Goal: Information Seeking & Learning: Learn about a topic

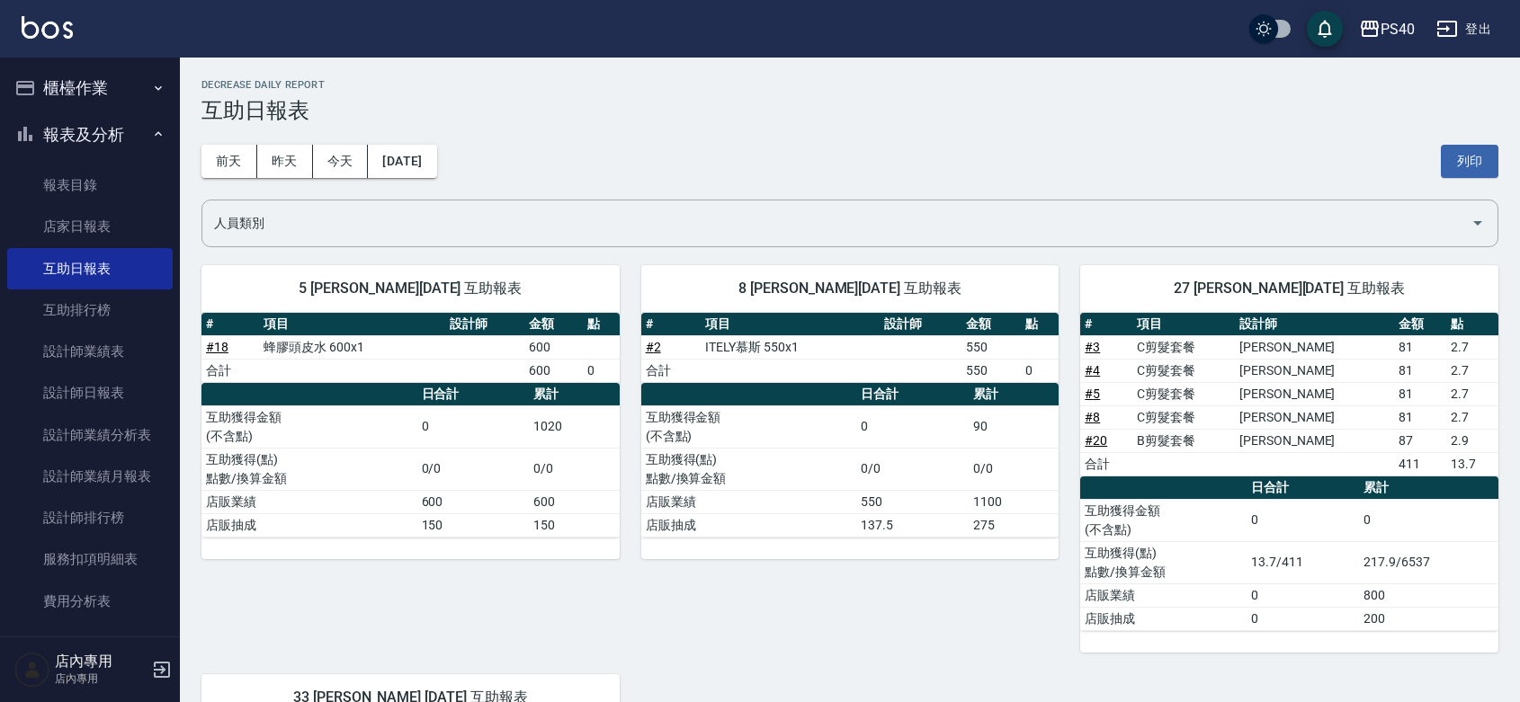
scroll to position [362, 0]
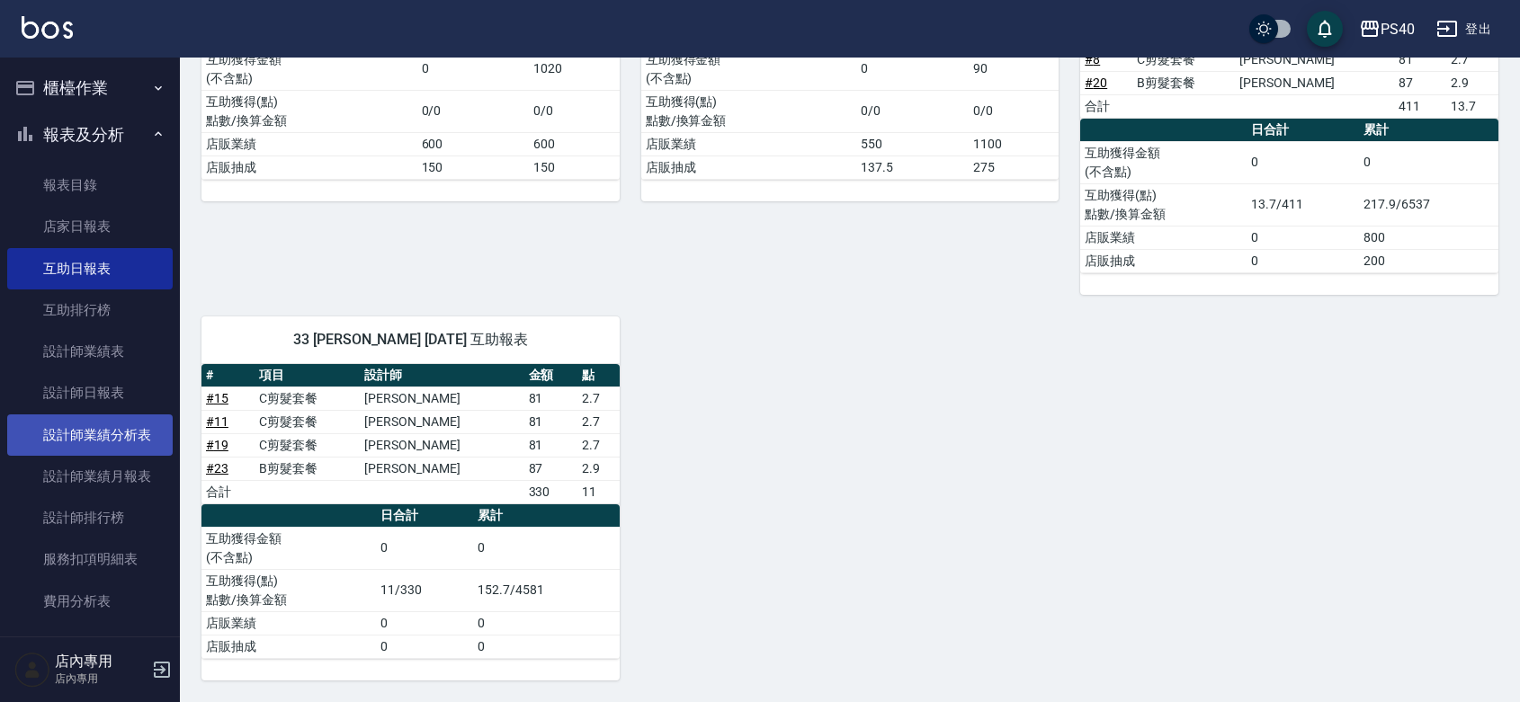
click at [101, 442] on link "設計師業績分析表" at bounding box center [89, 435] width 165 height 41
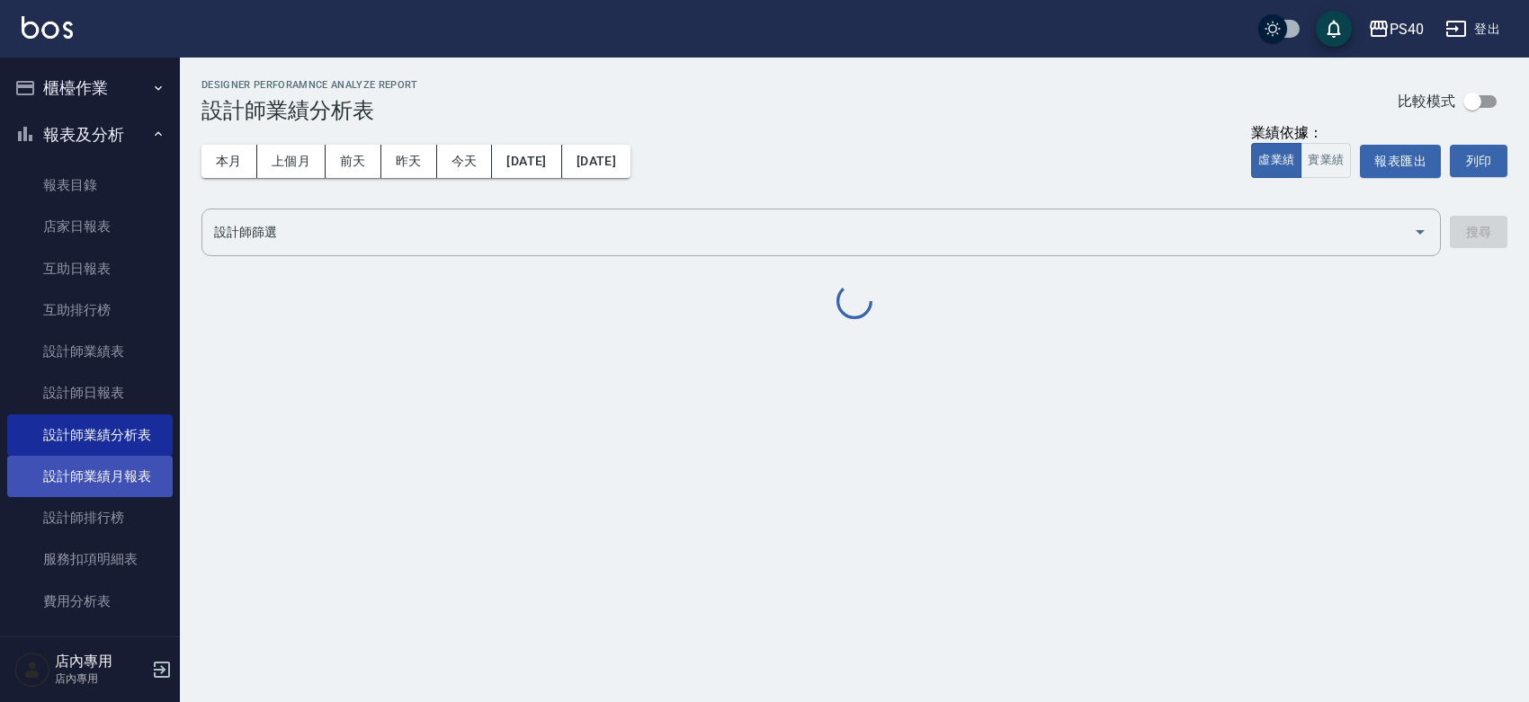
click at [114, 470] on link "設計師業績月報表" at bounding box center [89, 476] width 165 height 41
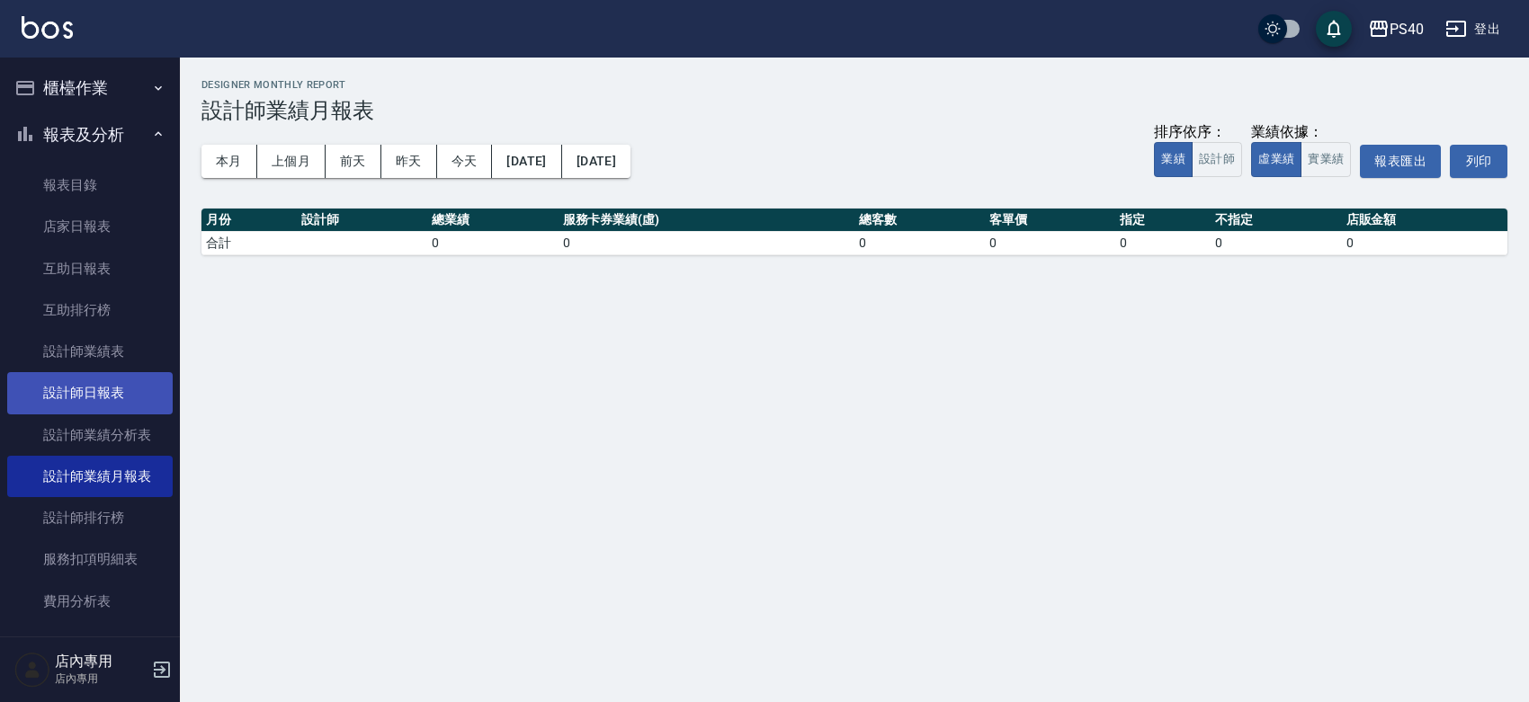
click at [132, 411] on link "設計師日報表" at bounding box center [89, 392] width 165 height 41
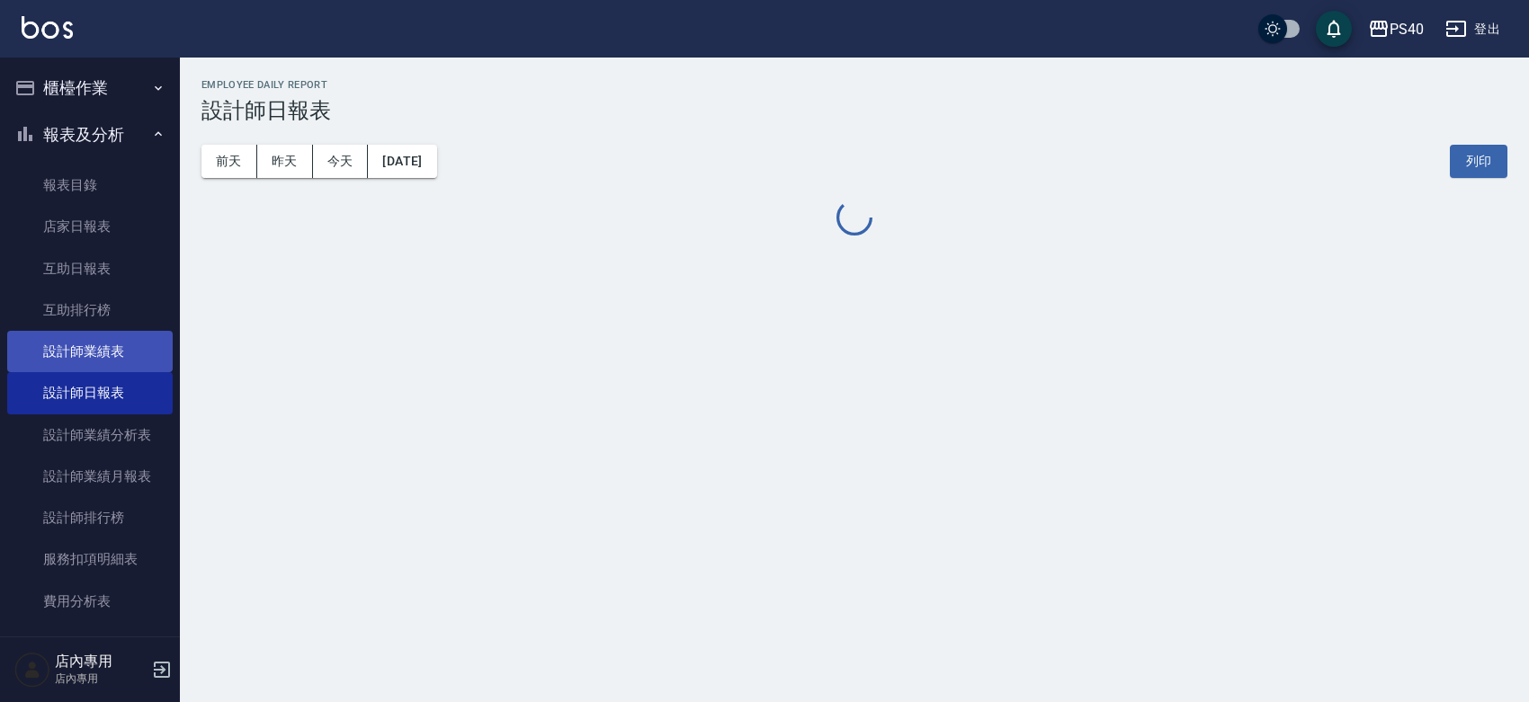
click at [127, 362] on link "設計師業績表" at bounding box center [89, 351] width 165 height 41
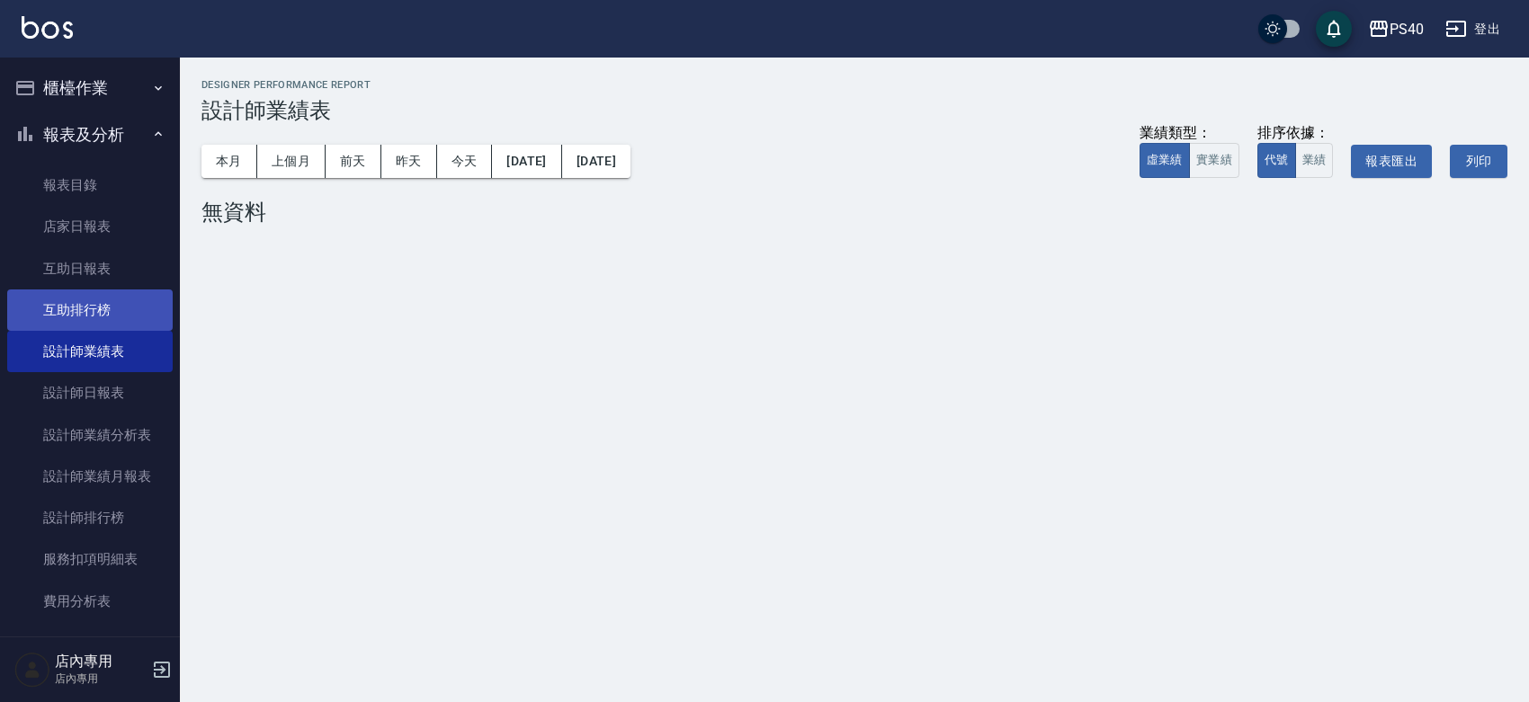
click at [99, 298] on link "互助排行榜" at bounding box center [89, 310] width 165 height 41
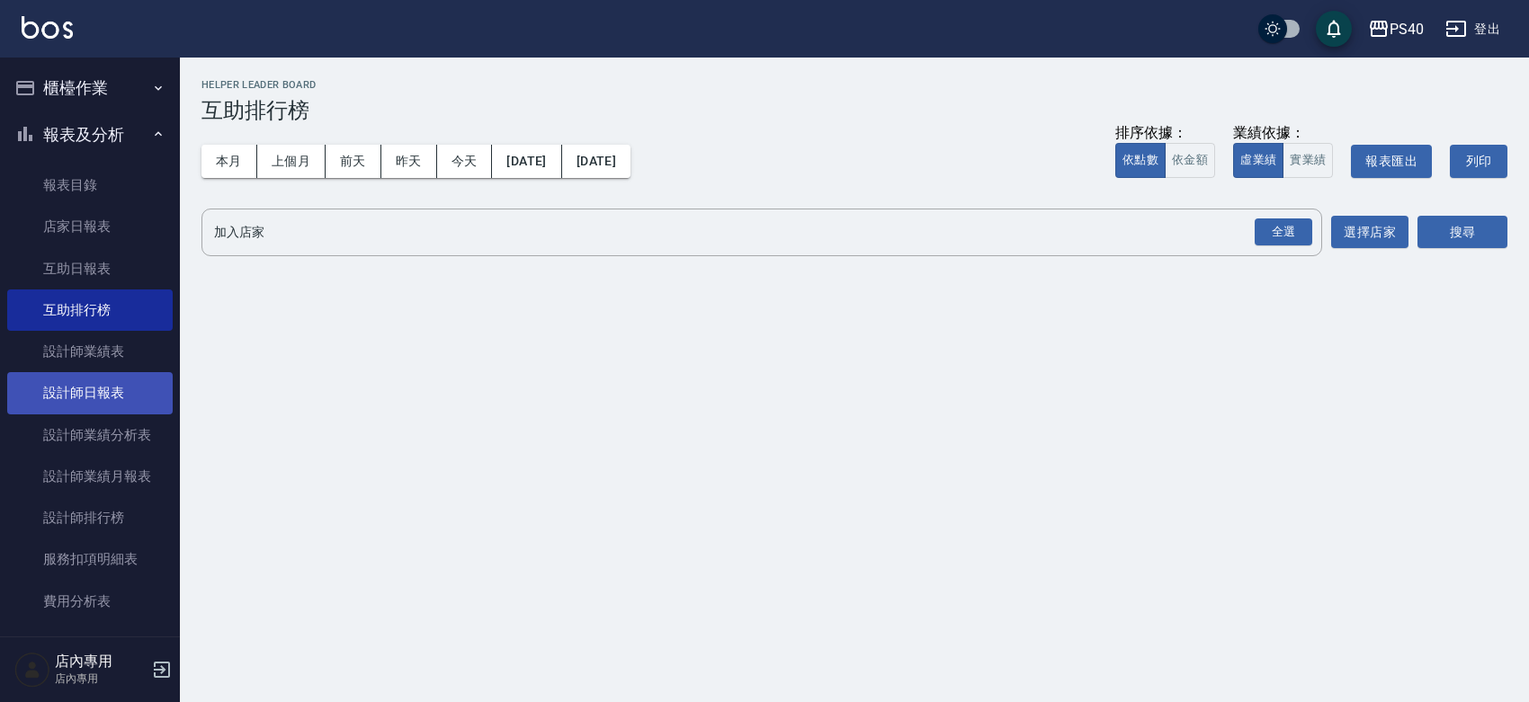
click at [100, 387] on link "設計師日報表" at bounding box center [89, 392] width 165 height 41
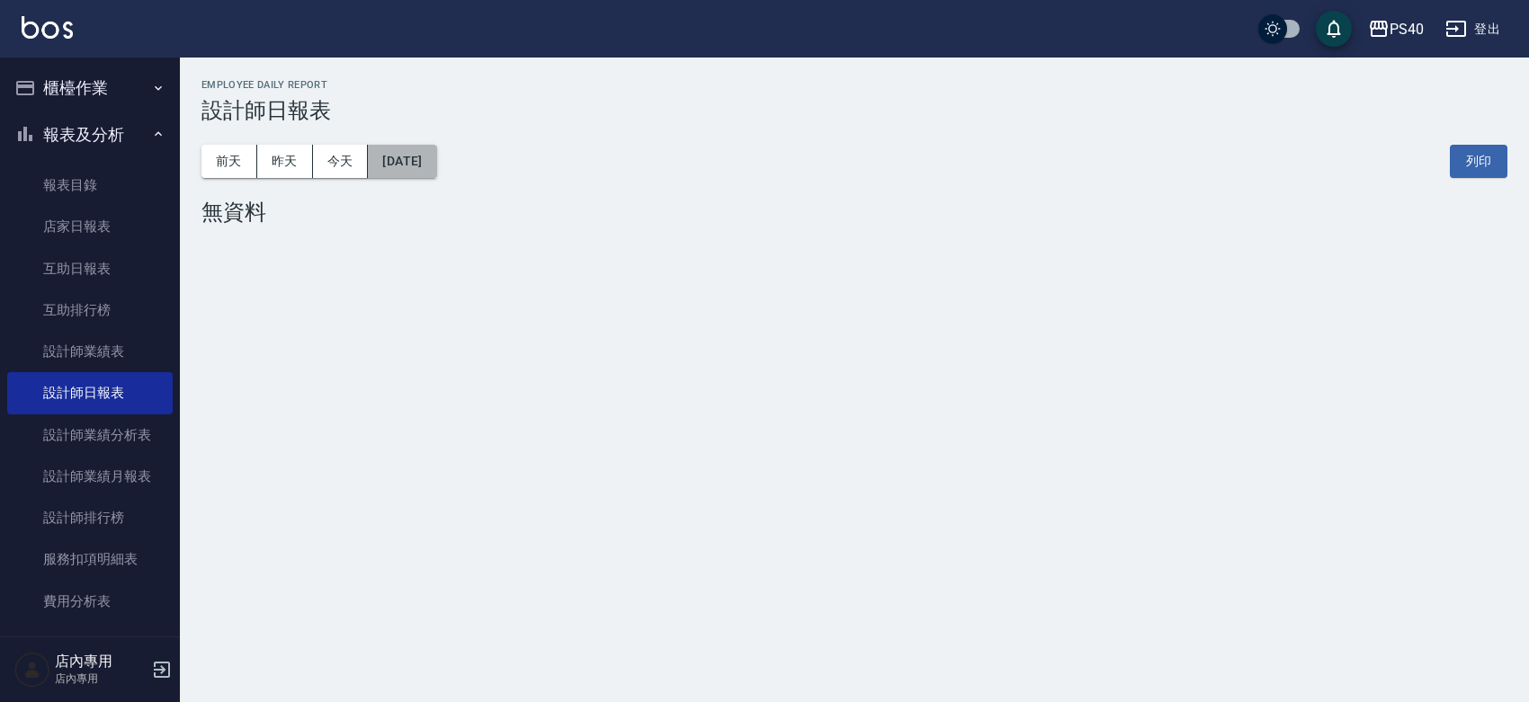
click at [414, 164] on button "[DATE]" at bounding box center [402, 161] width 68 height 33
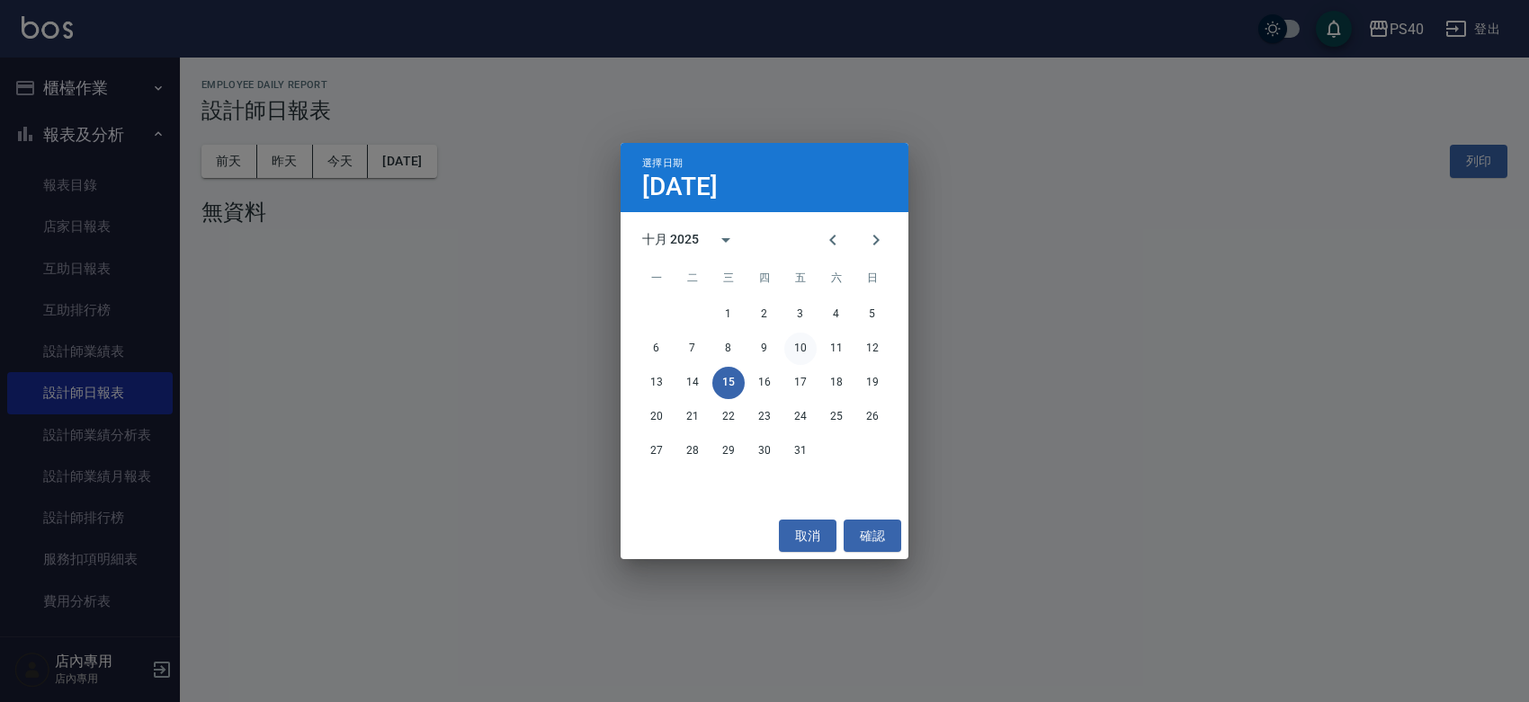
click at [802, 346] on button "10" at bounding box center [800, 349] width 32 height 32
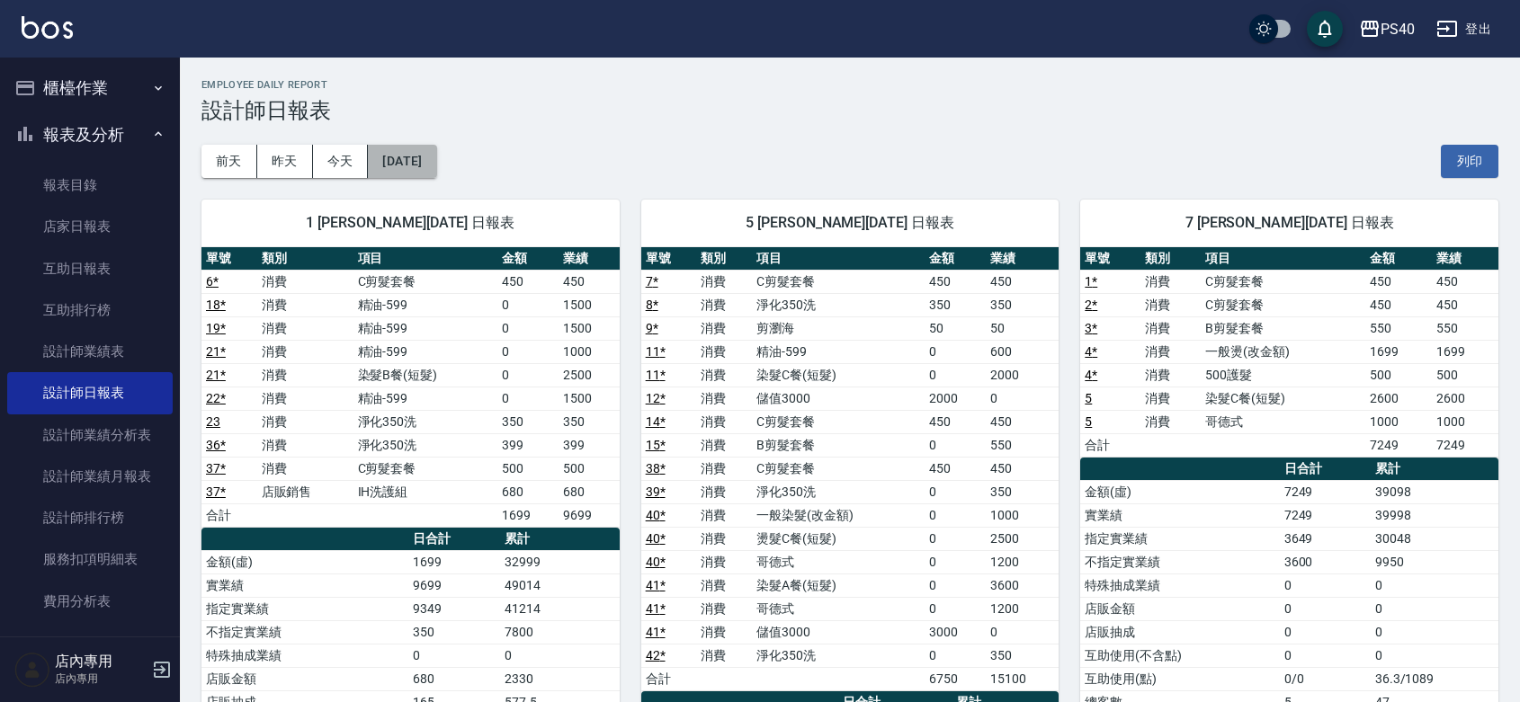
click at [392, 175] on button "[DATE]" at bounding box center [402, 161] width 68 height 33
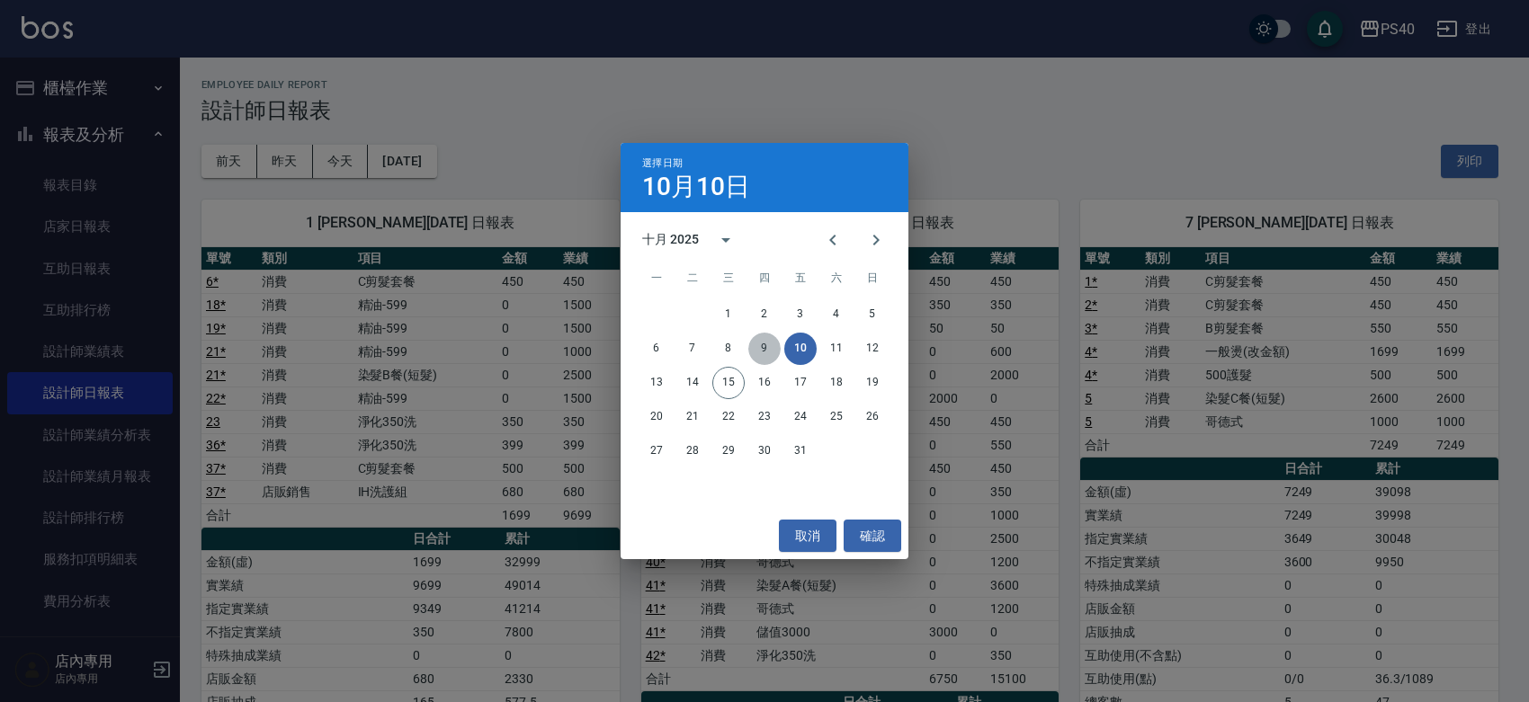
click at [774, 348] on button "9" at bounding box center [764, 349] width 32 height 32
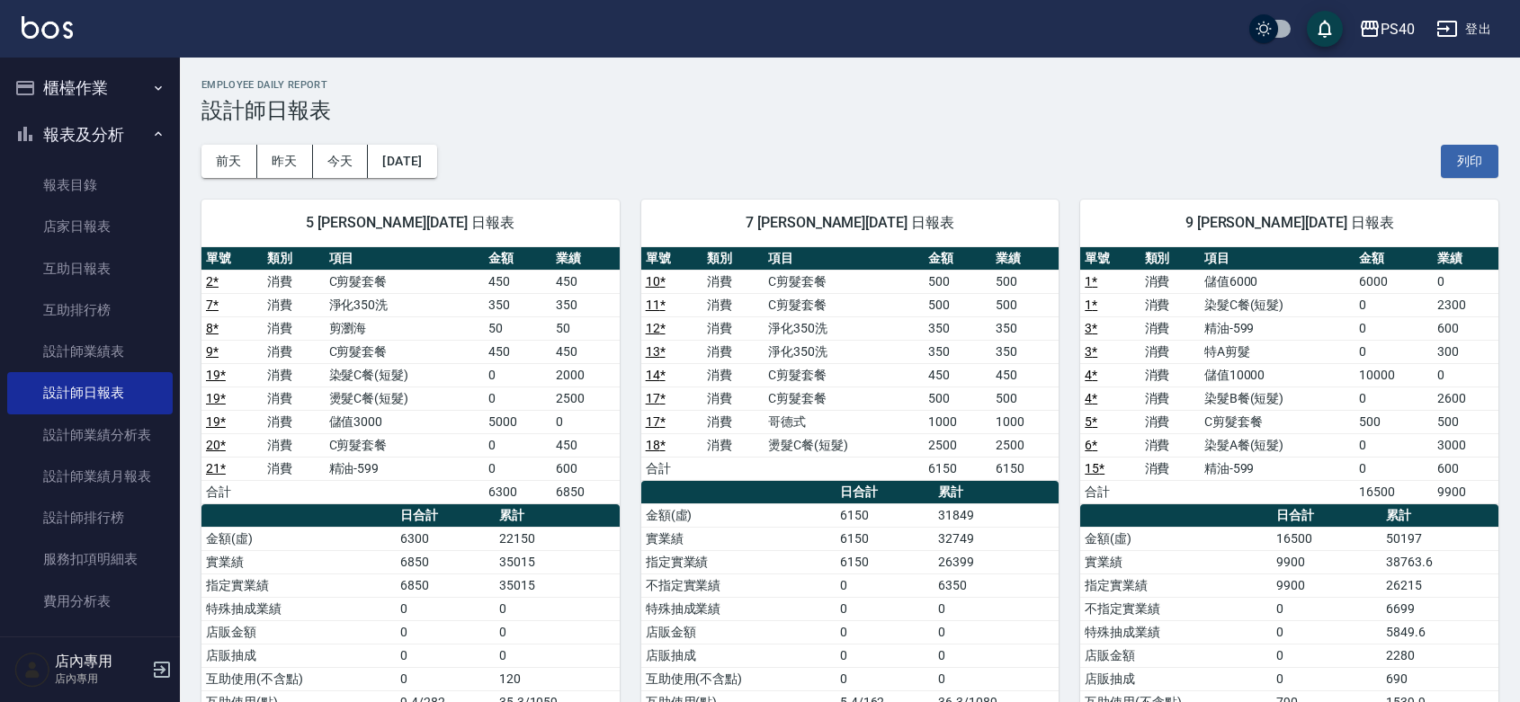
click at [371, 344] on td "C剪髮套餐" at bounding box center [405, 351] width 160 height 23
click at [362, 446] on td "C剪髮套餐" at bounding box center [405, 445] width 160 height 23
click at [379, 297] on td "淨化350洗" at bounding box center [405, 304] width 160 height 23
drag, startPoint x: 370, startPoint y: 283, endPoint x: 391, endPoint y: 300, distance: 27.0
click at [391, 300] on tbody "2 * 消費 C剪髮套餐 450 450 7 * 消費 淨化350洗 350 350 8 * 消費 剪瀏海 50 50 9 * 消費 C剪髮套餐 450 45…" at bounding box center [410, 387] width 418 height 234
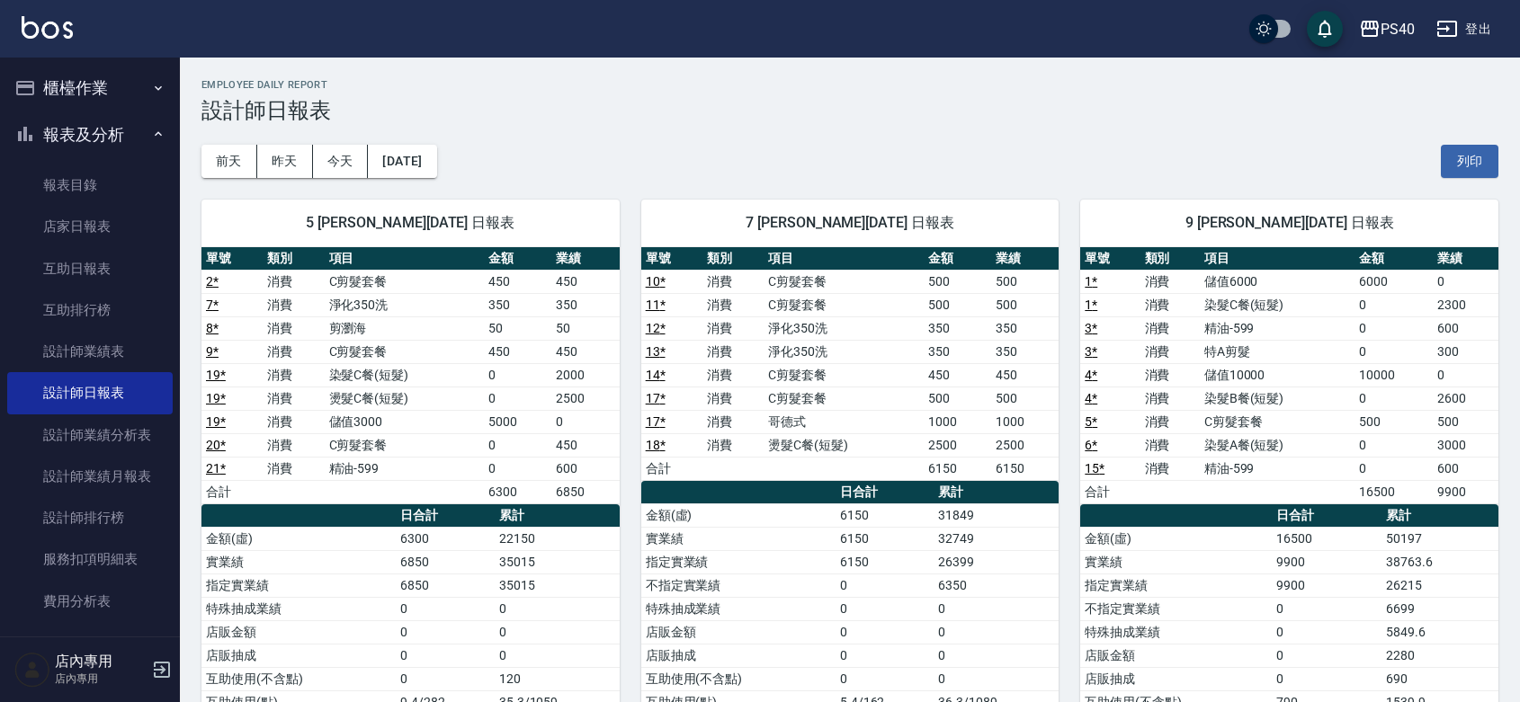
click at [380, 392] on td "燙髮C餐(短髮)" at bounding box center [405, 398] width 160 height 23
drag, startPoint x: 347, startPoint y: 316, endPoint x: 358, endPoint y: 320, distance: 11.7
click at [358, 320] on tbody "2 * 消費 C剪髮套餐 450 450 7 * 消費 淨化350洗 350 350 8 * 消費 剪瀏海 50 50 9 * 消費 C剪髮套餐 450 45…" at bounding box center [410, 387] width 418 height 234
click at [407, 340] on td "C剪髮套餐" at bounding box center [405, 351] width 160 height 23
drag, startPoint x: 362, startPoint y: 460, endPoint x: 388, endPoint y: 446, distance: 28.6
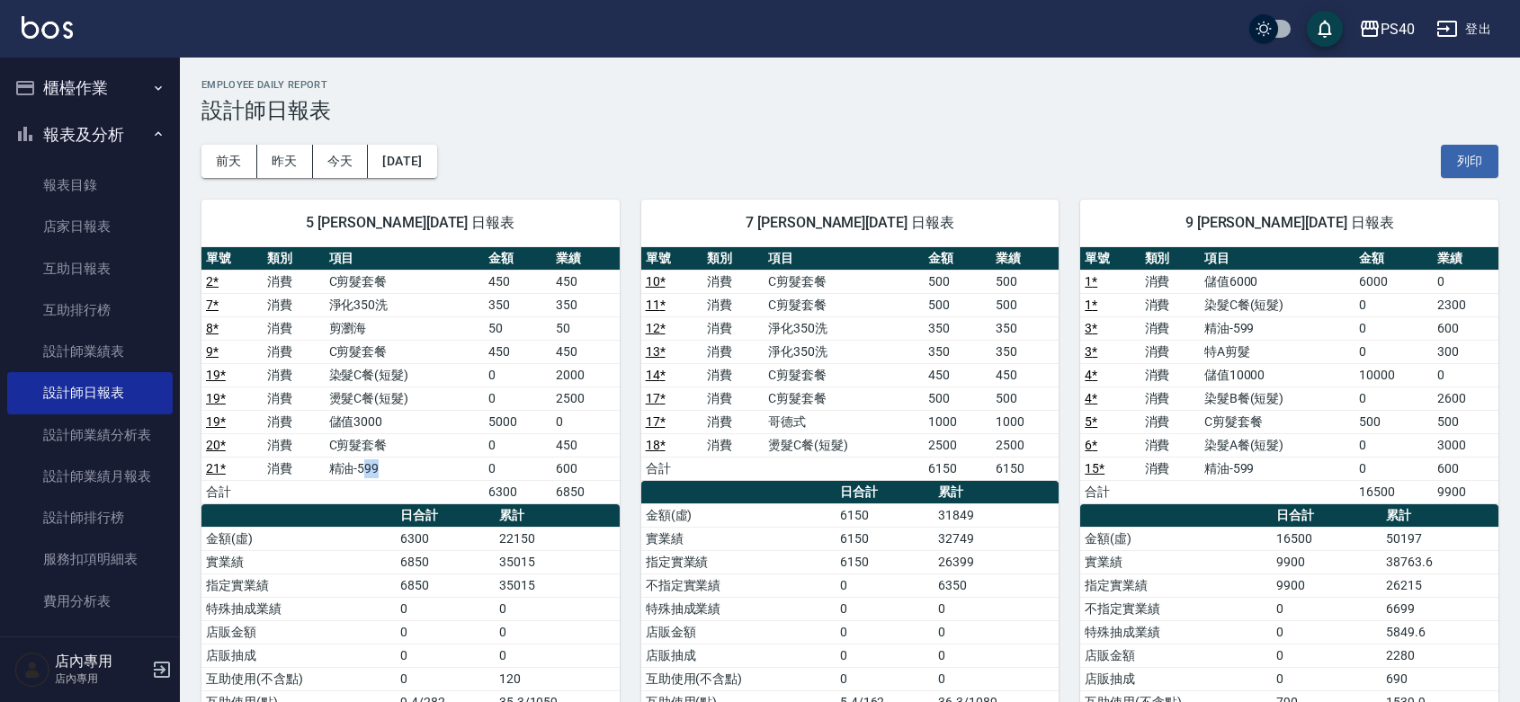
click at [380, 455] on tbody "2 * 消費 C剪髮套餐 450 450 7 * 消費 淨化350洗 350 350 8 * 消費 剪瀏海 50 50 9 * 消費 C剪髮套餐 450 45…" at bounding box center [410, 387] width 418 height 234
click at [463, 297] on td "淨化350洗" at bounding box center [405, 304] width 160 height 23
drag, startPoint x: 328, startPoint y: 362, endPoint x: 349, endPoint y: 378, distance: 25.7
click at [349, 378] on tbody "2 * 消費 C剪髮套餐 450 450 7 * 消費 淨化350洗 350 350 8 * 消費 剪瀏海 50 50 9 * 消費 C剪髮套餐 450 45…" at bounding box center [410, 387] width 418 height 234
click at [371, 407] on td "燙髮C餐(短髮)" at bounding box center [405, 398] width 160 height 23
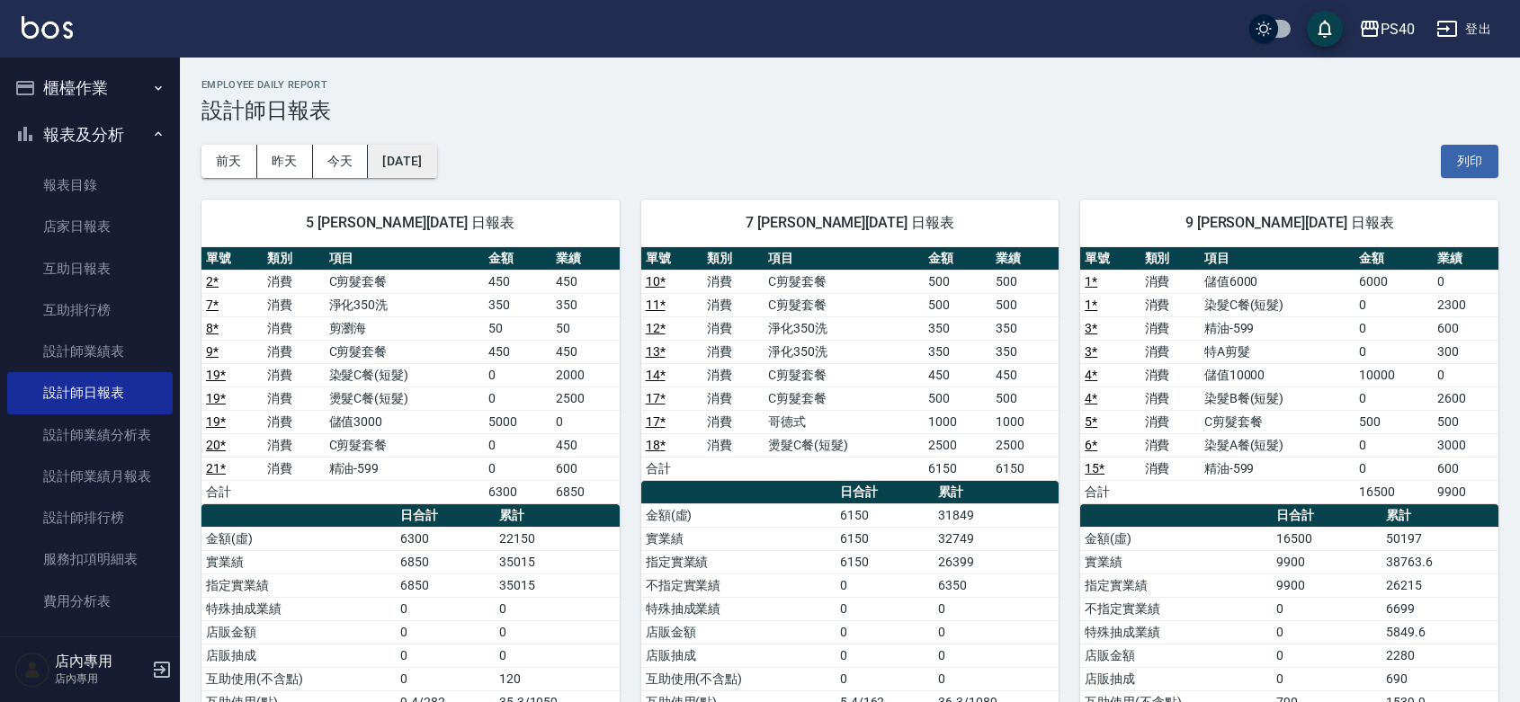
click at [425, 166] on button "[DATE]" at bounding box center [402, 161] width 68 height 33
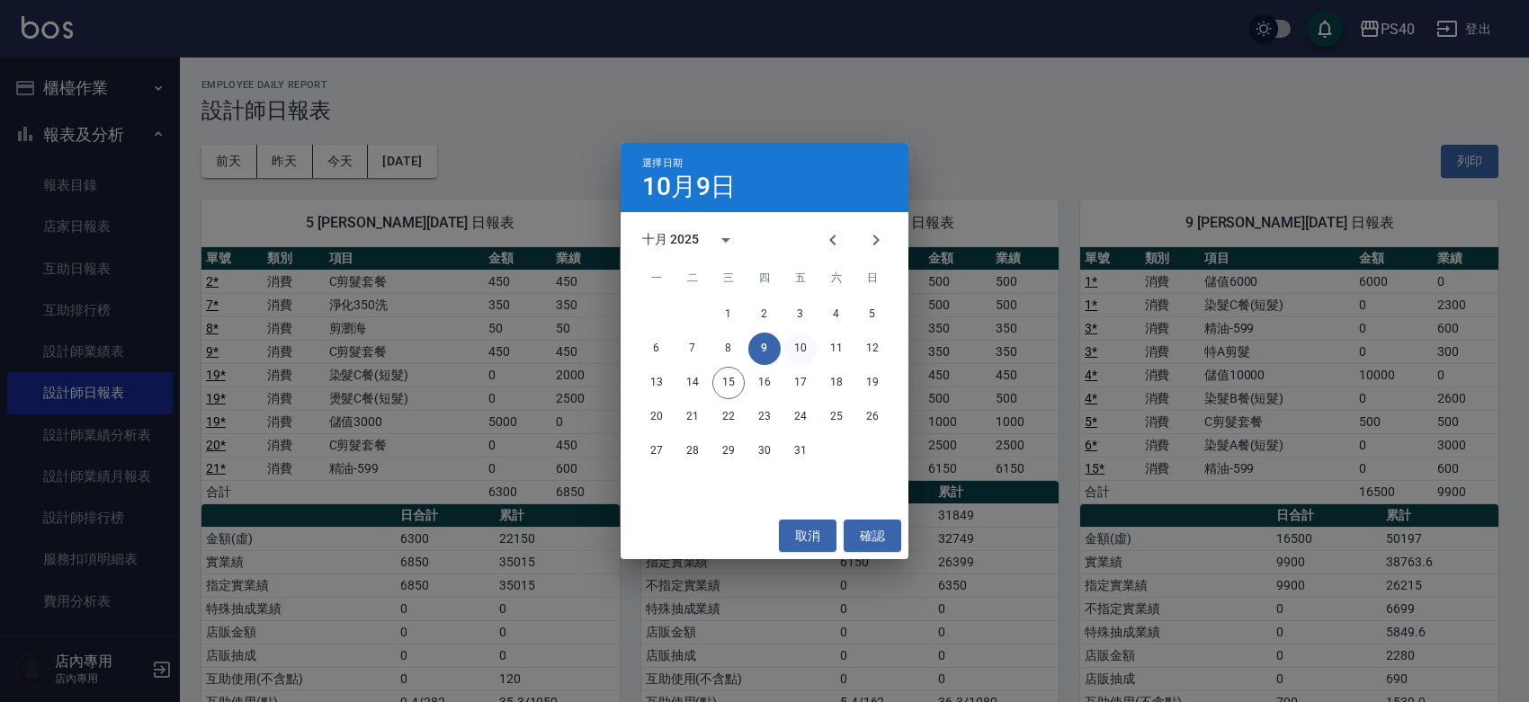
click at [789, 348] on button "10" at bounding box center [800, 349] width 32 height 32
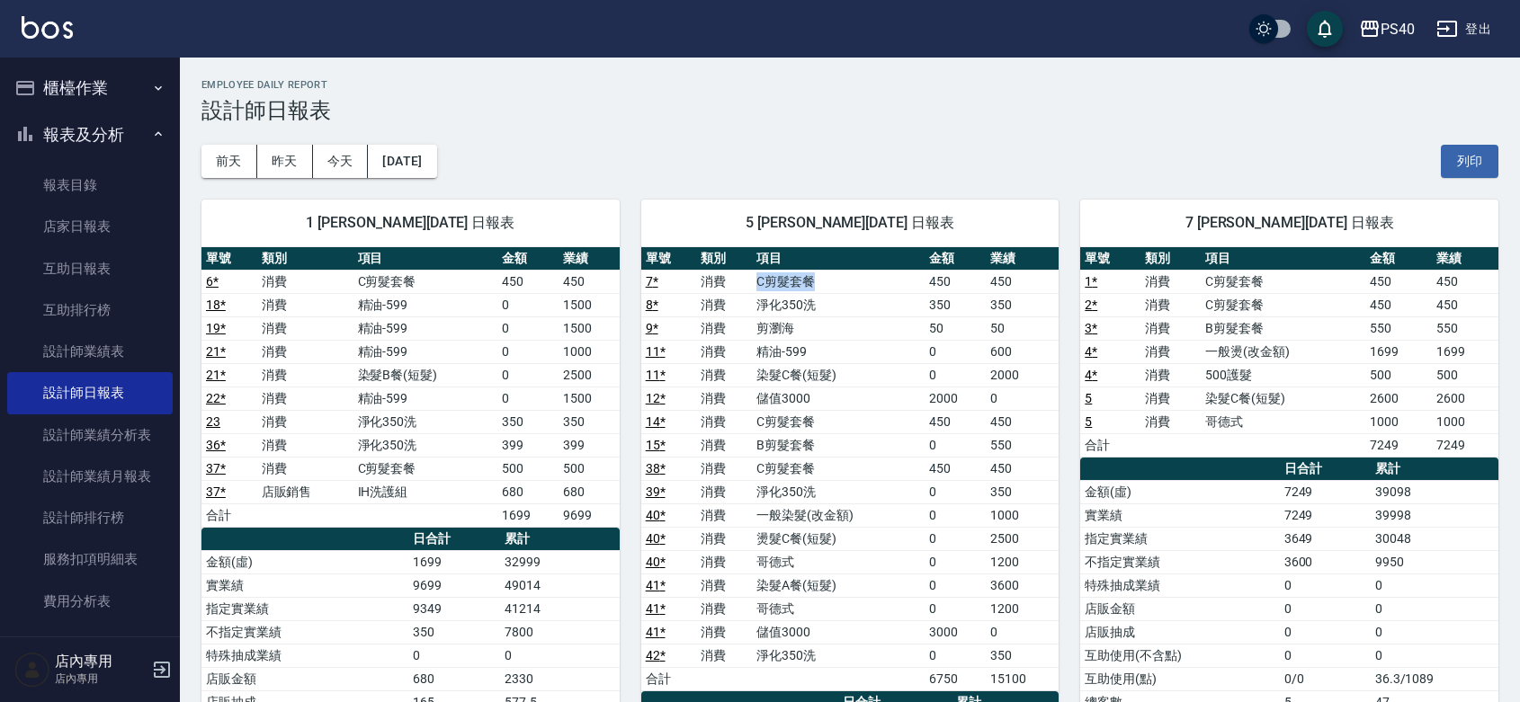
drag, startPoint x: 756, startPoint y: 273, endPoint x: 842, endPoint y: 273, distance: 85.4
click at [842, 273] on td "C剪髮套餐" at bounding box center [838, 281] width 173 height 23
click at [145, 497] on link "設計師排行榜" at bounding box center [89, 517] width 165 height 41
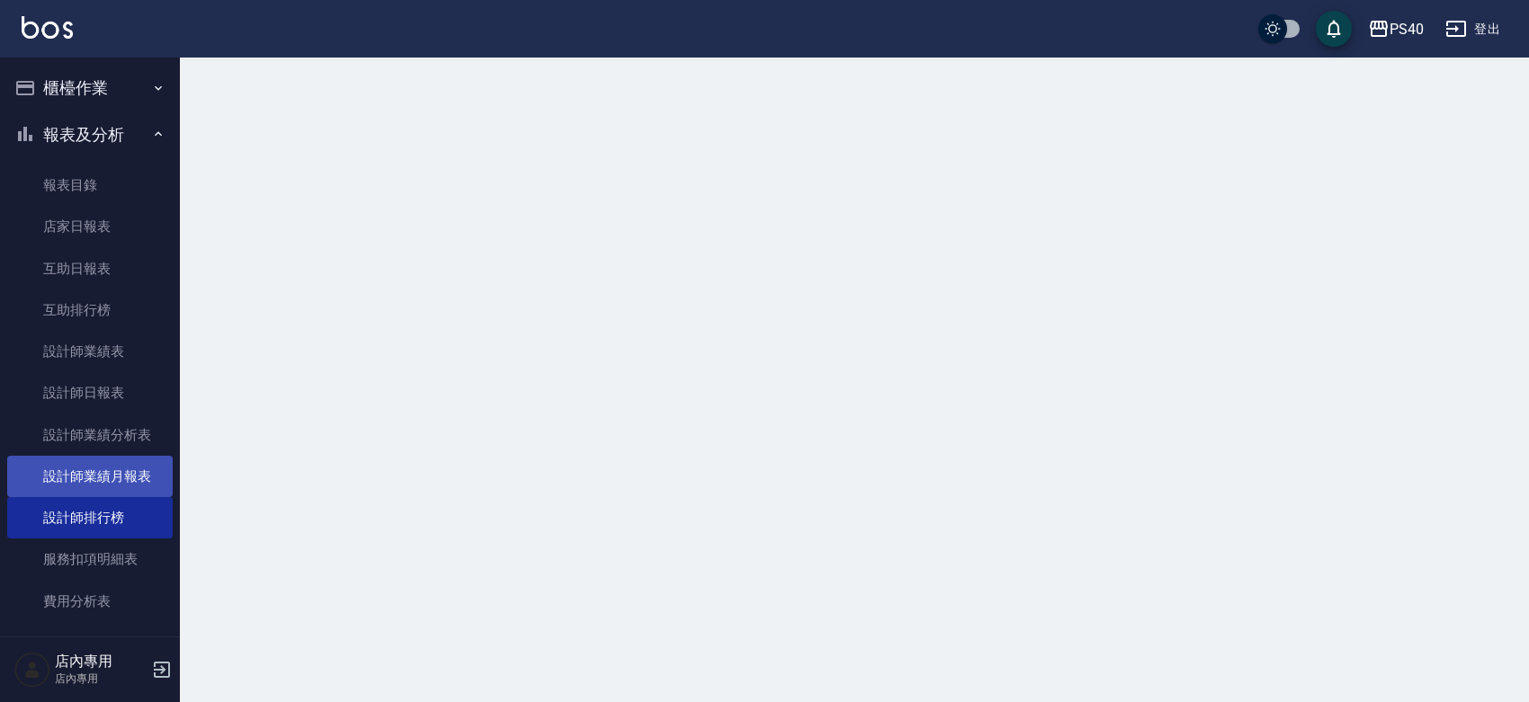
click at [139, 481] on link "設計師業績月報表" at bounding box center [89, 476] width 165 height 41
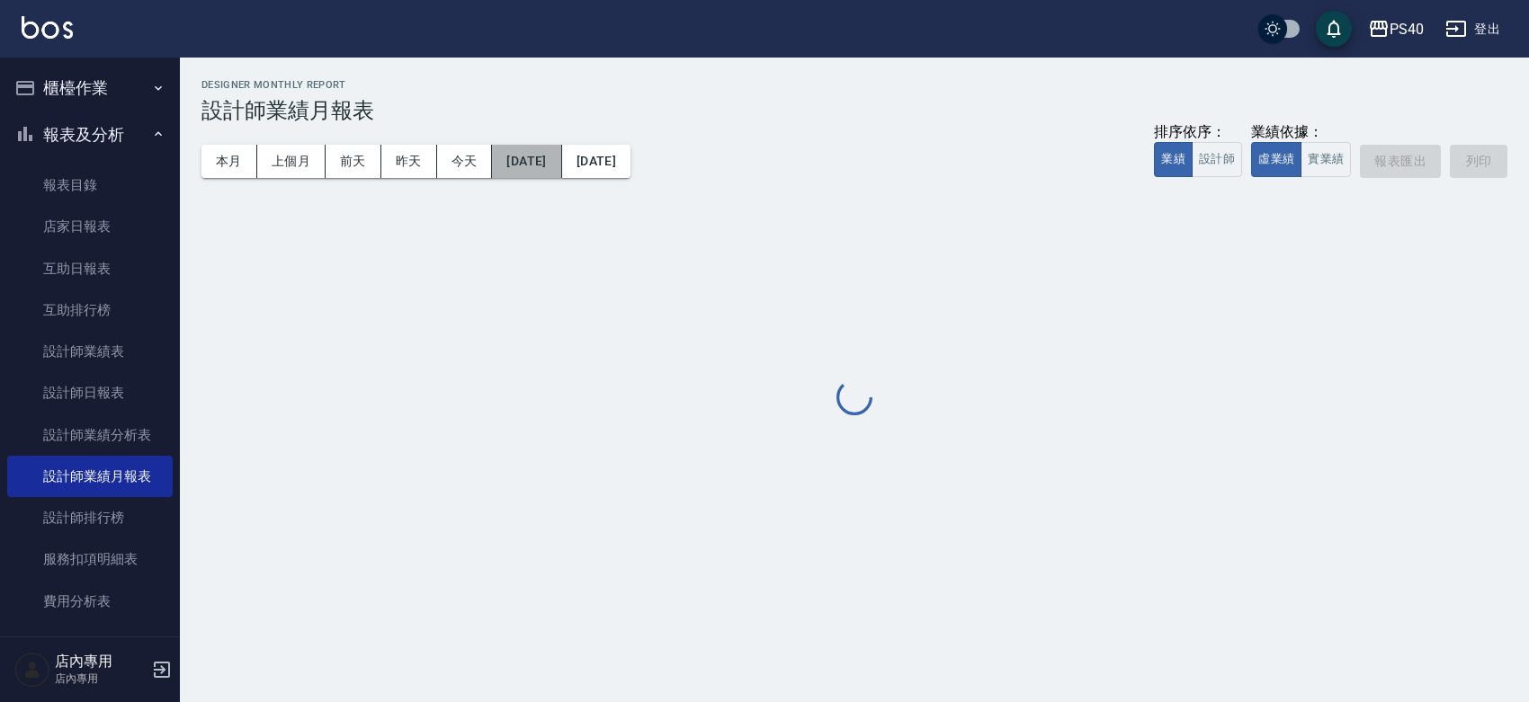
click at [535, 154] on button "[DATE]" at bounding box center [526, 161] width 69 height 33
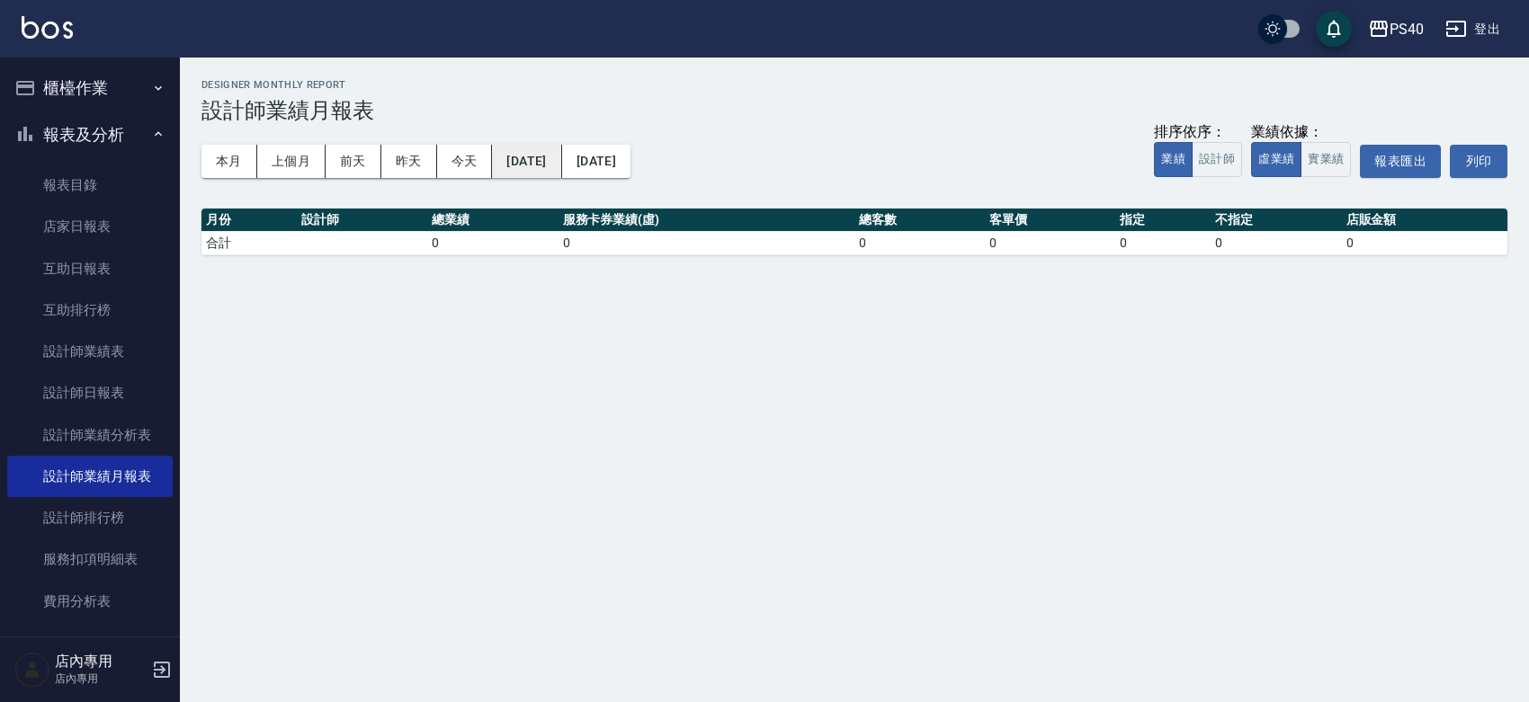
click at [541, 158] on button "[DATE]" at bounding box center [526, 161] width 69 height 33
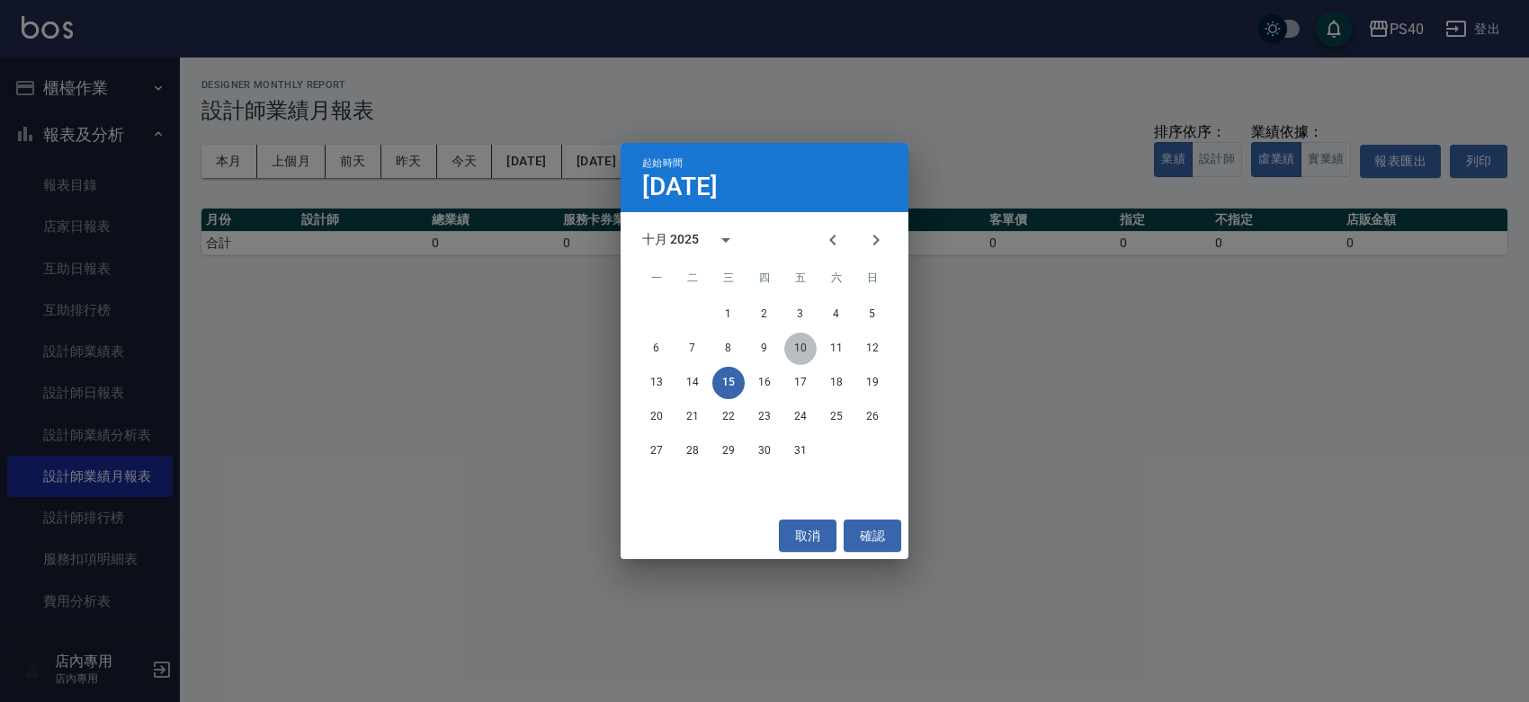
click at [799, 340] on button "10" at bounding box center [800, 349] width 32 height 32
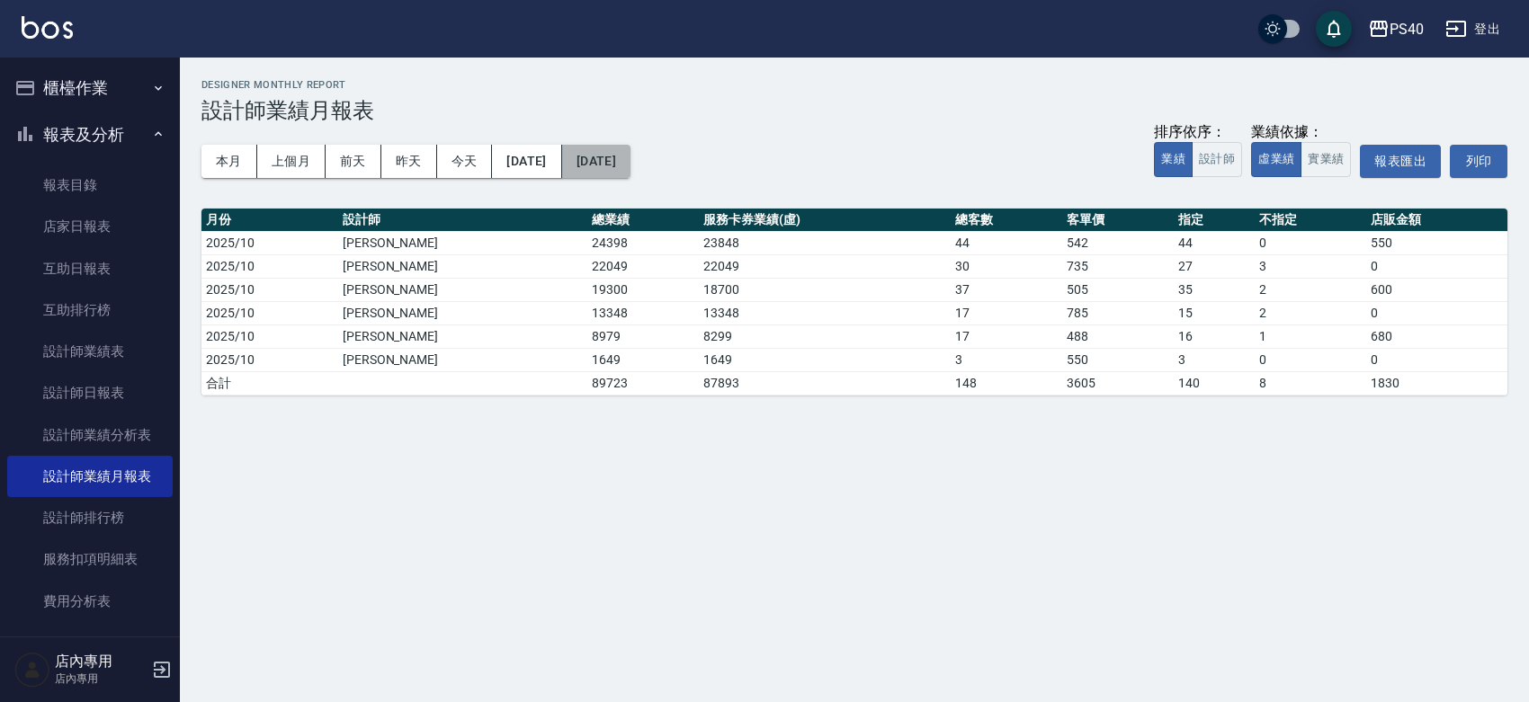
click at [618, 145] on button "[DATE]" at bounding box center [596, 161] width 68 height 33
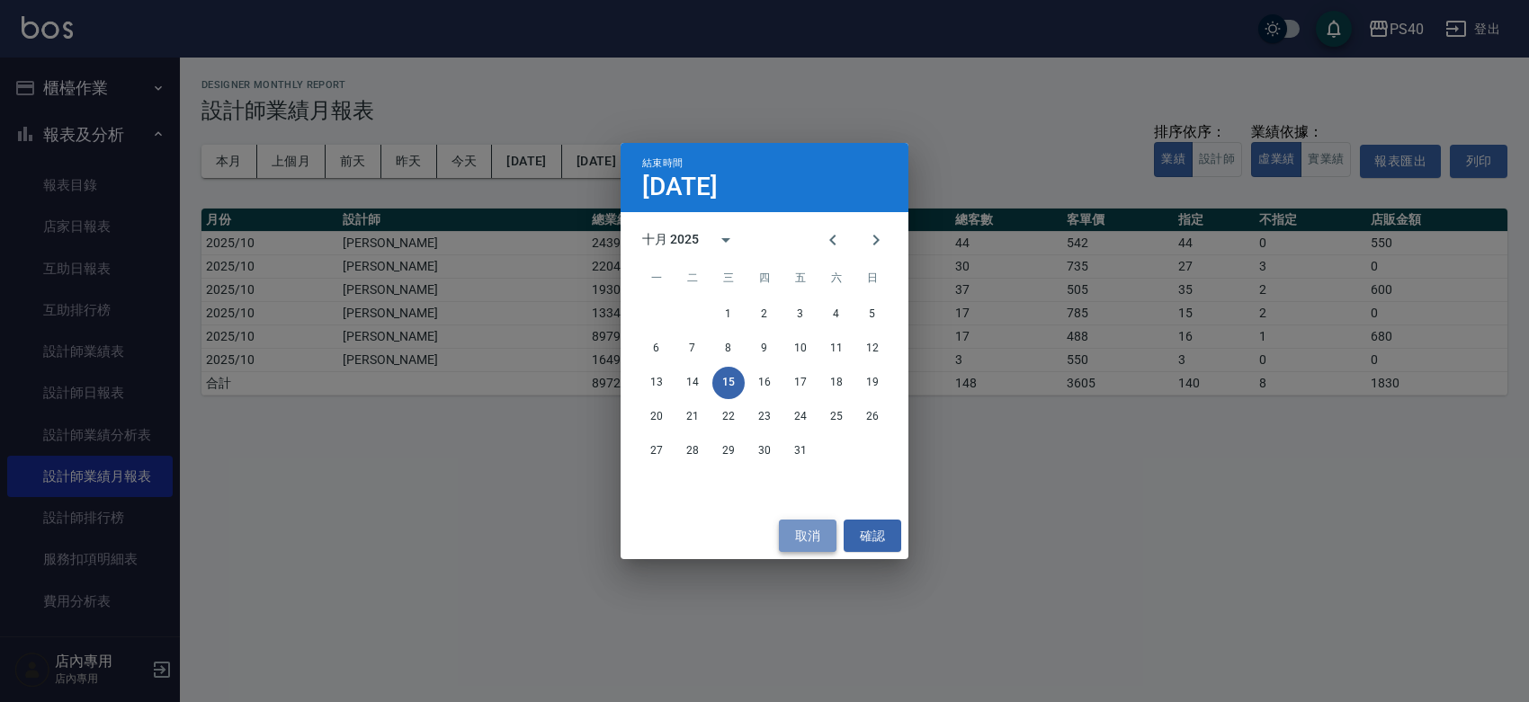
drag, startPoint x: 810, startPoint y: 544, endPoint x: 358, endPoint y: 430, distance: 465.8
click at [807, 542] on button "取消" at bounding box center [808, 536] width 58 height 33
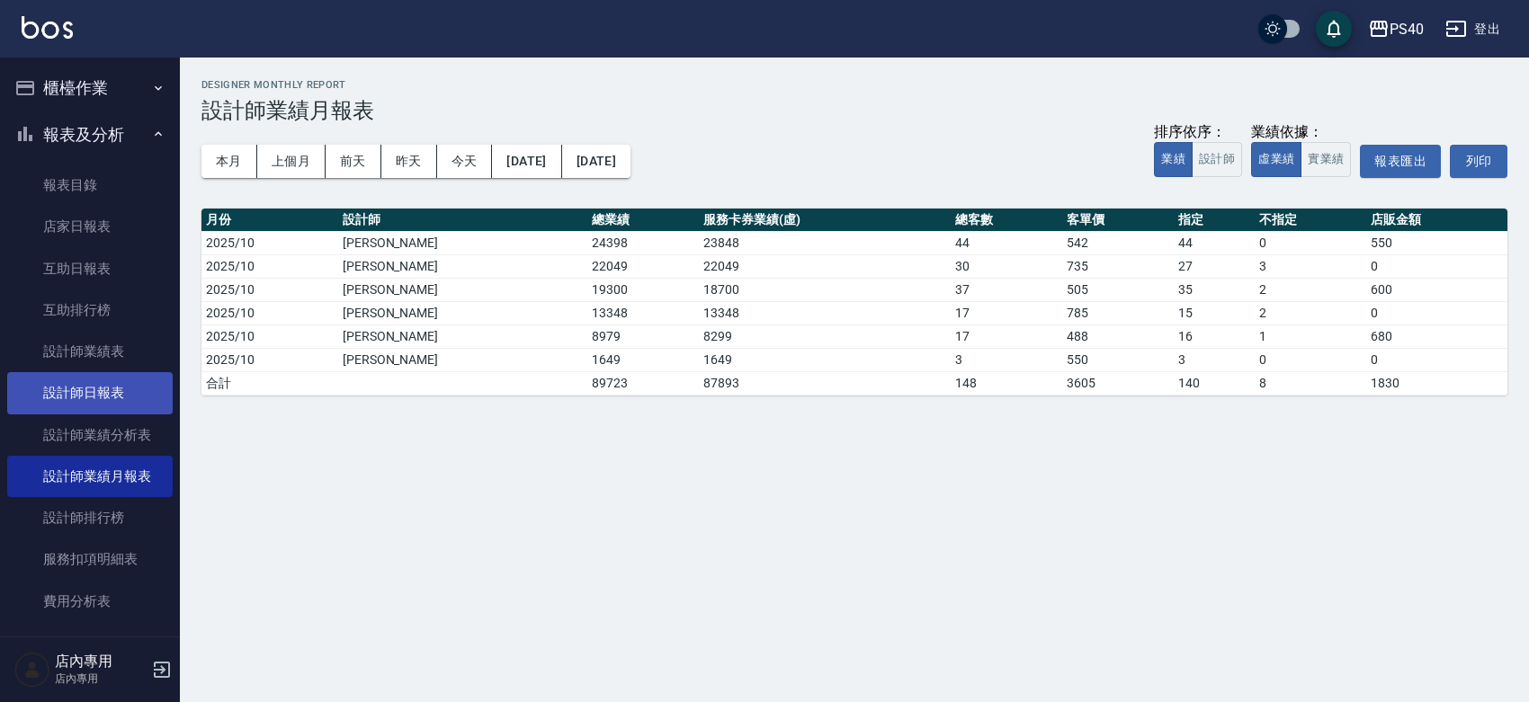
click at [140, 410] on link "設計師日報表" at bounding box center [89, 392] width 165 height 41
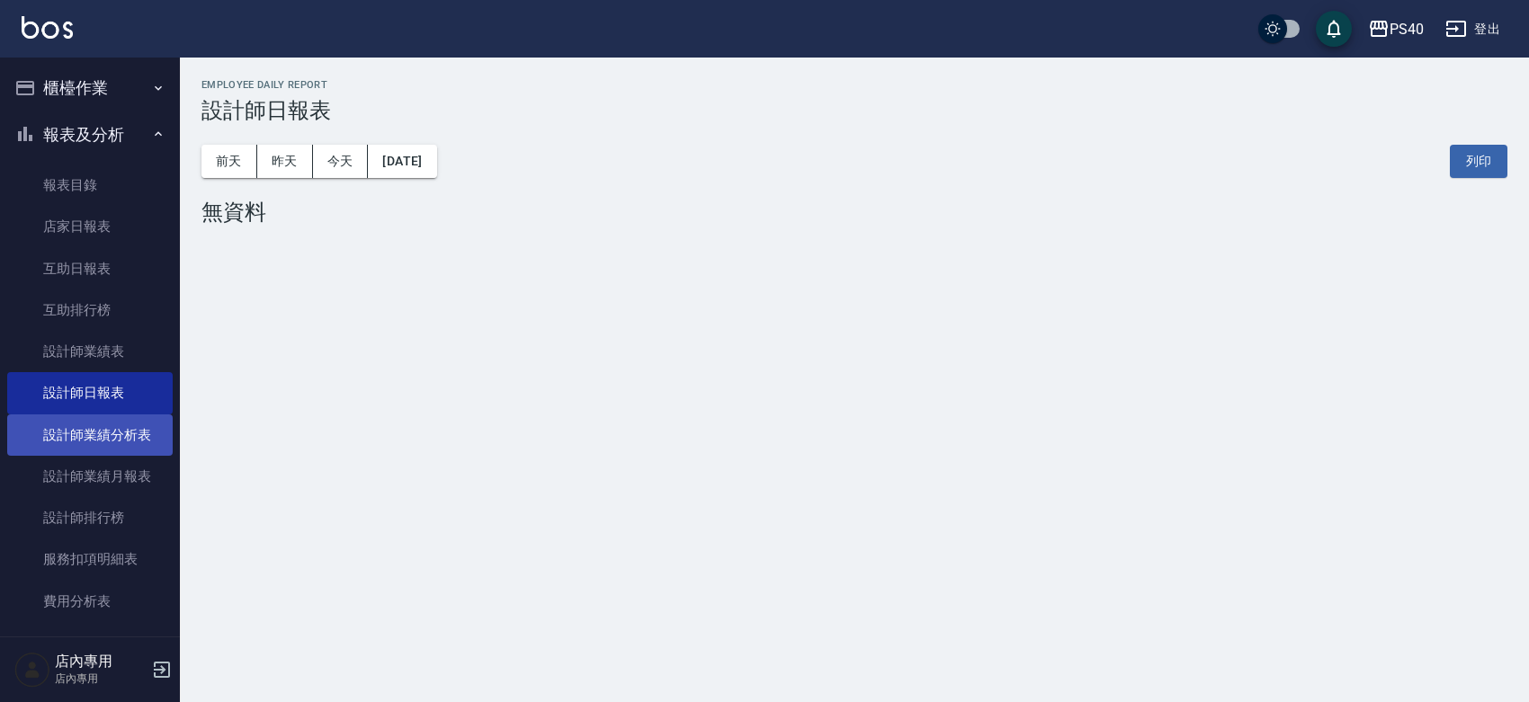
click at [140, 419] on link "設計師業績分析表" at bounding box center [89, 435] width 165 height 41
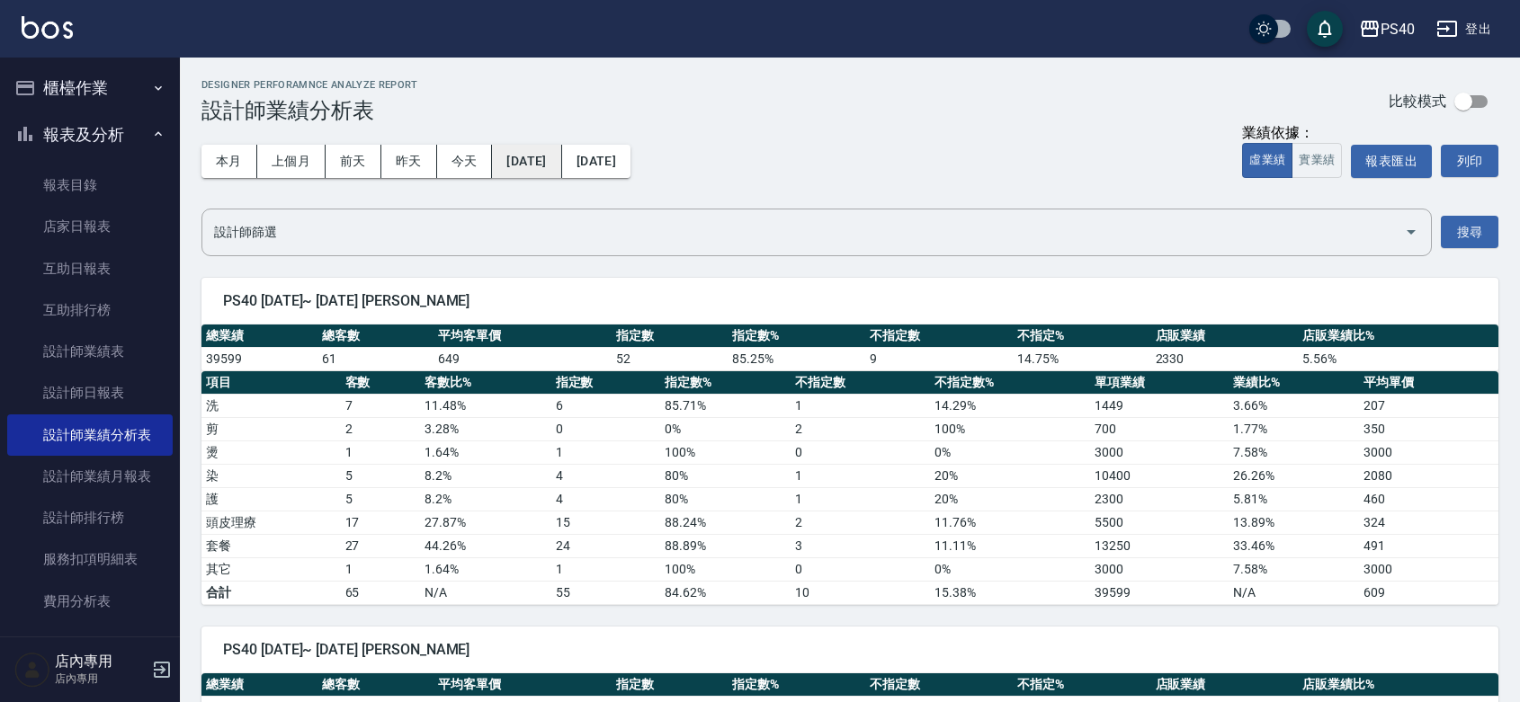
click at [545, 174] on button "[DATE]" at bounding box center [526, 161] width 69 height 33
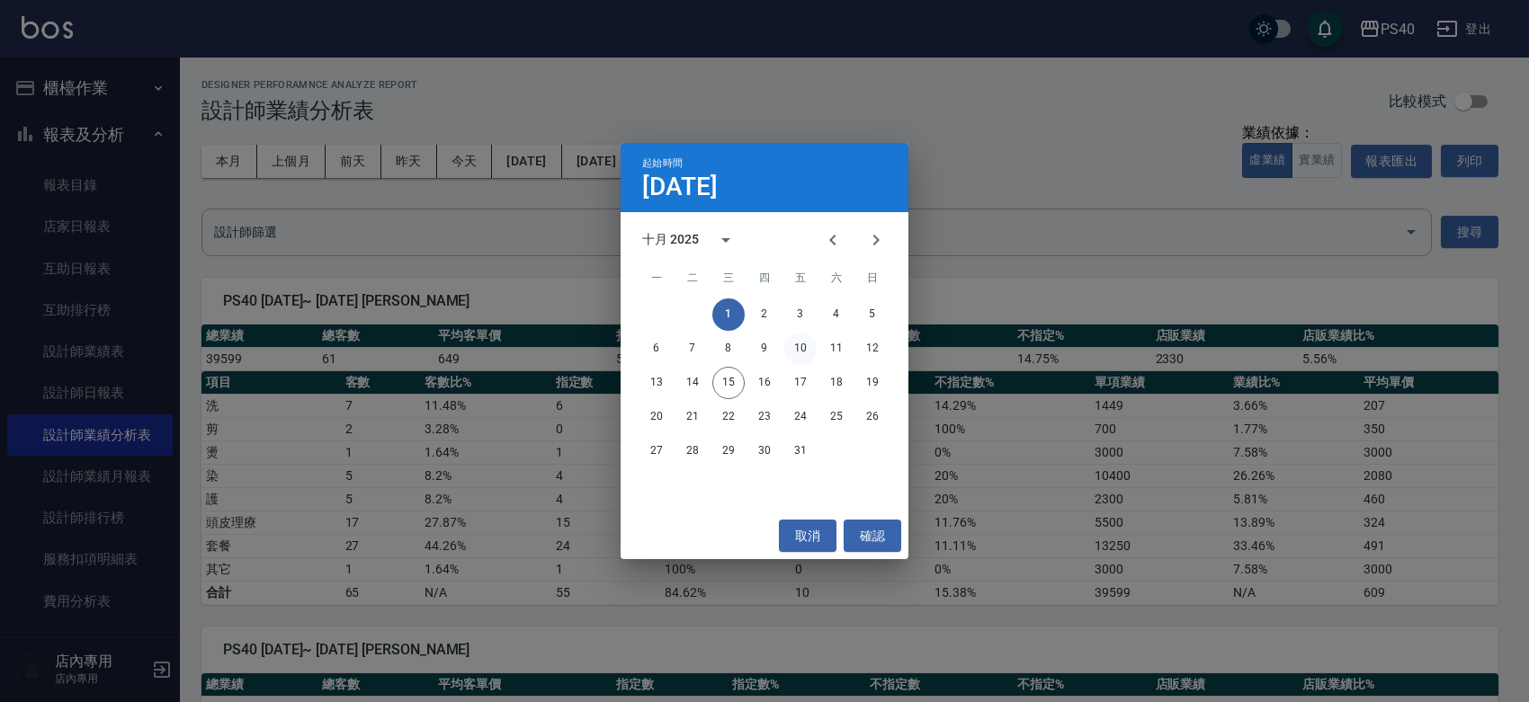
click at [802, 351] on button "10" at bounding box center [800, 349] width 32 height 32
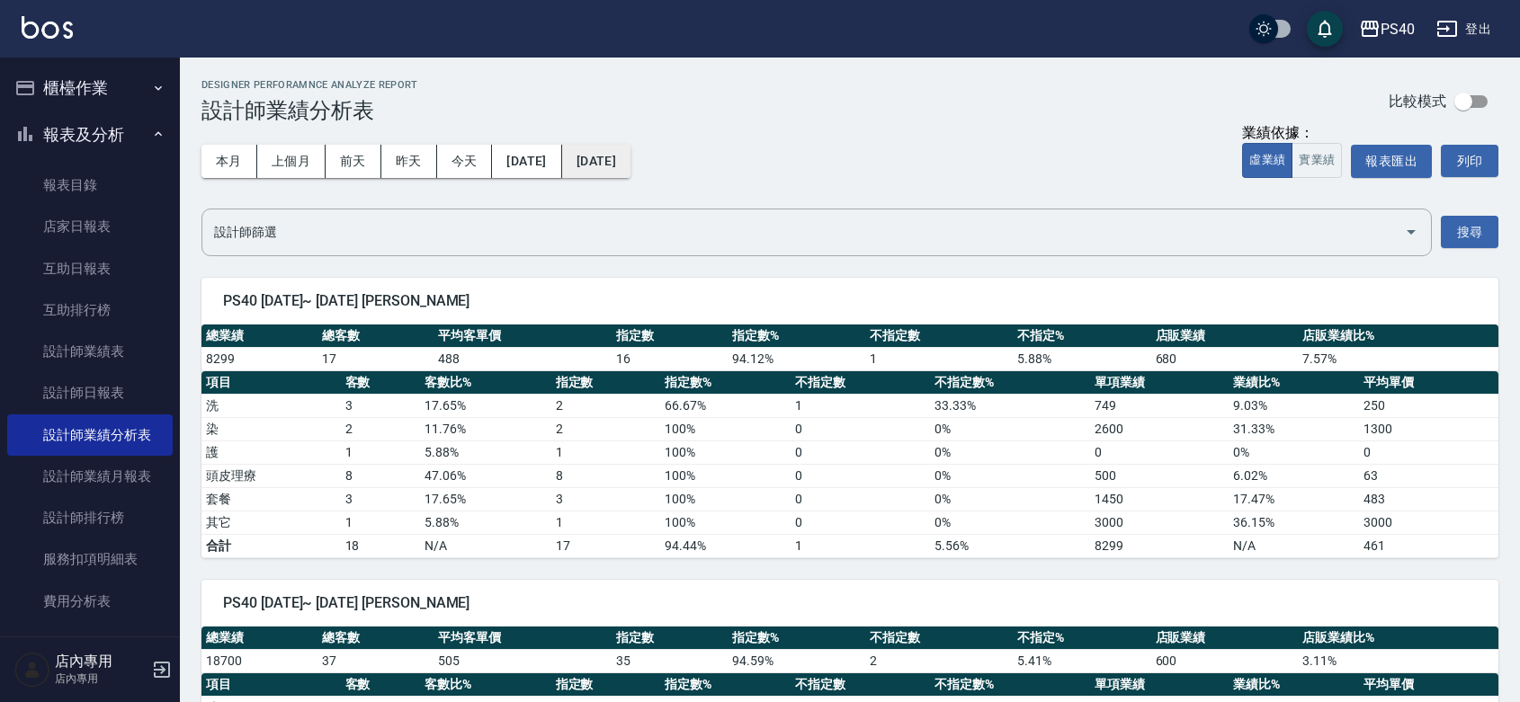
click at [631, 163] on button "[DATE]" at bounding box center [596, 161] width 68 height 33
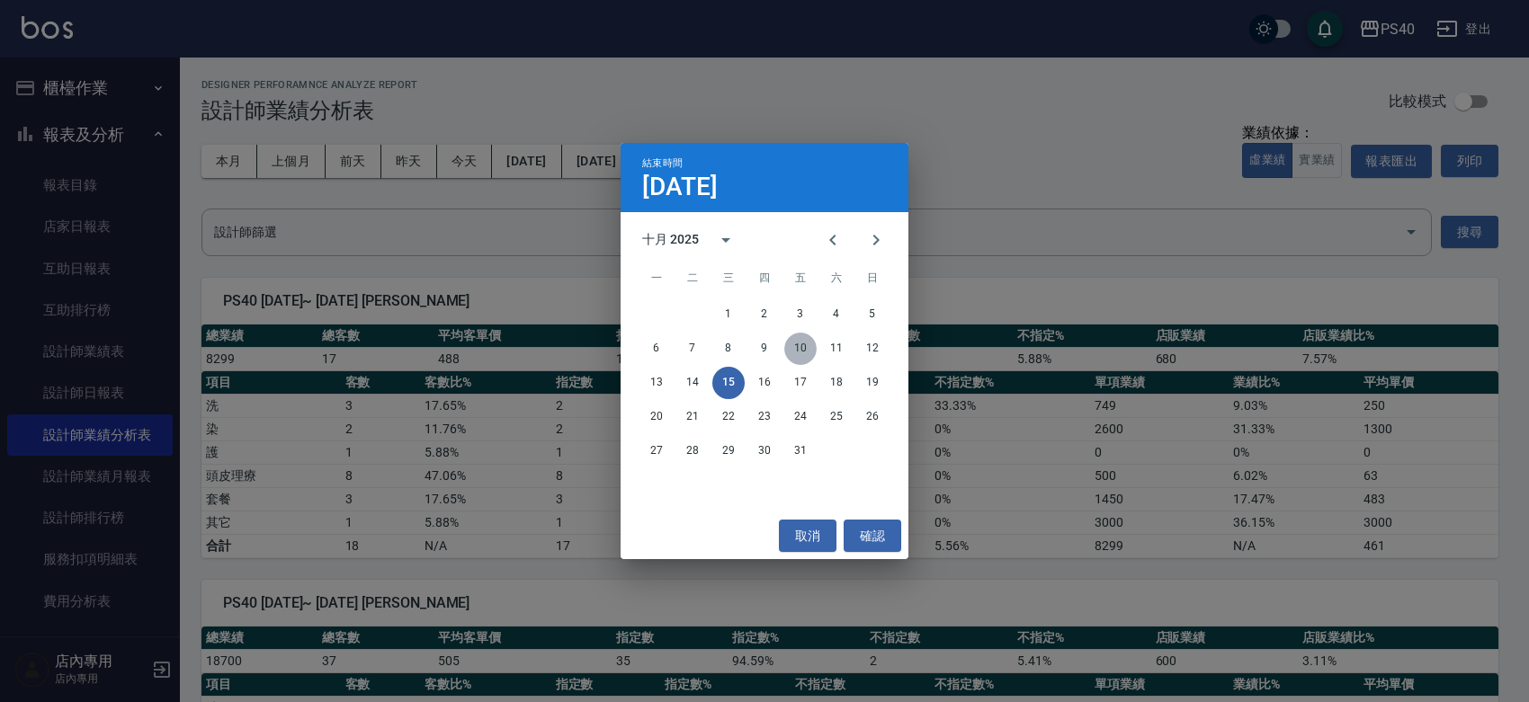
click at [794, 340] on button "10" at bounding box center [800, 349] width 32 height 32
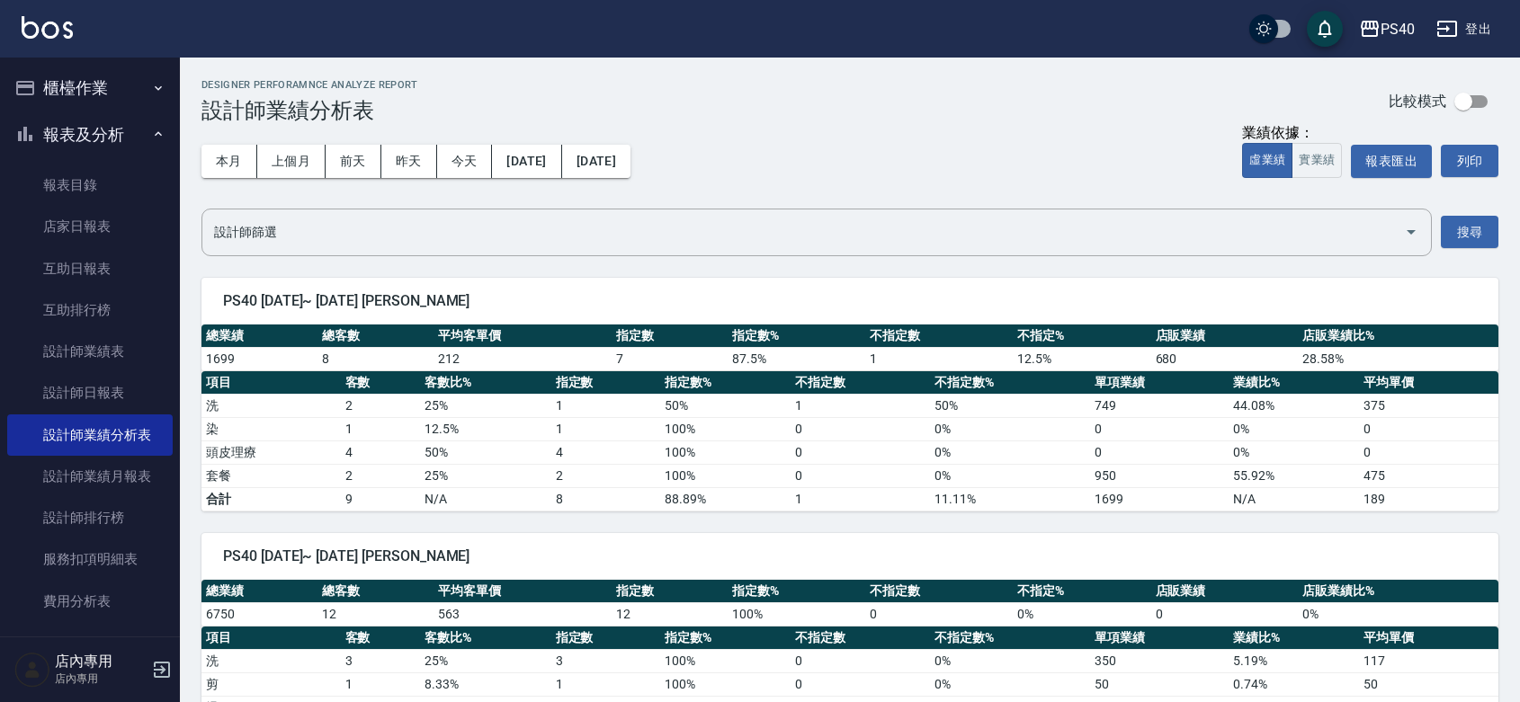
scroll to position [262, 0]
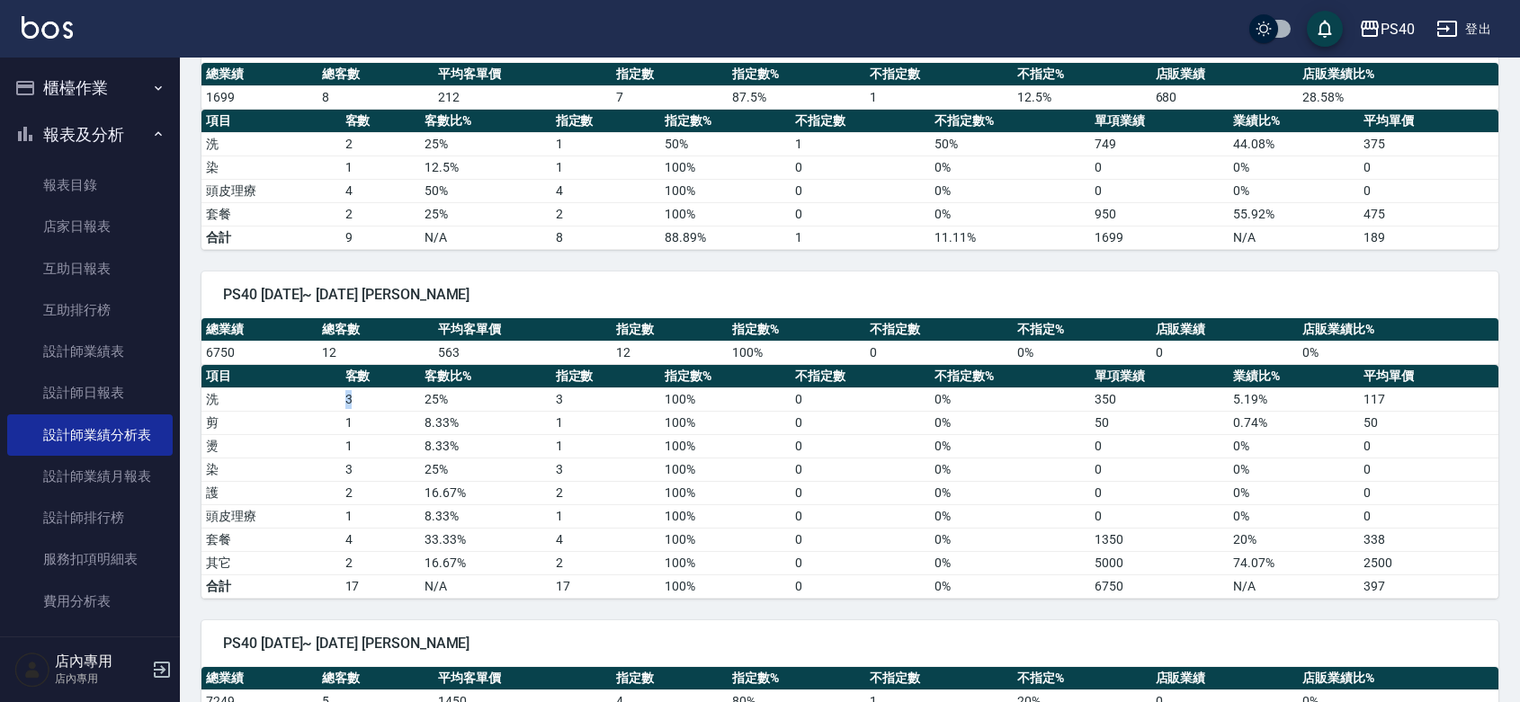
drag, startPoint x: 340, startPoint y: 394, endPoint x: 358, endPoint y: 403, distance: 20.1
click at [358, 403] on td "3" at bounding box center [381, 399] width 80 height 23
click at [348, 416] on td "1" at bounding box center [381, 422] width 80 height 23
drag, startPoint x: 344, startPoint y: 442, endPoint x: 353, endPoint y: 445, distance: 9.7
click at [353, 445] on td "1" at bounding box center [381, 445] width 80 height 23
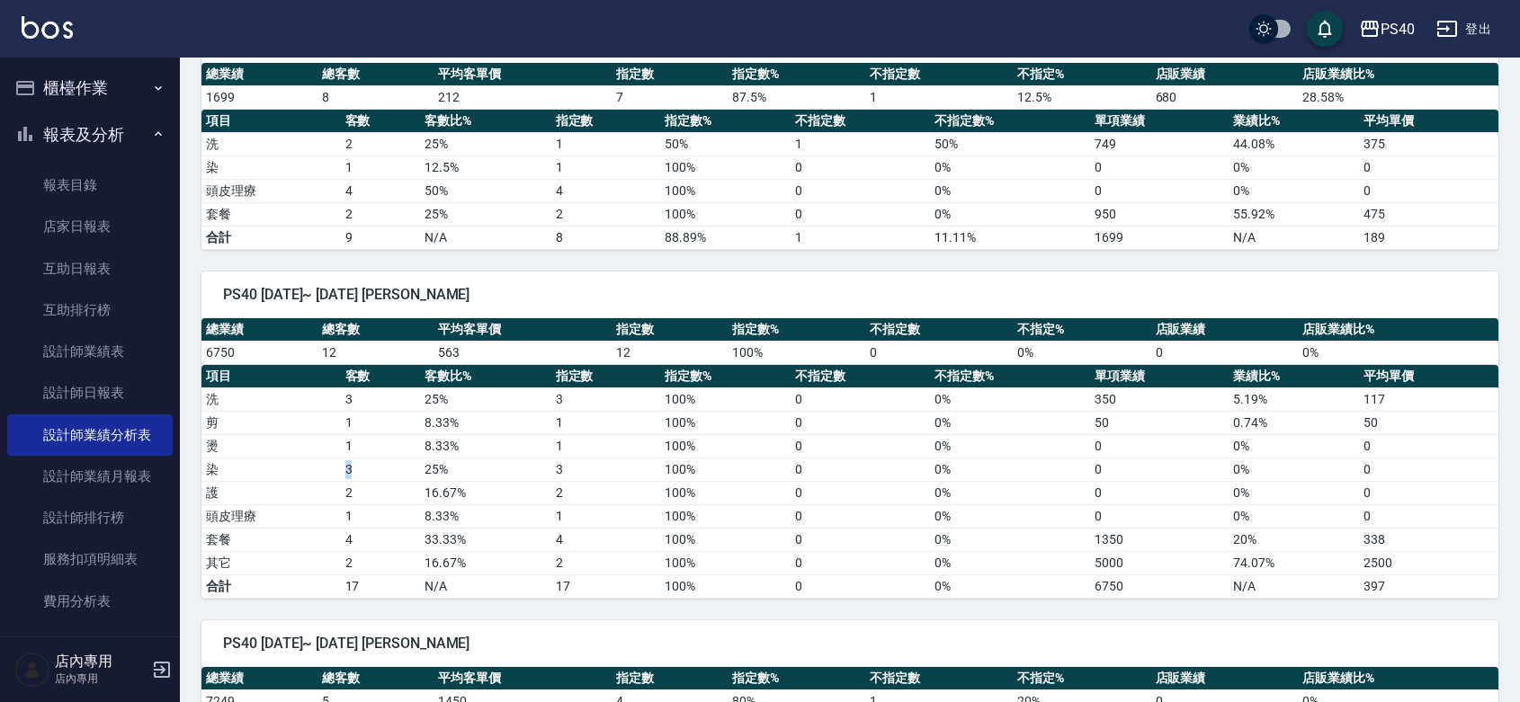
drag, startPoint x: 346, startPoint y: 470, endPoint x: 366, endPoint y: 470, distance: 19.8
click at [366, 470] on td "3" at bounding box center [381, 469] width 80 height 23
click at [385, 508] on td "1" at bounding box center [381, 516] width 80 height 23
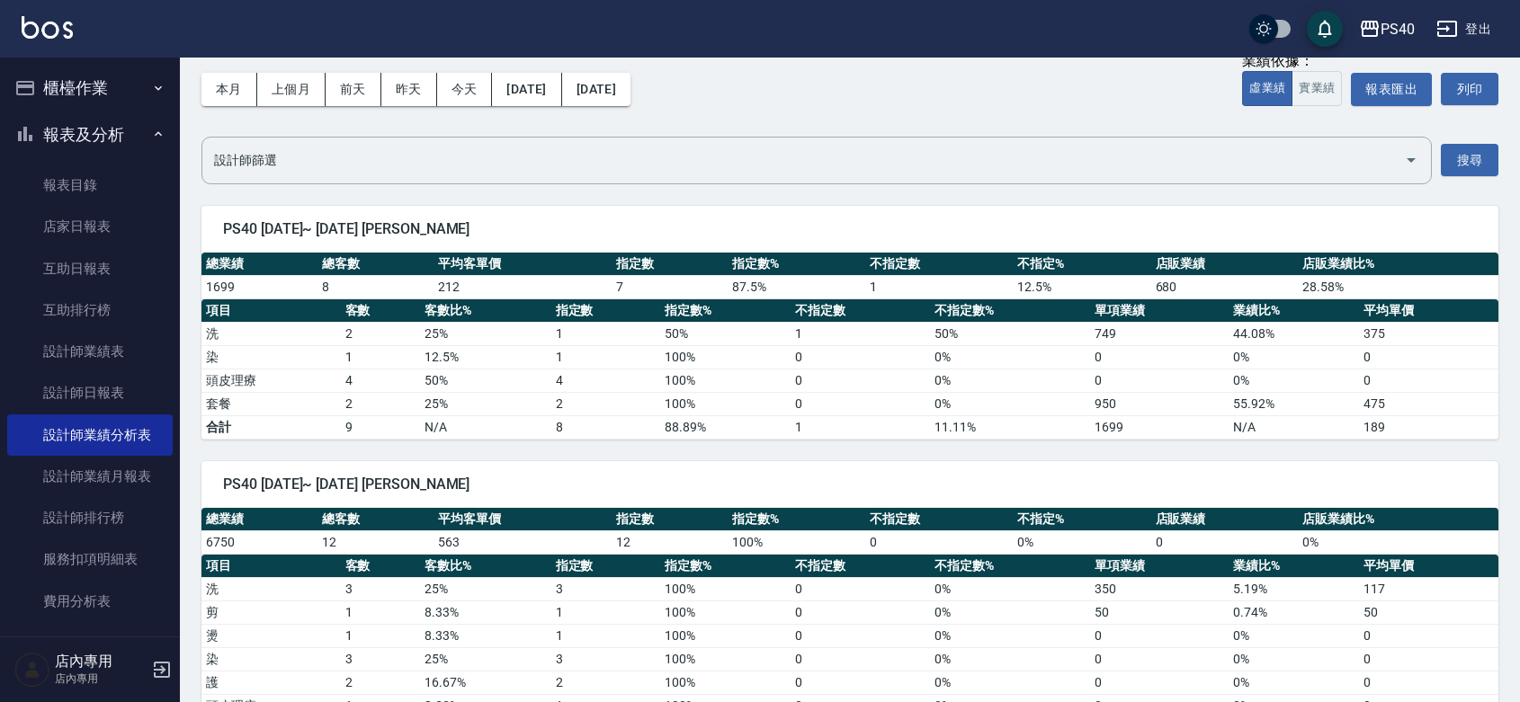
scroll to position [0, 0]
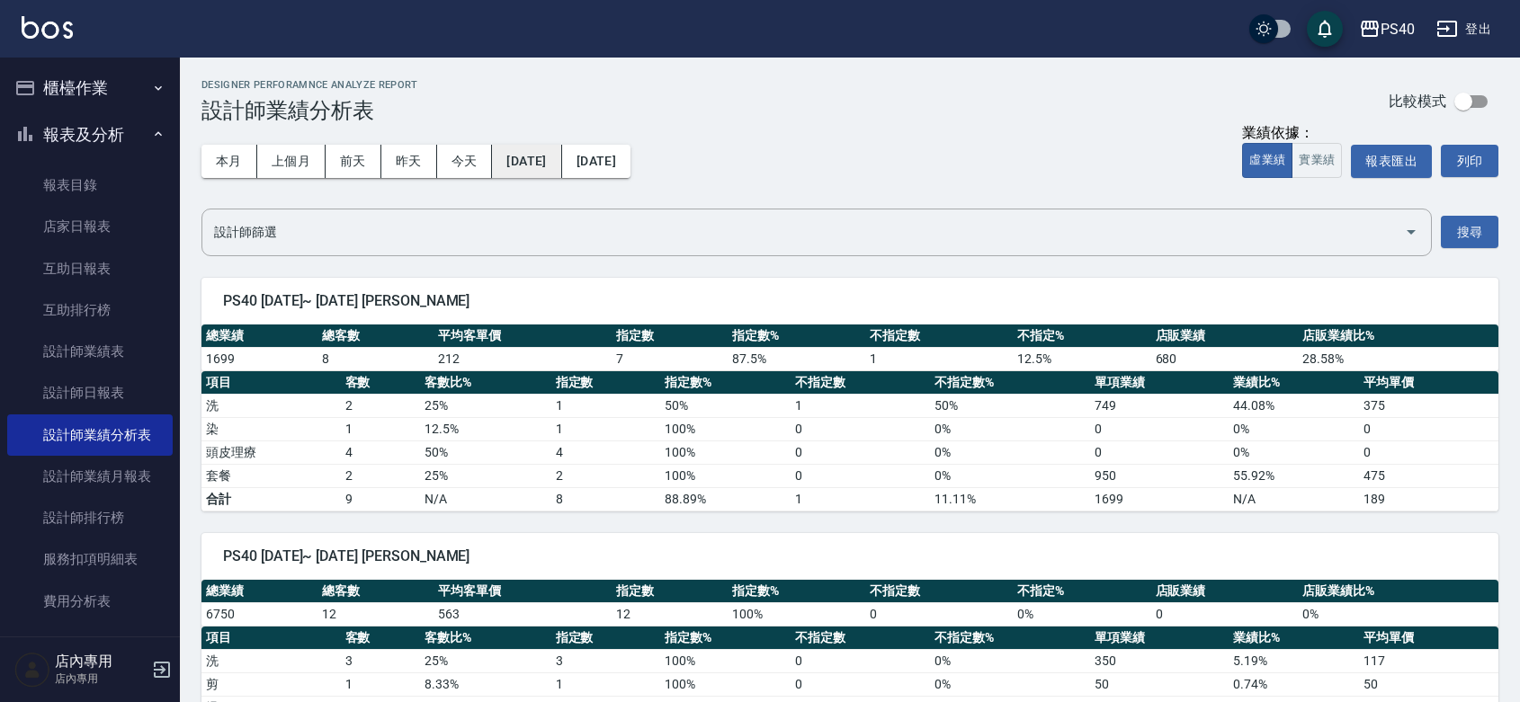
click at [561, 163] on button "[DATE]" at bounding box center [526, 161] width 69 height 33
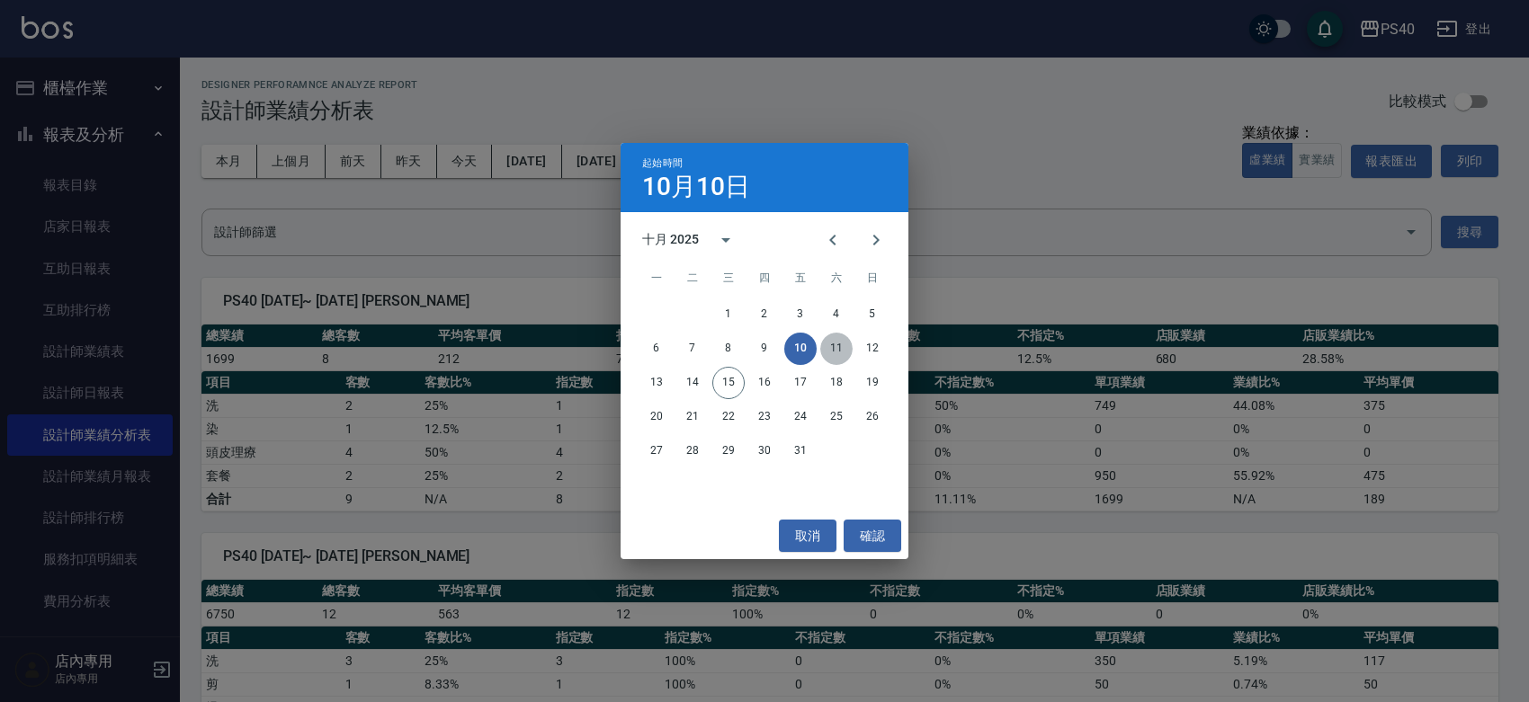
click at [835, 356] on button "11" at bounding box center [836, 349] width 32 height 32
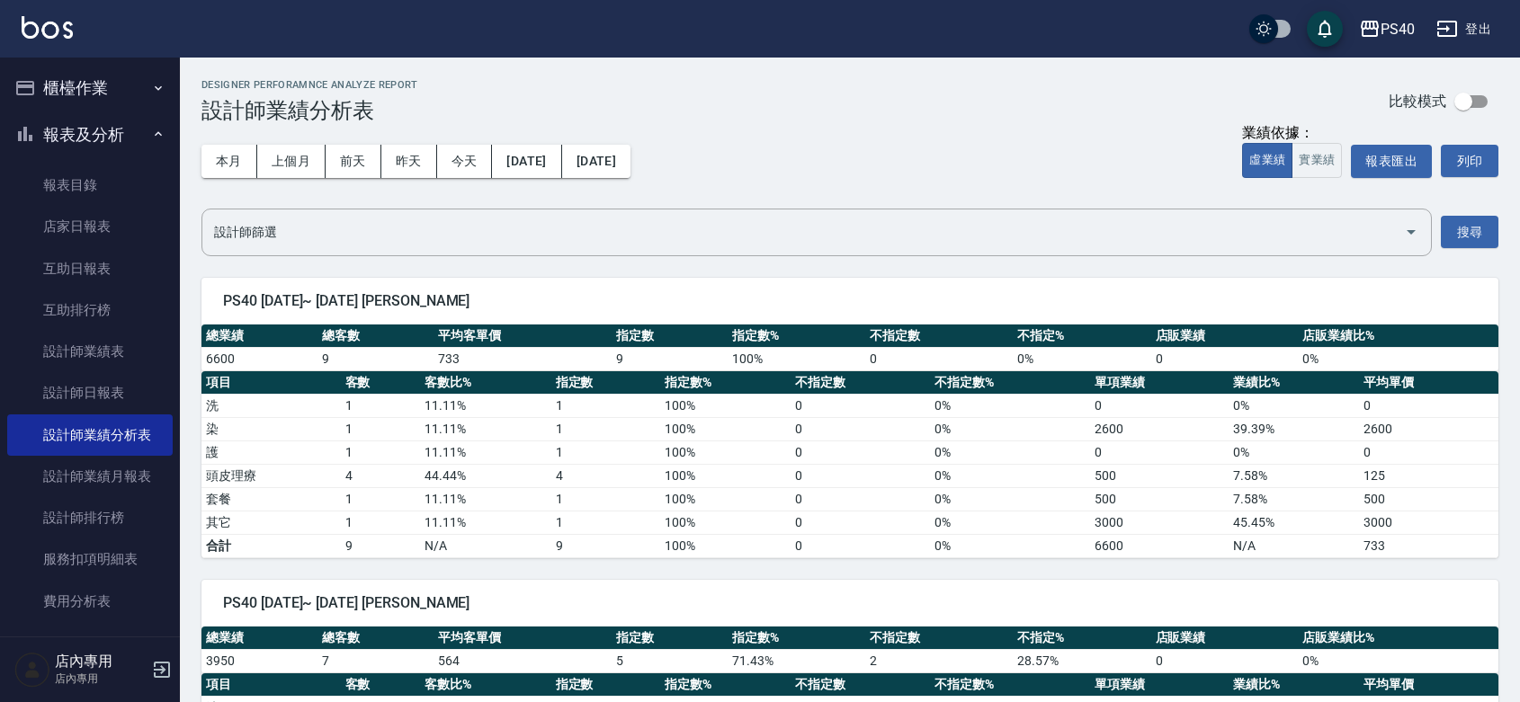
click at [685, 132] on div "本月 上個月 [DATE] [DATE] [DATE] [DATE] [DATE] 業績依據： 虛業績 實業績 報表匯出 列印" at bounding box center [849, 161] width 1297 height 76
click at [558, 154] on button "[DATE]" at bounding box center [526, 161] width 69 height 33
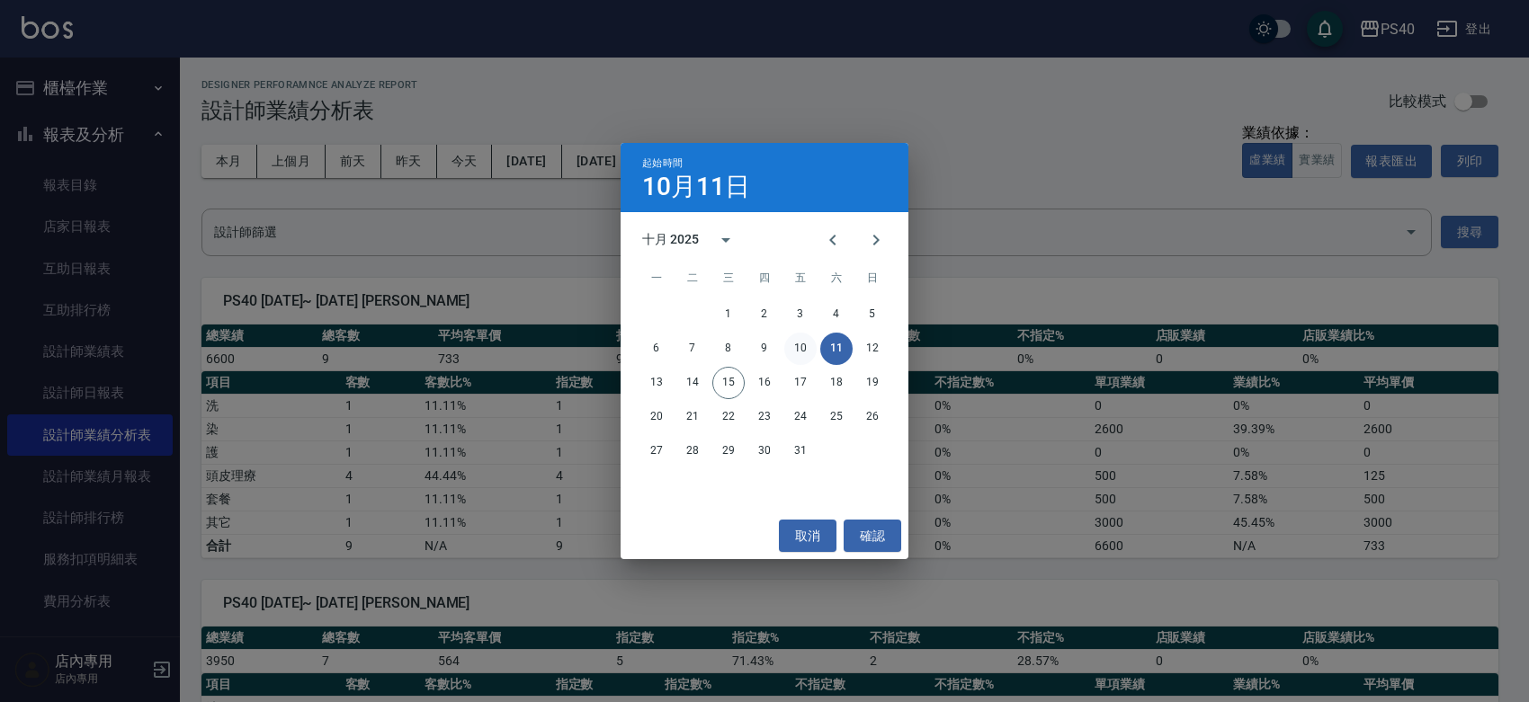
click at [796, 342] on button "10" at bounding box center [800, 349] width 32 height 32
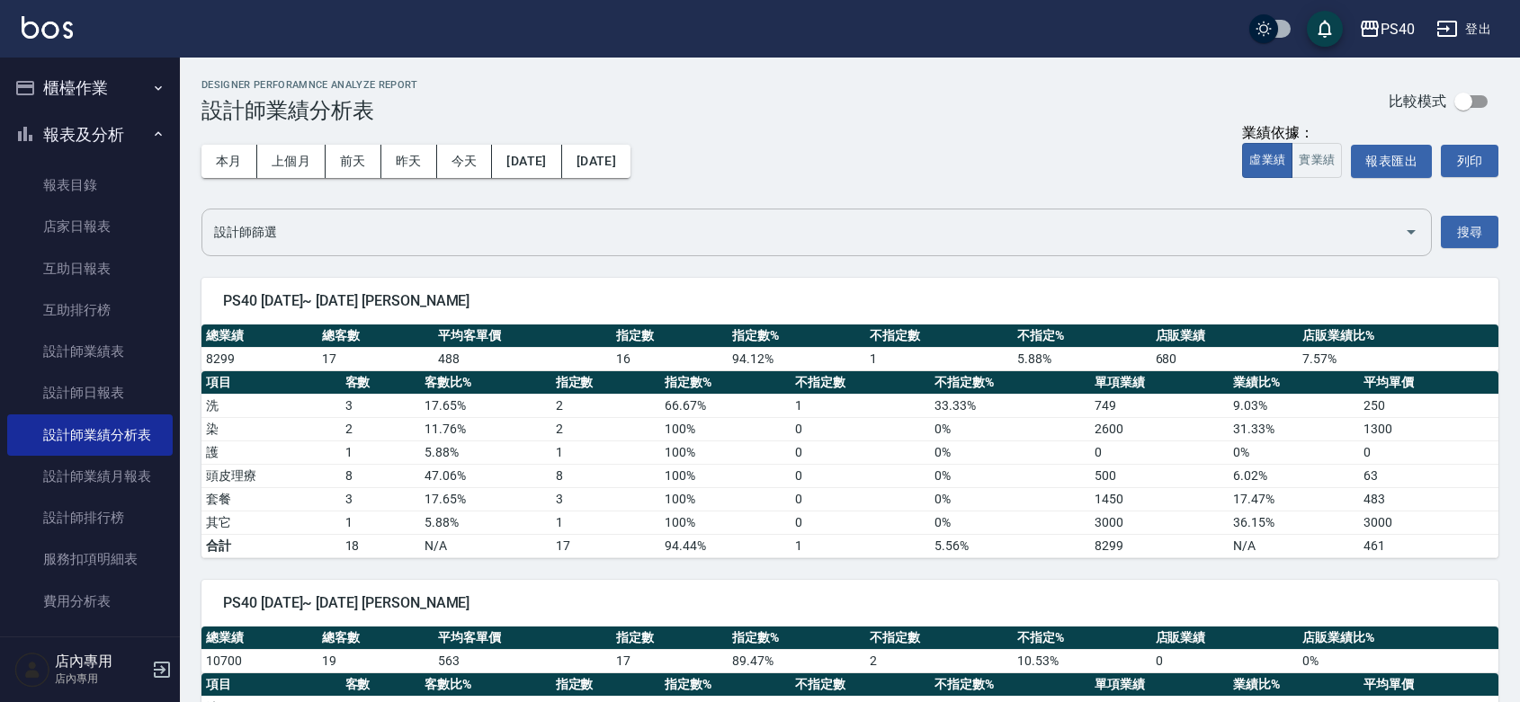
scroll to position [262, 0]
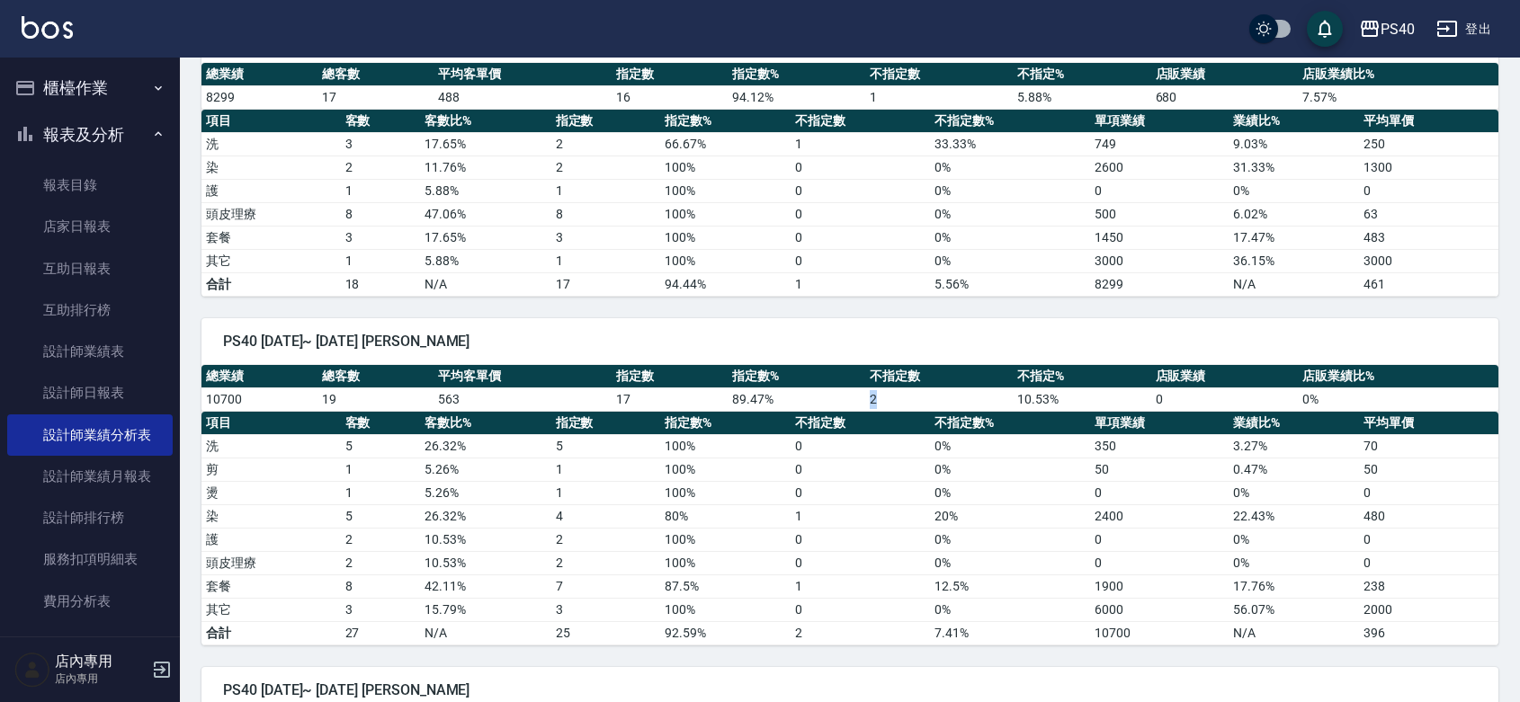
click at [899, 398] on tr "10700 19 563 17 89.47 % 2 10.53 % 0 0 %" at bounding box center [849, 399] width 1297 height 23
drag, startPoint x: 652, startPoint y: 421, endPoint x: 677, endPoint y: 416, distance: 25.6
click at [677, 416] on tr "項目 客數 客數比% 指定數 指定數% 不指定數 不指定數% 單項業績 業績比% 平均單價" at bounding box center [849, 423] width 1297 height 23
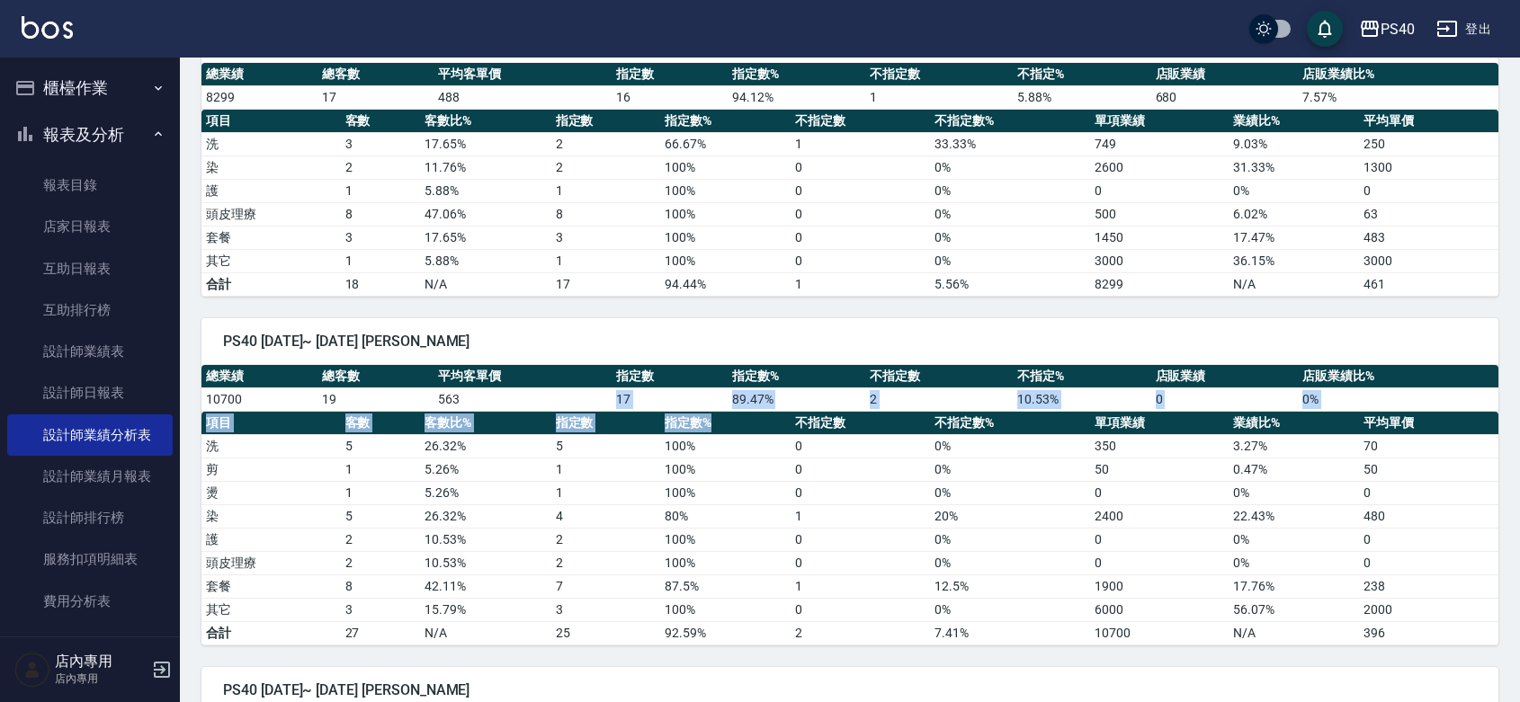
drag, startPoint x: 524, startPoint y: 406, endPoint x: 720, endPoint y: 419, distance: 196.5
click at [720, 419] on div "總業績 總客數 平均客單價 指定數 指定數% 不指定數 不指定% 店販業績 店販業績比% 10700 19 563 17 89.47 % 2 10.53 % …" at bounding box center [849, 505] width 1297 height 281
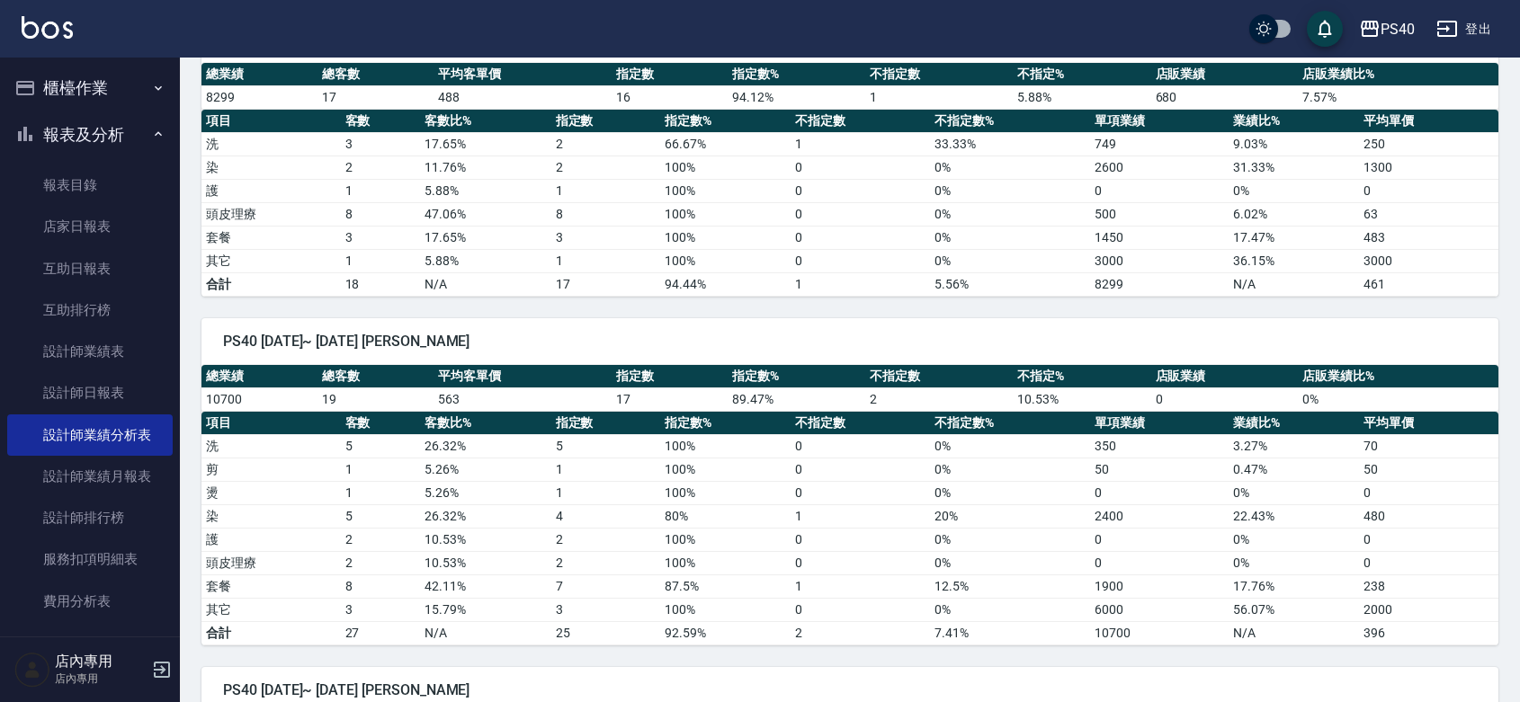
click at [649, 353] on div "PS40 [DATE]~ [DATE] [PERSON_NAME]" at bounding box center [849, 341] width 1297 height 47
click at [81, 400] on link "設計師日報表" at bounding box center [89, 392] width 165 height 41
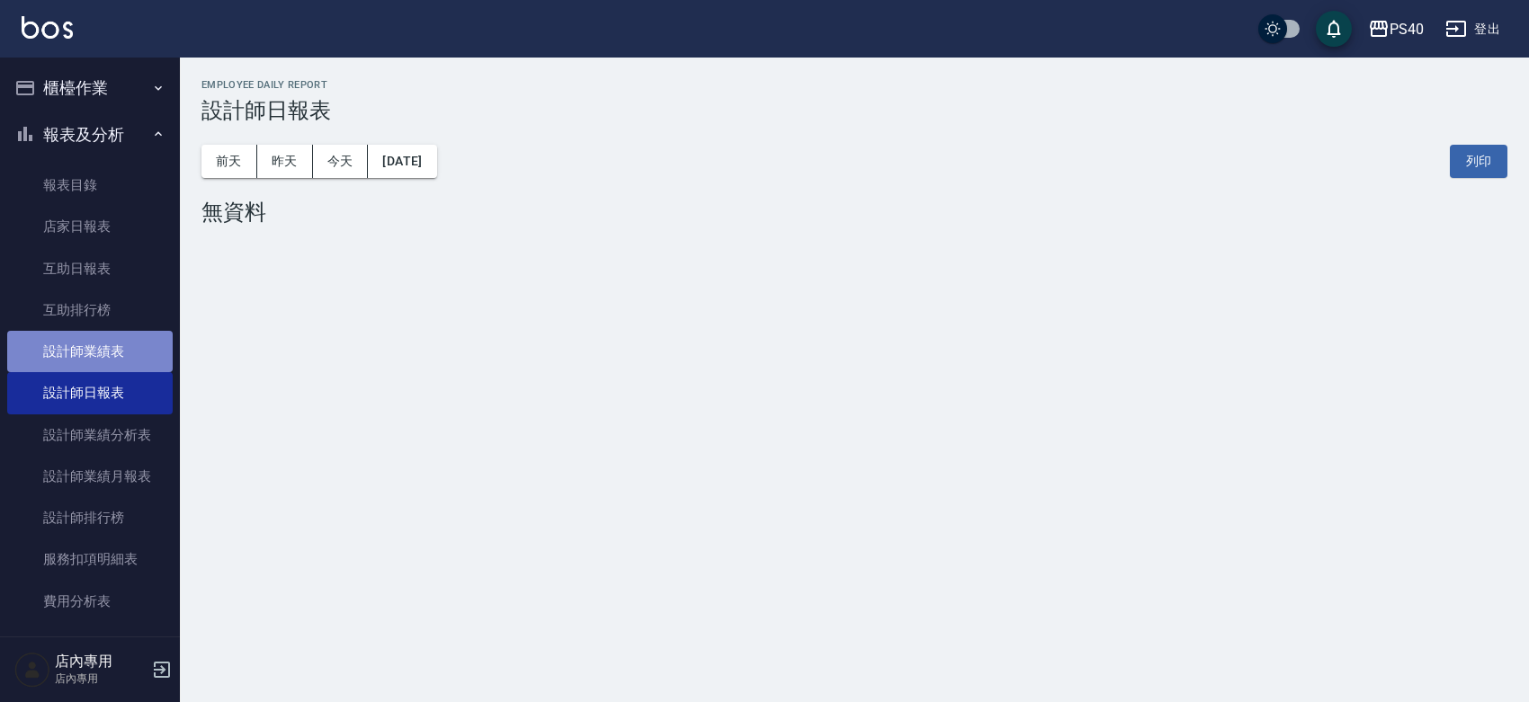
click at [101, 353] on link "設計師業績表" at bounding box center [89, 351] width 165 height 41
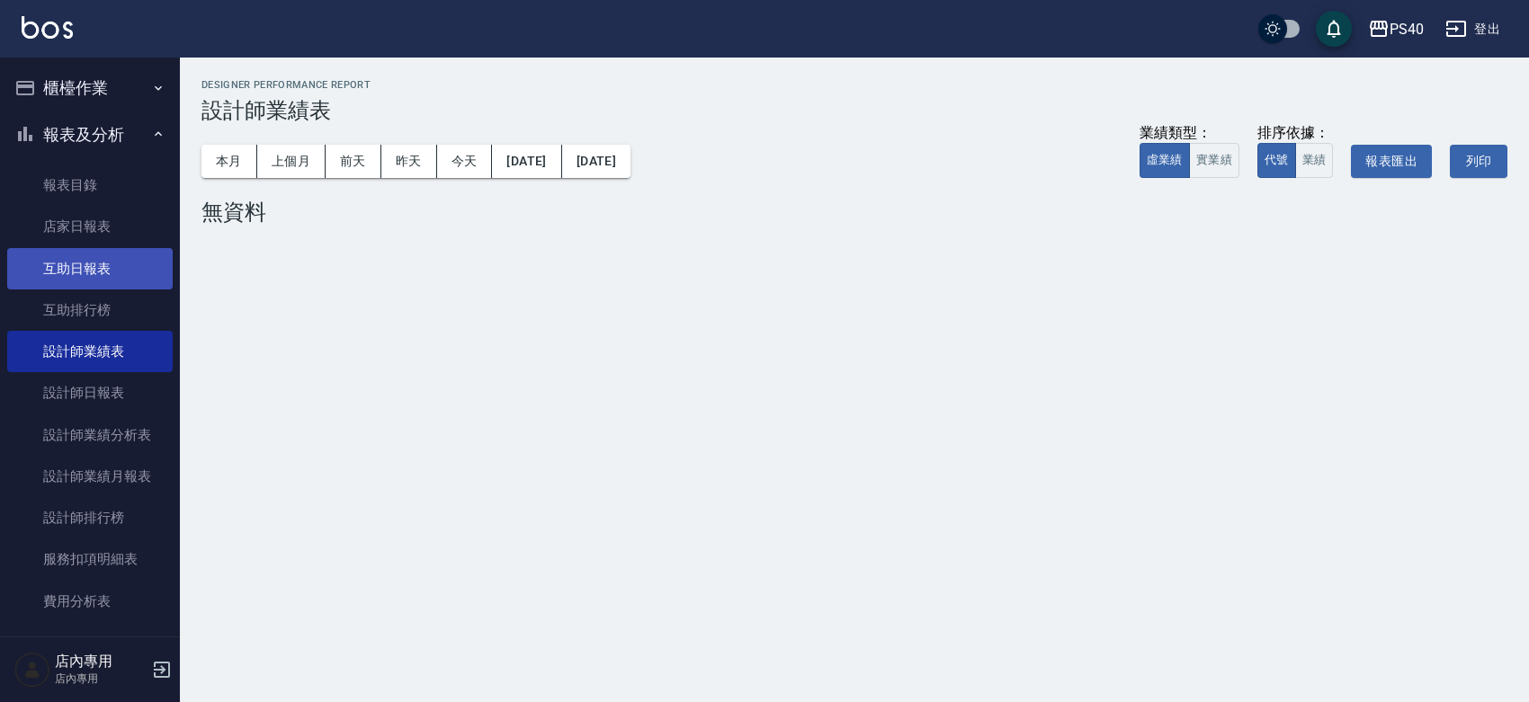
click at [126, 285] on link "互助日報表" at bounding box center [89, 268] width 165 height 41
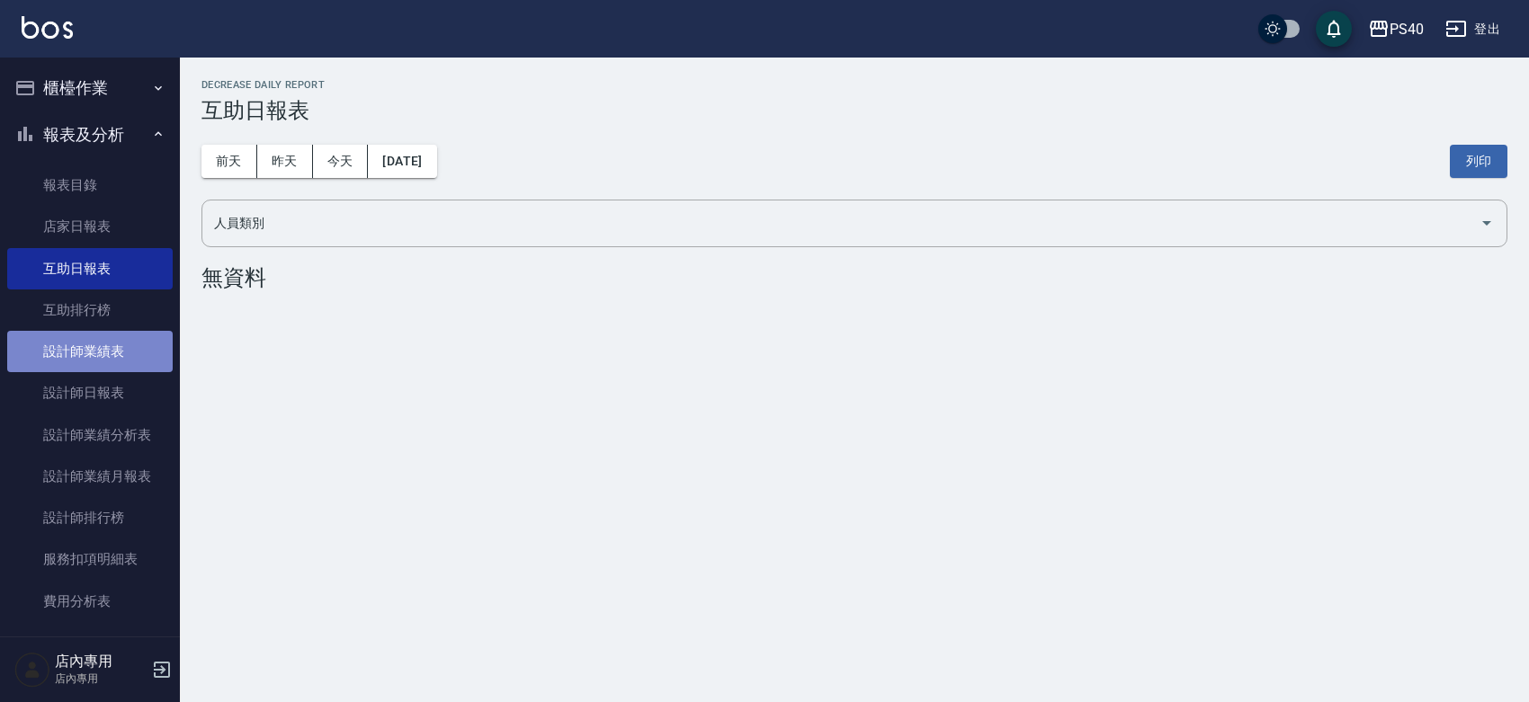
click at [120, 371] on link "設計師業績表" at bounding box center [89, 351] width 165 height 41
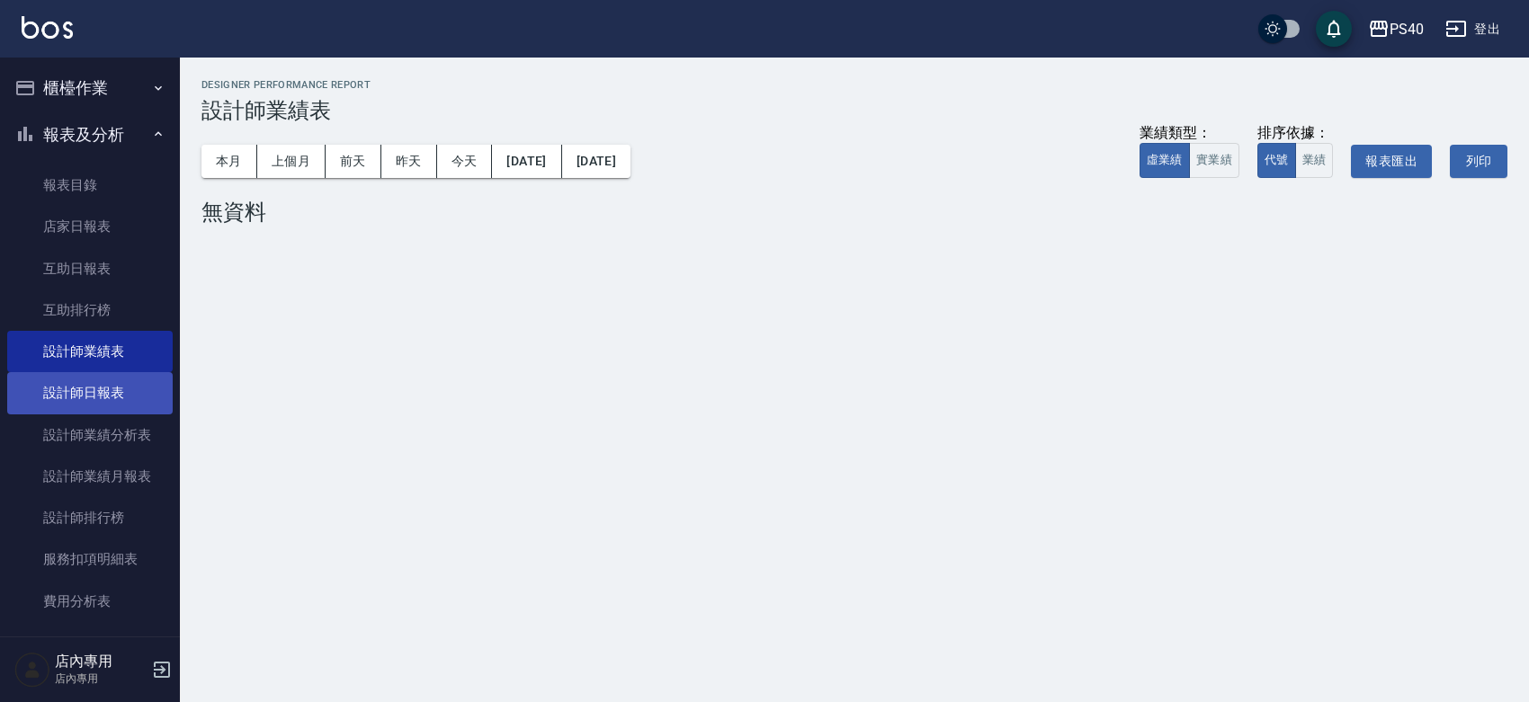
click at [126, 389] on link "設計師日報表" at bounding box center [89, 392] width 165 height 41
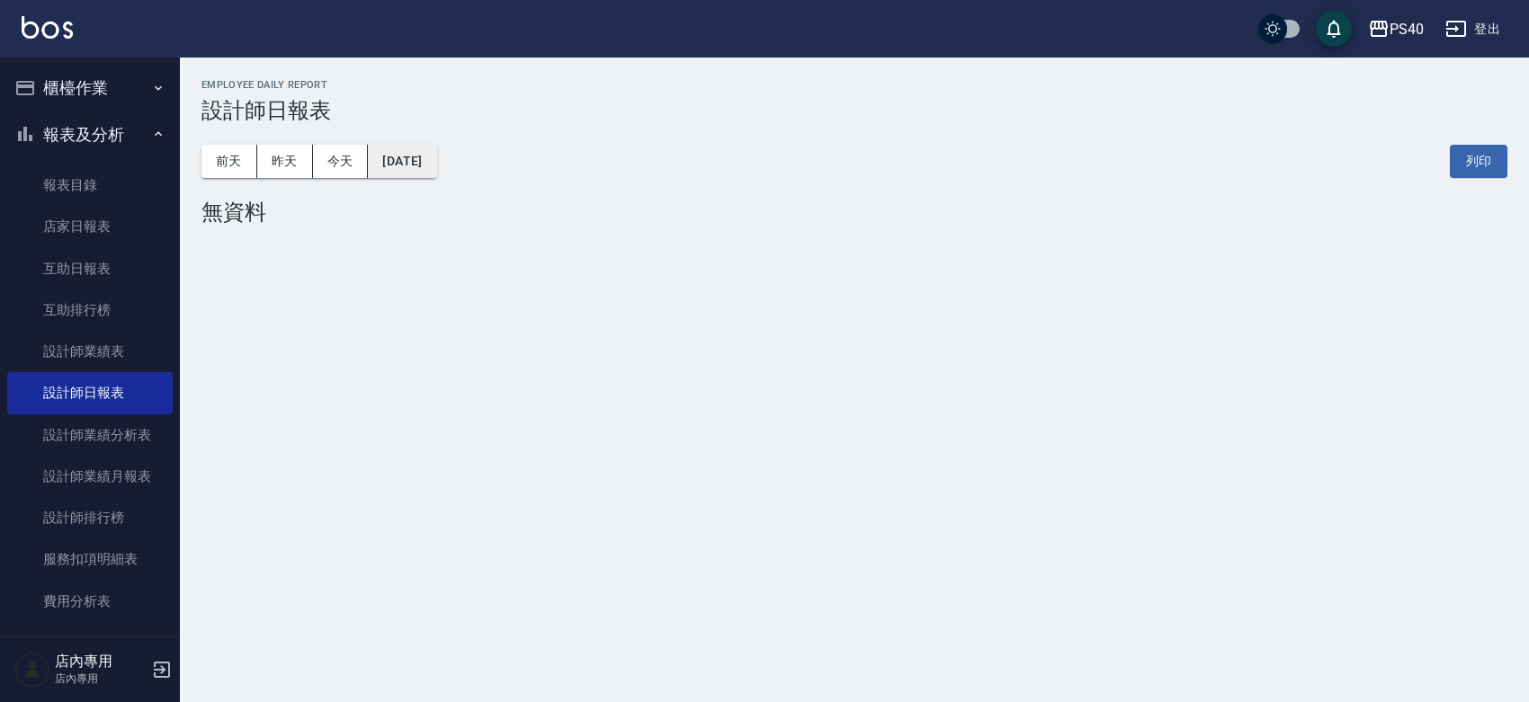
click at [423, 167] on button "[DATE]" at bounding box center [402, 161] width 68 height 33
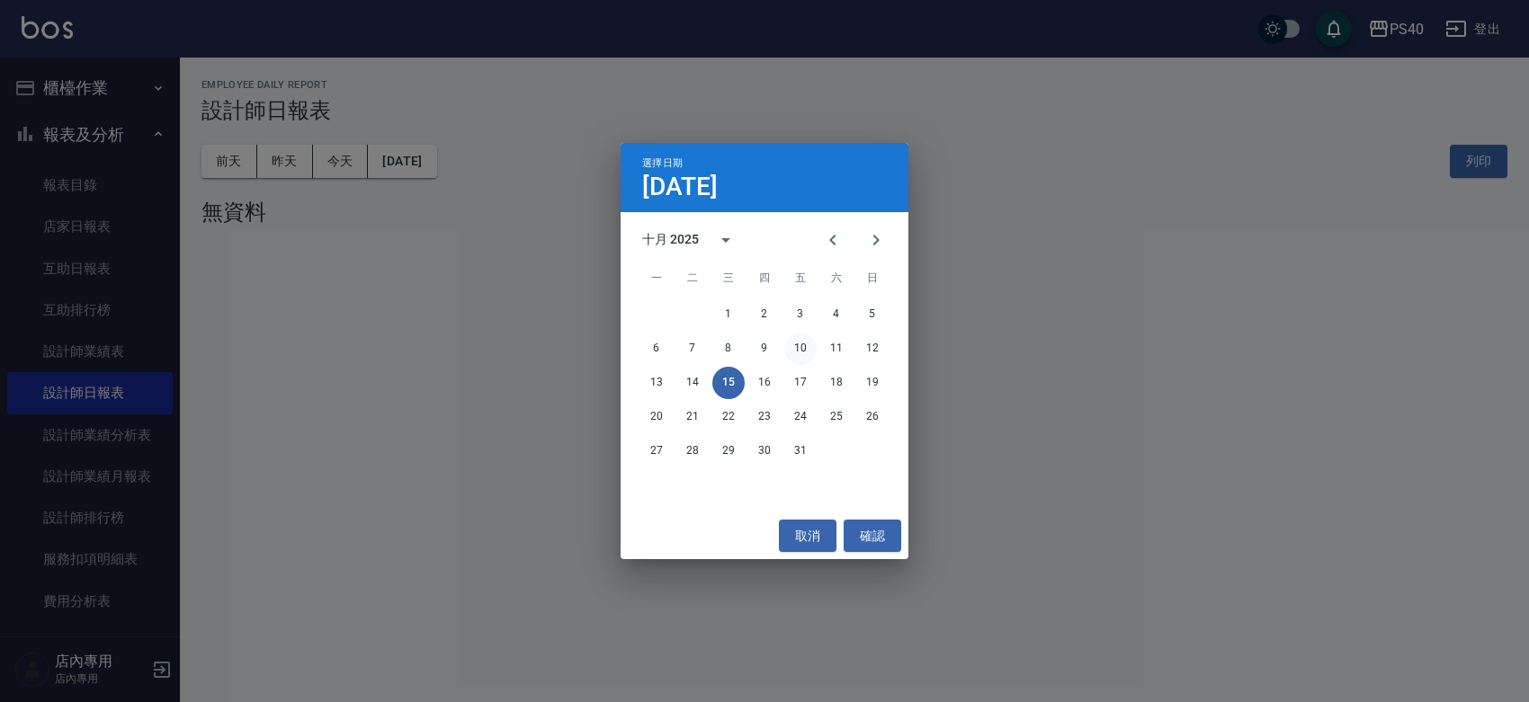
click at [811, 349] on button "10" at bounding box center [800, 349] width 32 height 32
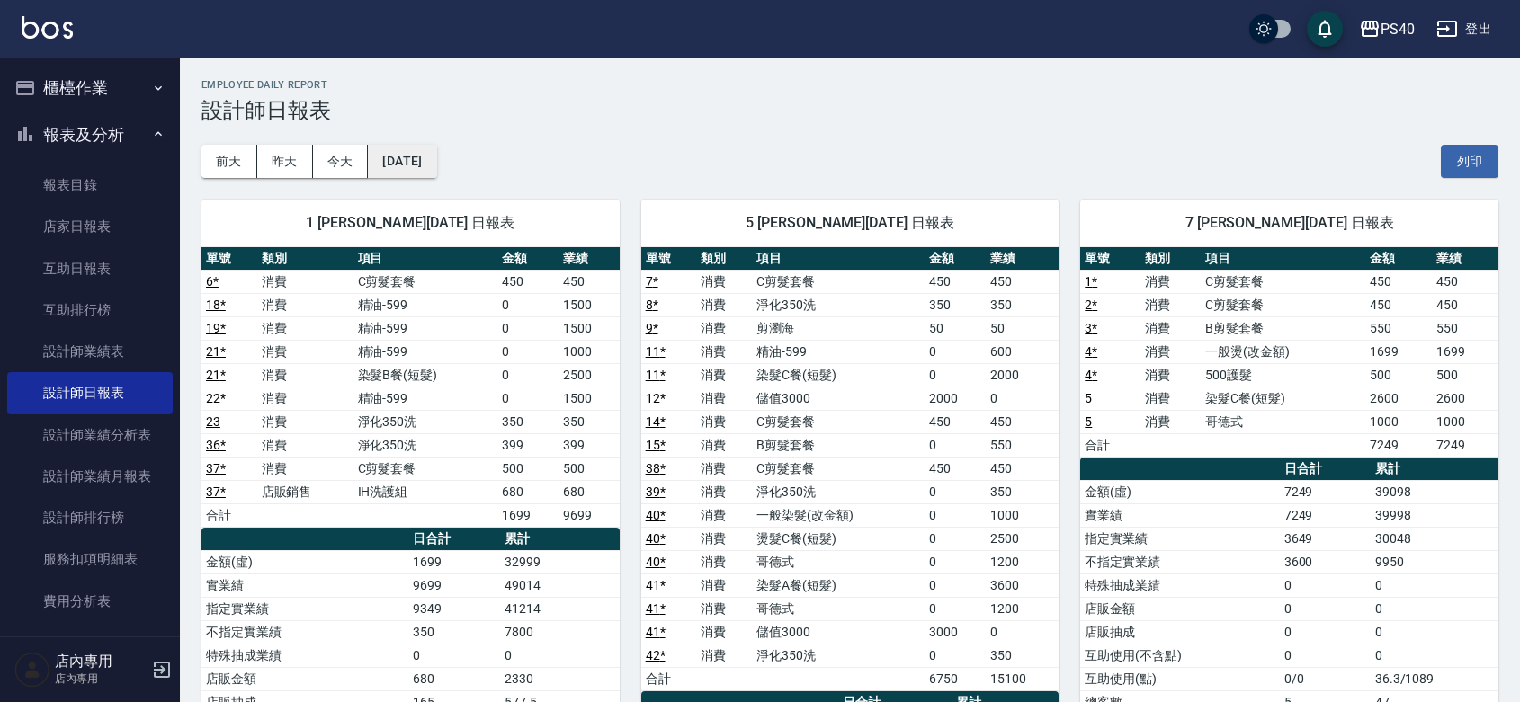
click at [407, 157] on button "[DATE]" at bounding box center [402, 161] width 68 height 33
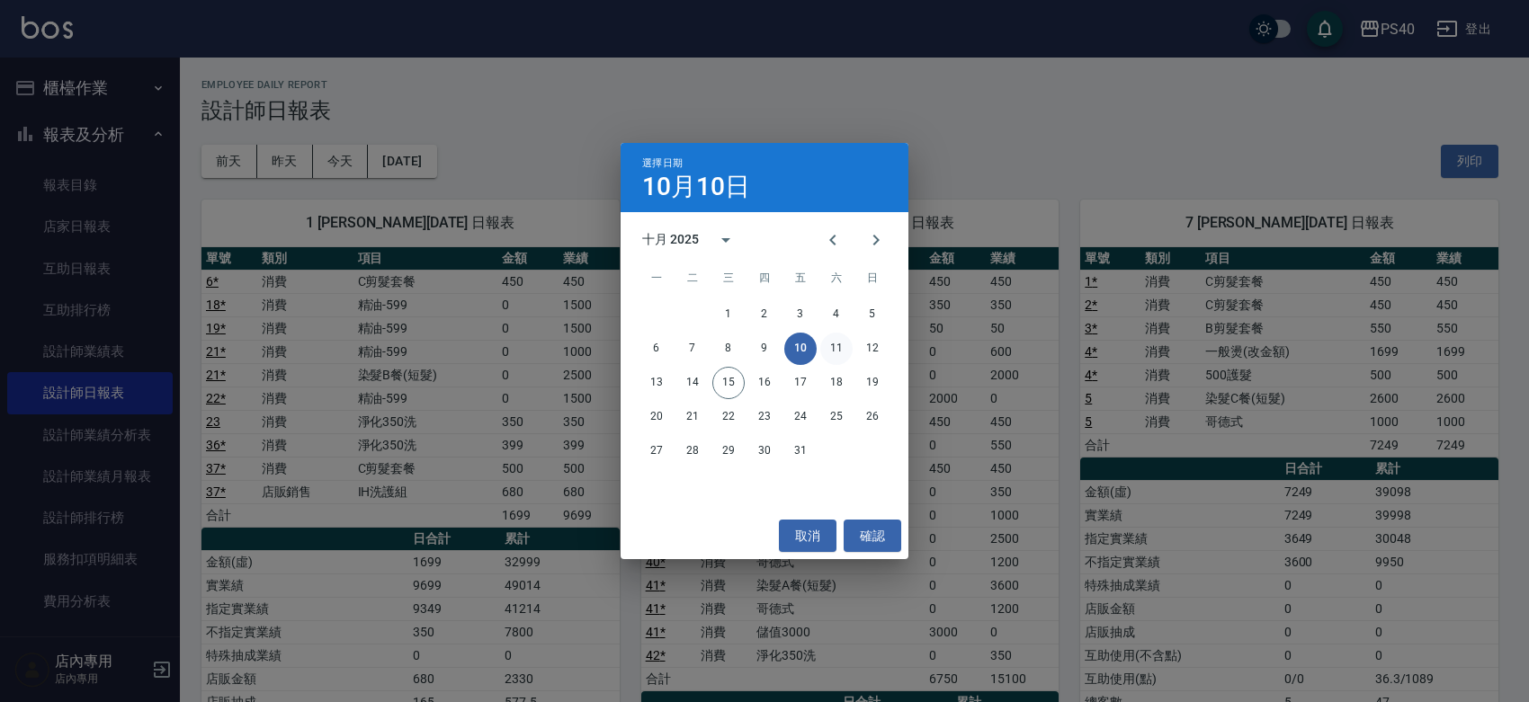
click at [826, 346] on button "11" at bounding box center [836, 349] width 32 height 32
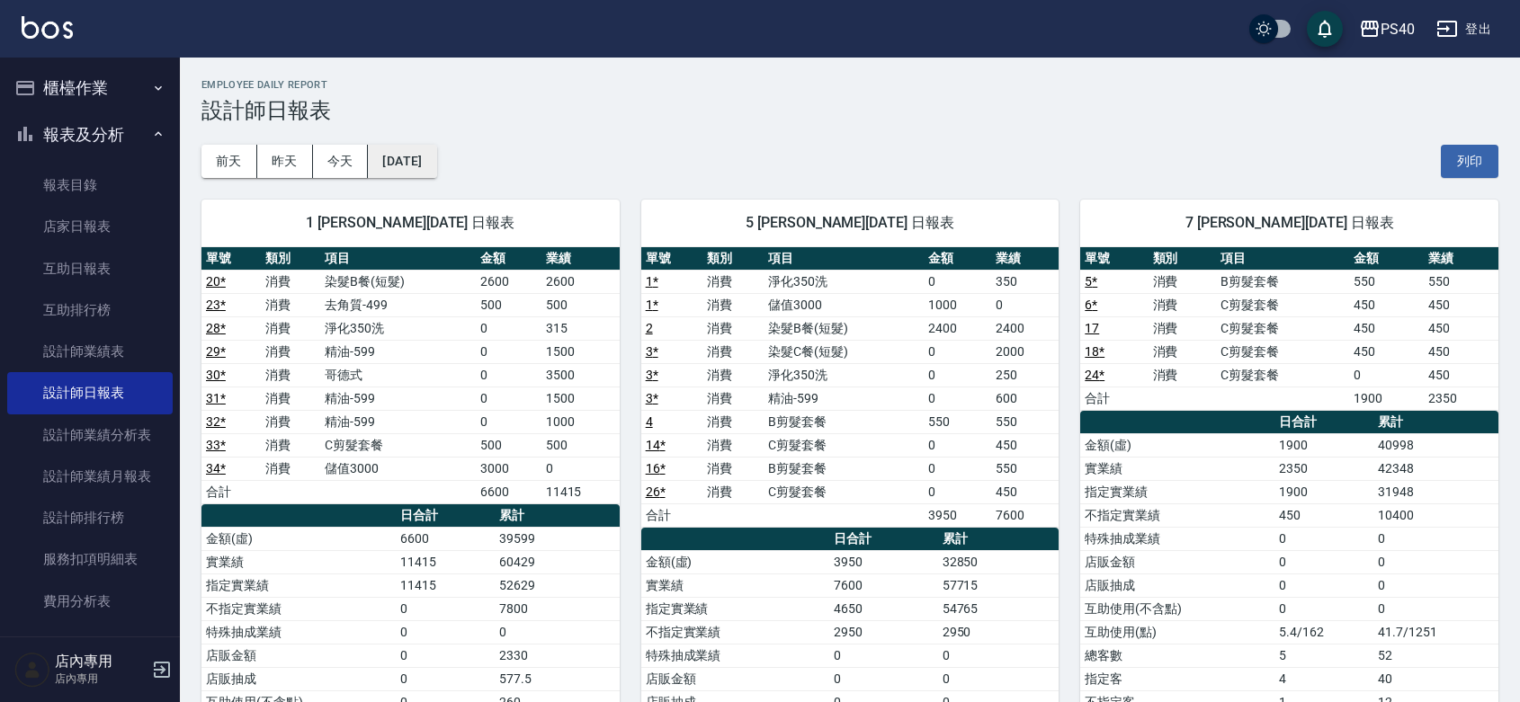
click at [421, 165] on button "[DATE]" at bounding box center [402, 161] width 68 height 33
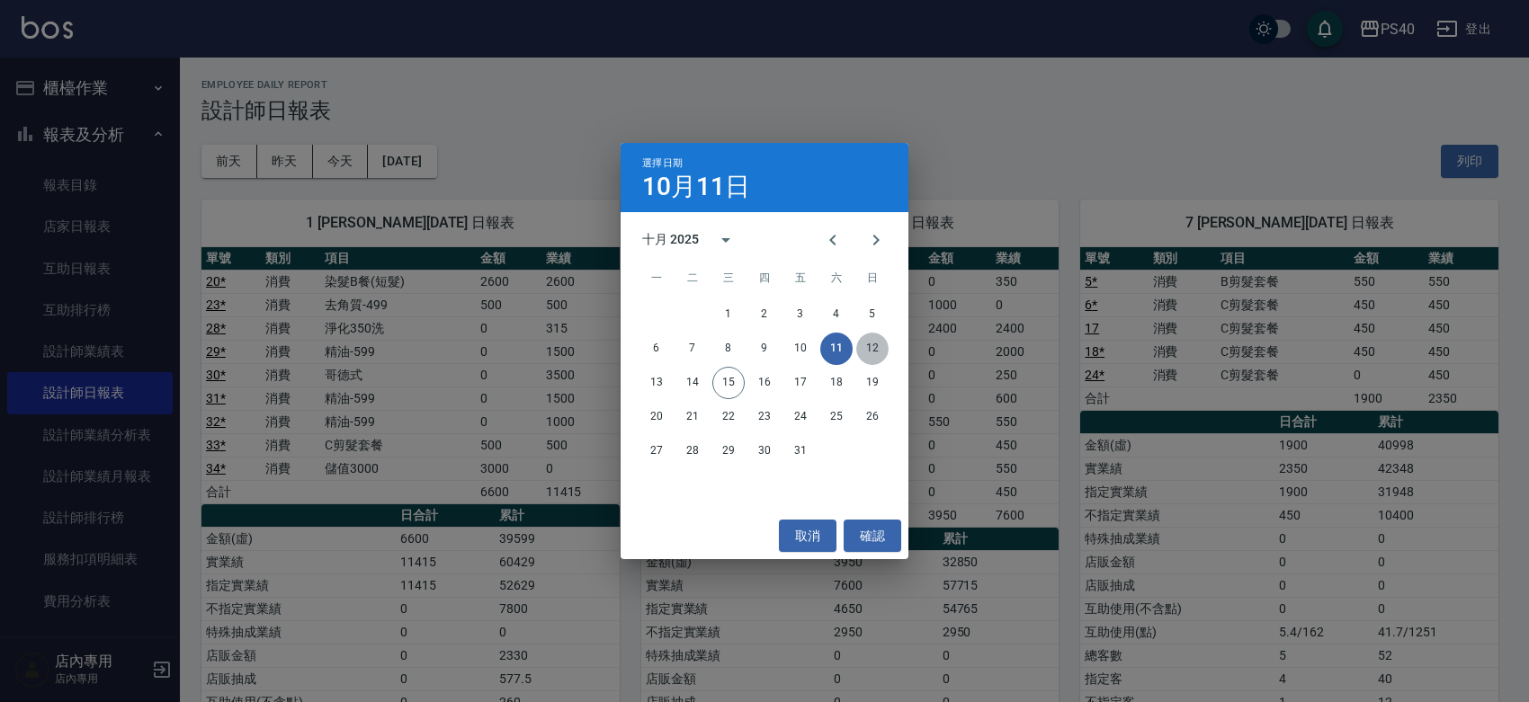
click at [865, 351] on button "12" at bounding box center [872, 349] width 32 height 32
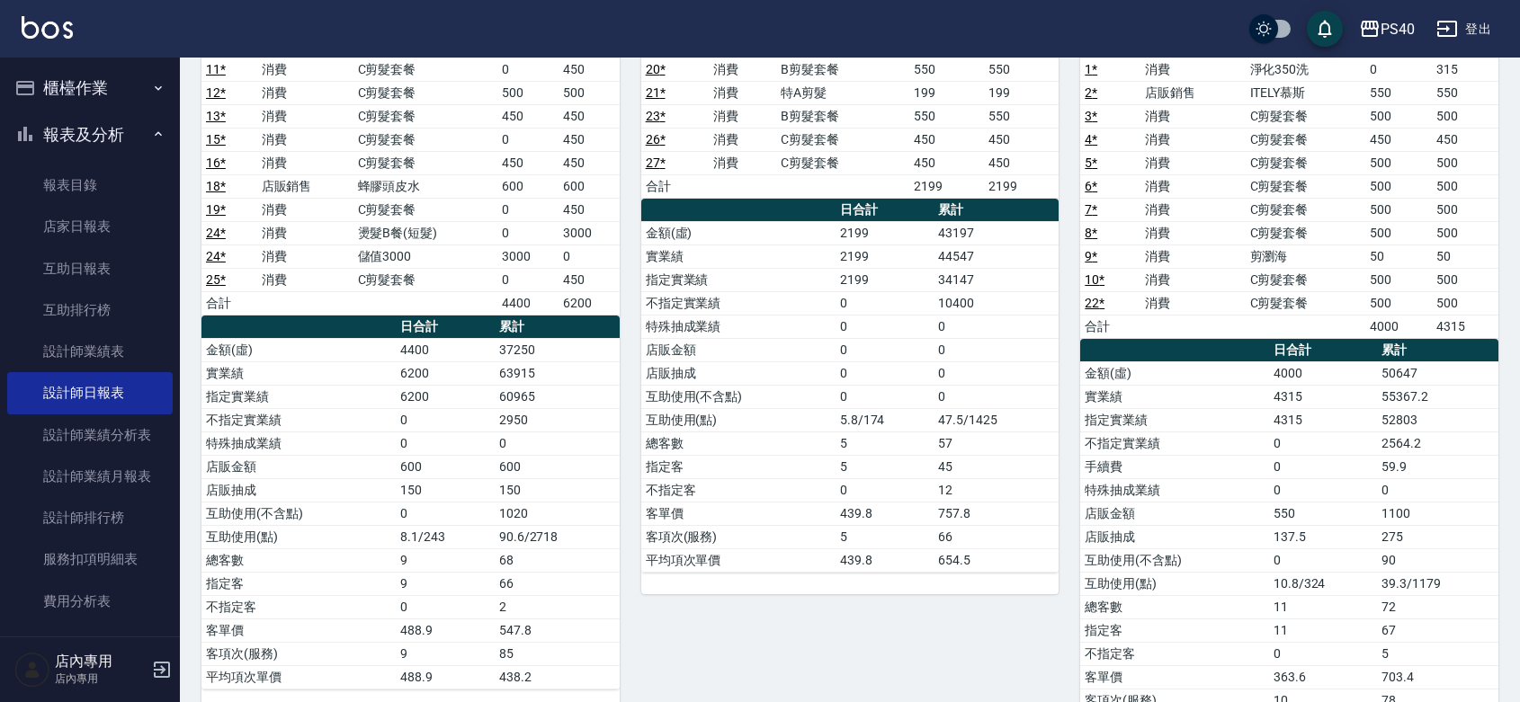
scroll to position [262, 0]
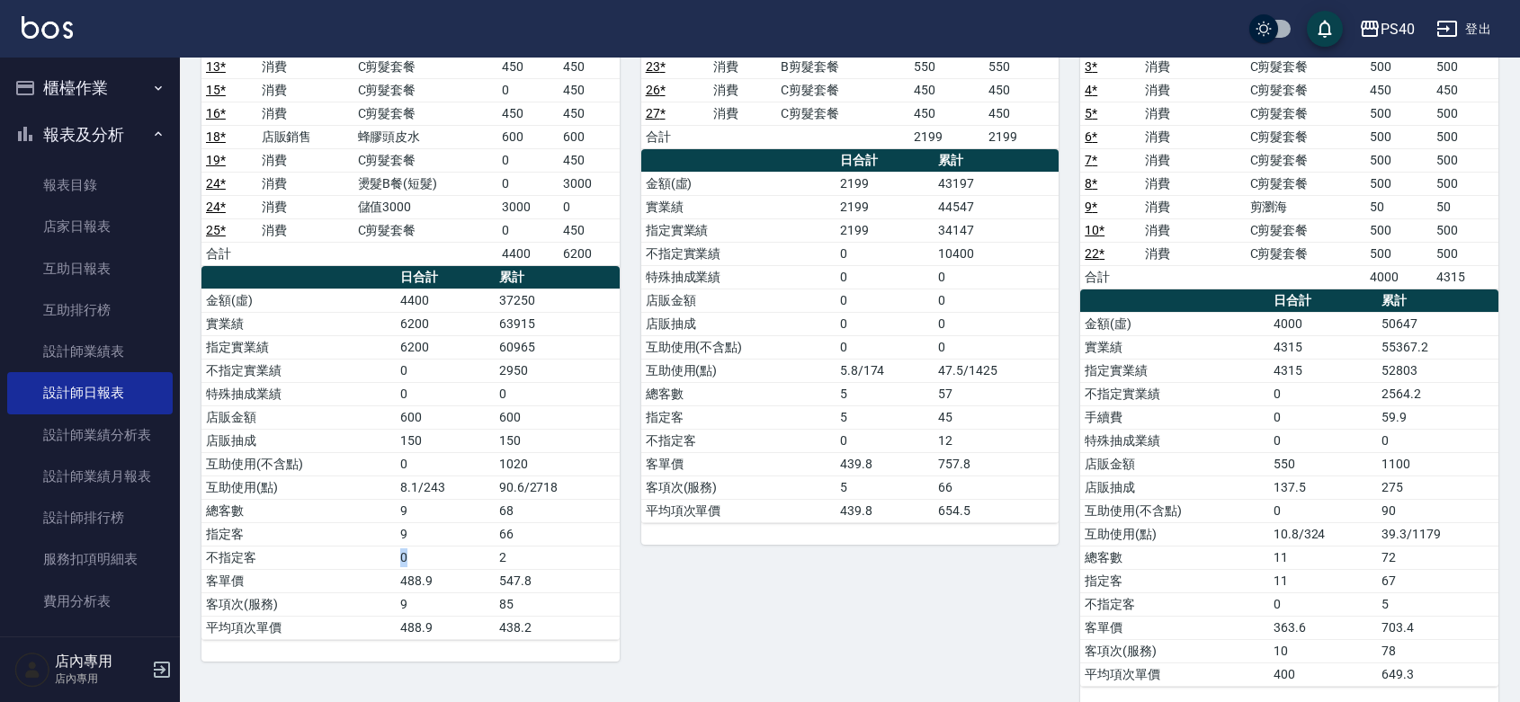
drag, startPoint x: 401, startPoint y: 556, endPoint x: 493, endPoint y: 564, distance: 92.1
click at [493, 564] on td "0" at bounding box center [445, 557] width 99 height 23
drag, startPoint x: 411, startPoint y: 523, endPoint x: 481, endPoint y: 532, distance: 70.7
click at [481, 532] on tbody "金額(虛) 4400 37250 實業績 6200 63915 指定實業績 6200 60965 不指定實業績 0 2950 特殊抽成業績 0 0 店販金額 …" at bounding box center [410, 464] width 418 height 351
click at [671, 587] on div "7 [PERSON_NAME][DATE] 日報表 單號 類別 項目 金額 業績 20 * 消費 B剪髮套餐 550 550 21 * 消費 特A剪髮 199…" at bounding box center [840, 312] width 440 height 792
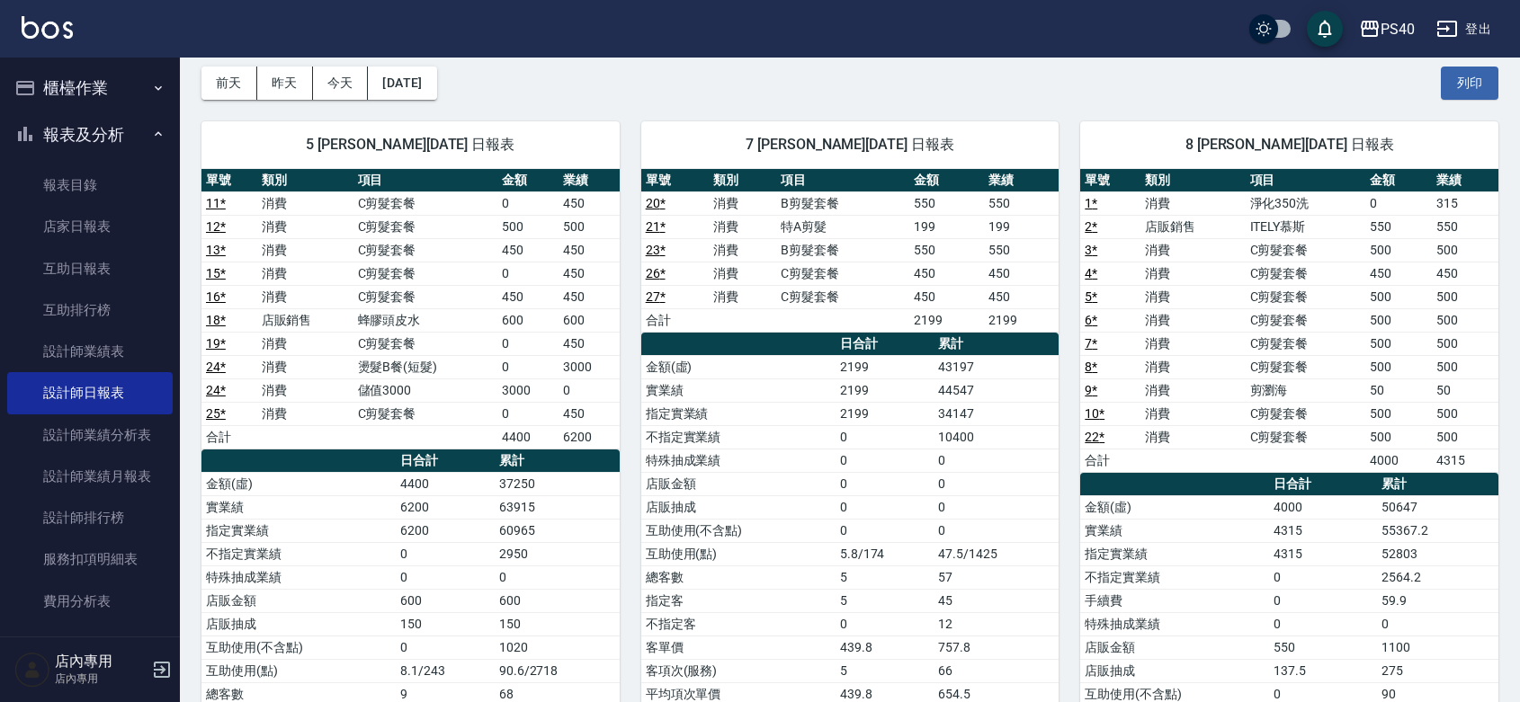
scroll to position [0, 0]
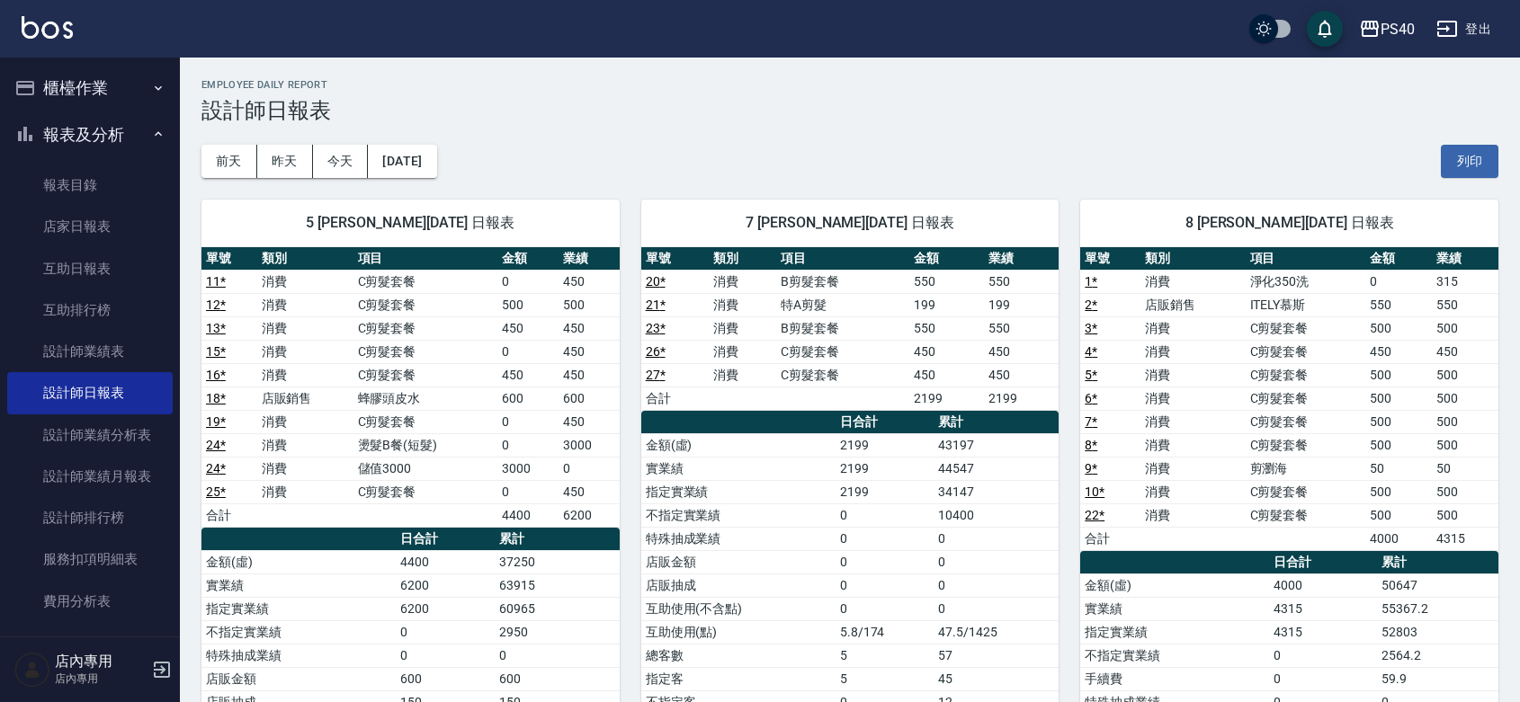
click at [397, 135] on div "[DATE] [DATE] [DATE] [DATE] 列印" at bounding box center [849, 161] width 1297 height 76
click at [405, 172] on button "[DATE]" at bounding box center [402, 161] width 68 height 33
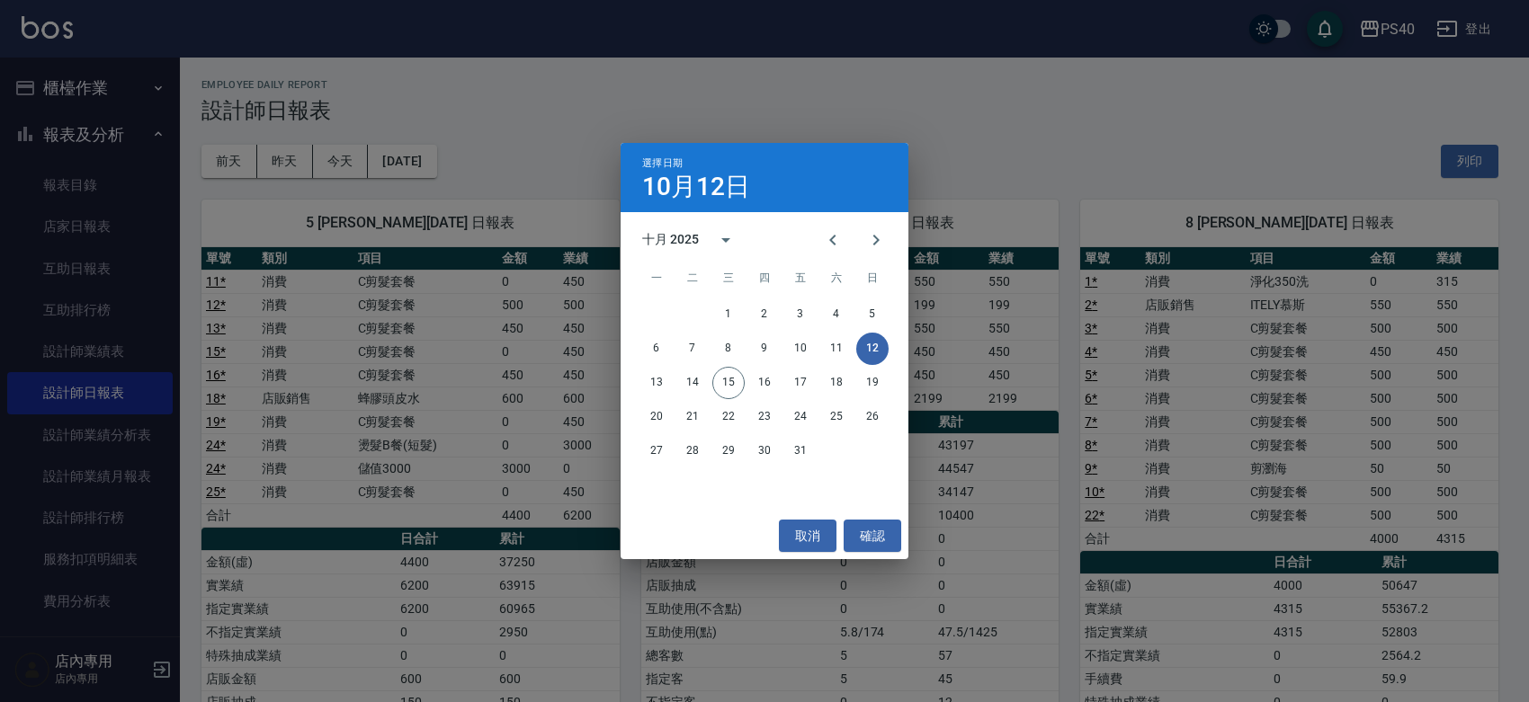
click at [376, 438] on div "選擇日期 [DATE] 十月 2025 一 二 三 四 五 六 日 1 2 3 4 5 6 7 8 9 10 11 12 13 14 15 16 17 18 …" at bounding box center [764, 351] width 1529 height 702
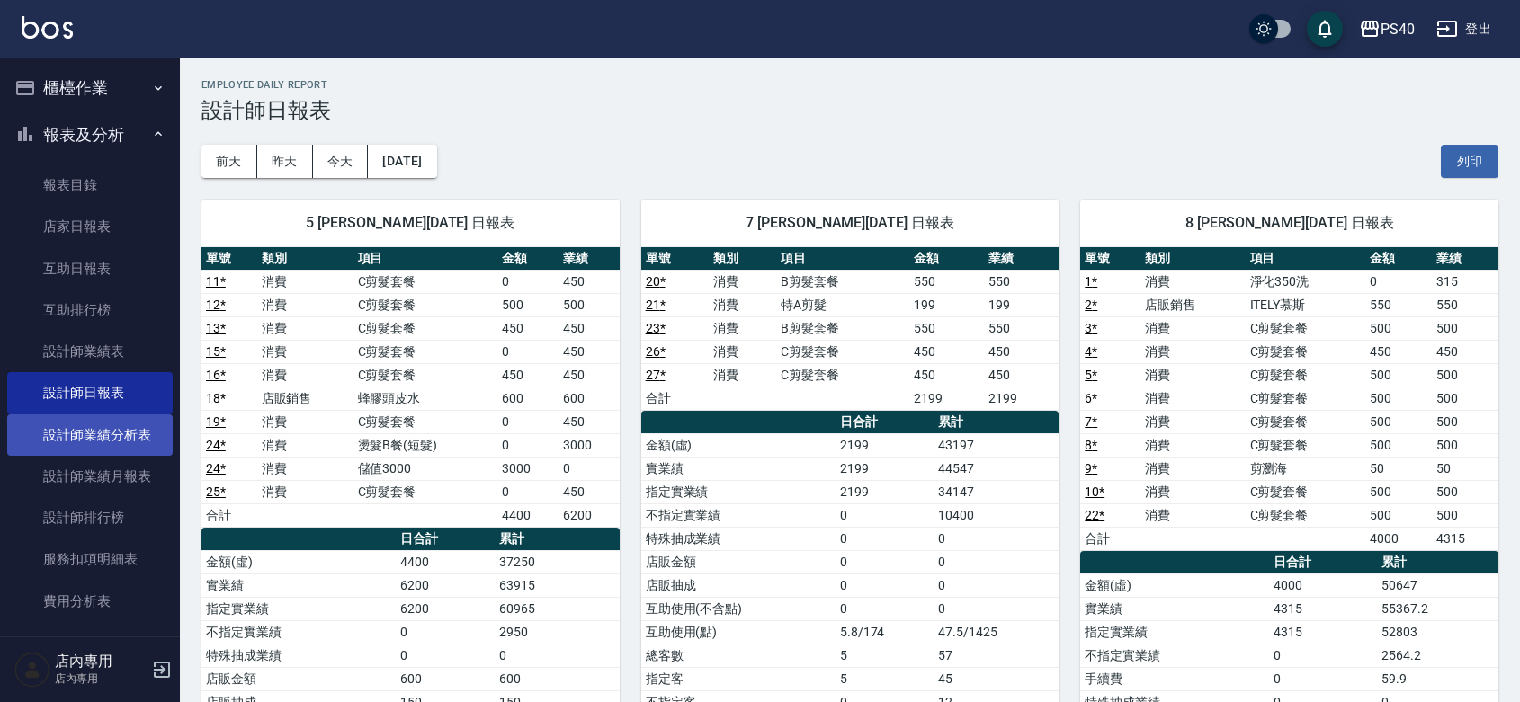
click at [132, 447] on link "設計師業績分析表" at bounding box center [89, 435] width 165 height 41
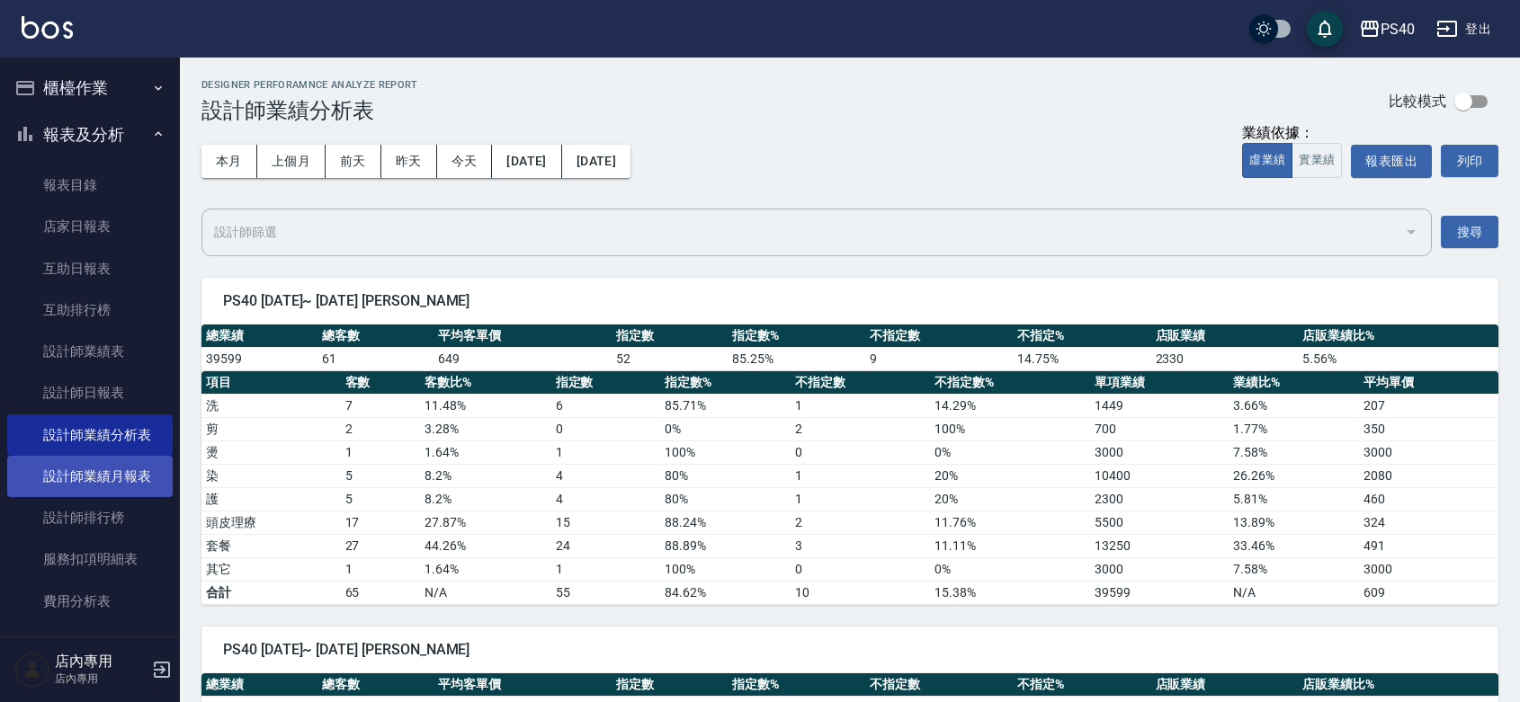
click at [122, 475] on link "設計師業績月報表" at bounding box center [89, 476] width 165 height 41
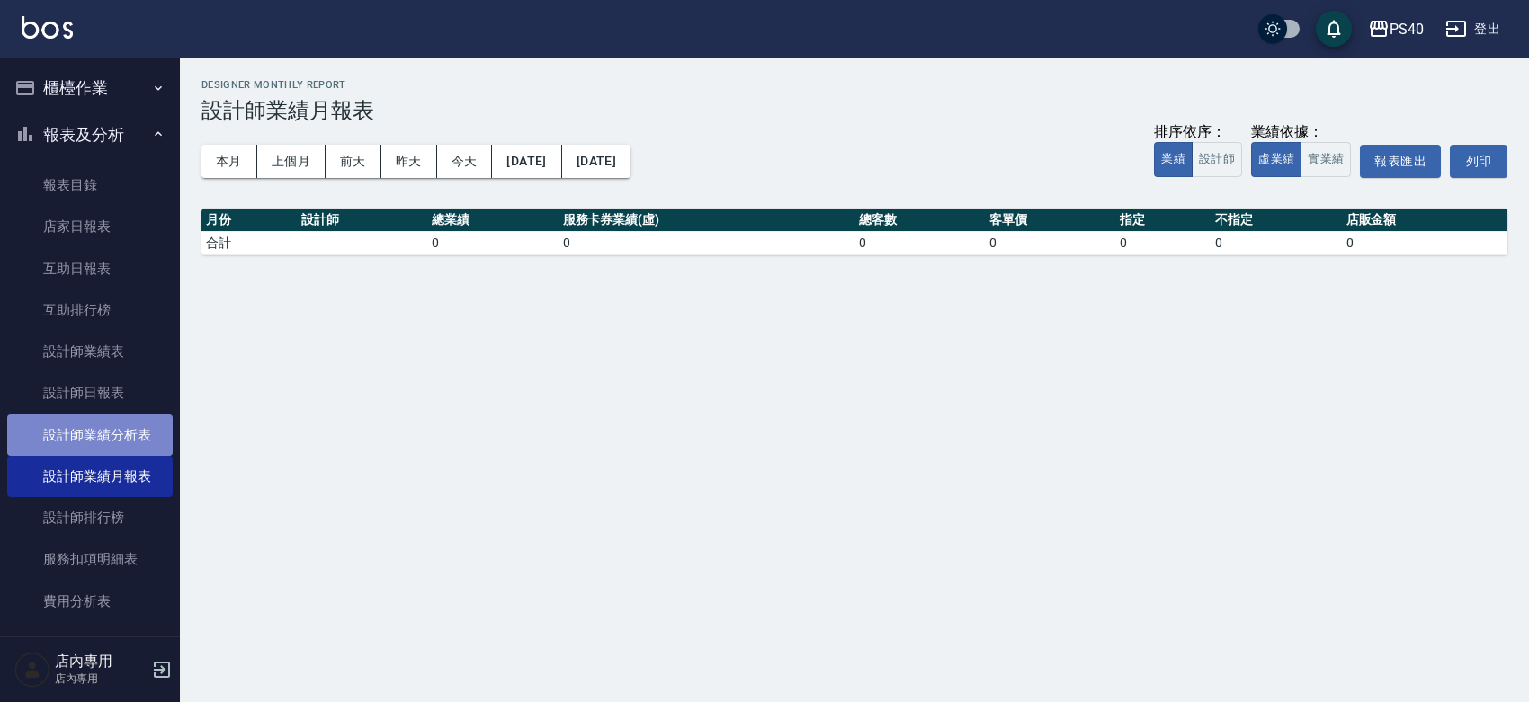
click at [135, 443] on link "設計師業績分析表" at bounding box center [89, 435] width 165 height 41
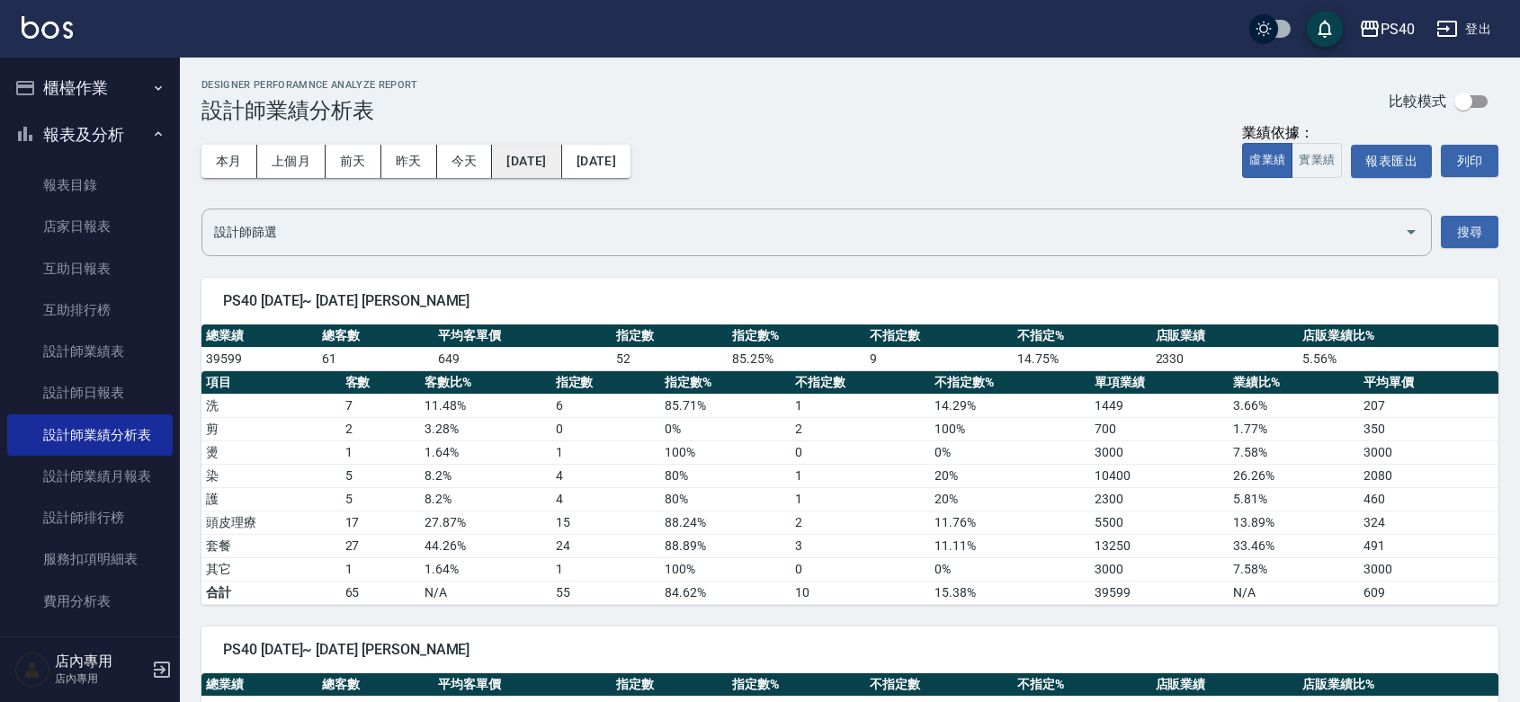
click at [532, 156] on button "[DATE]" at bounding box center [526, 161] width 69 height 33
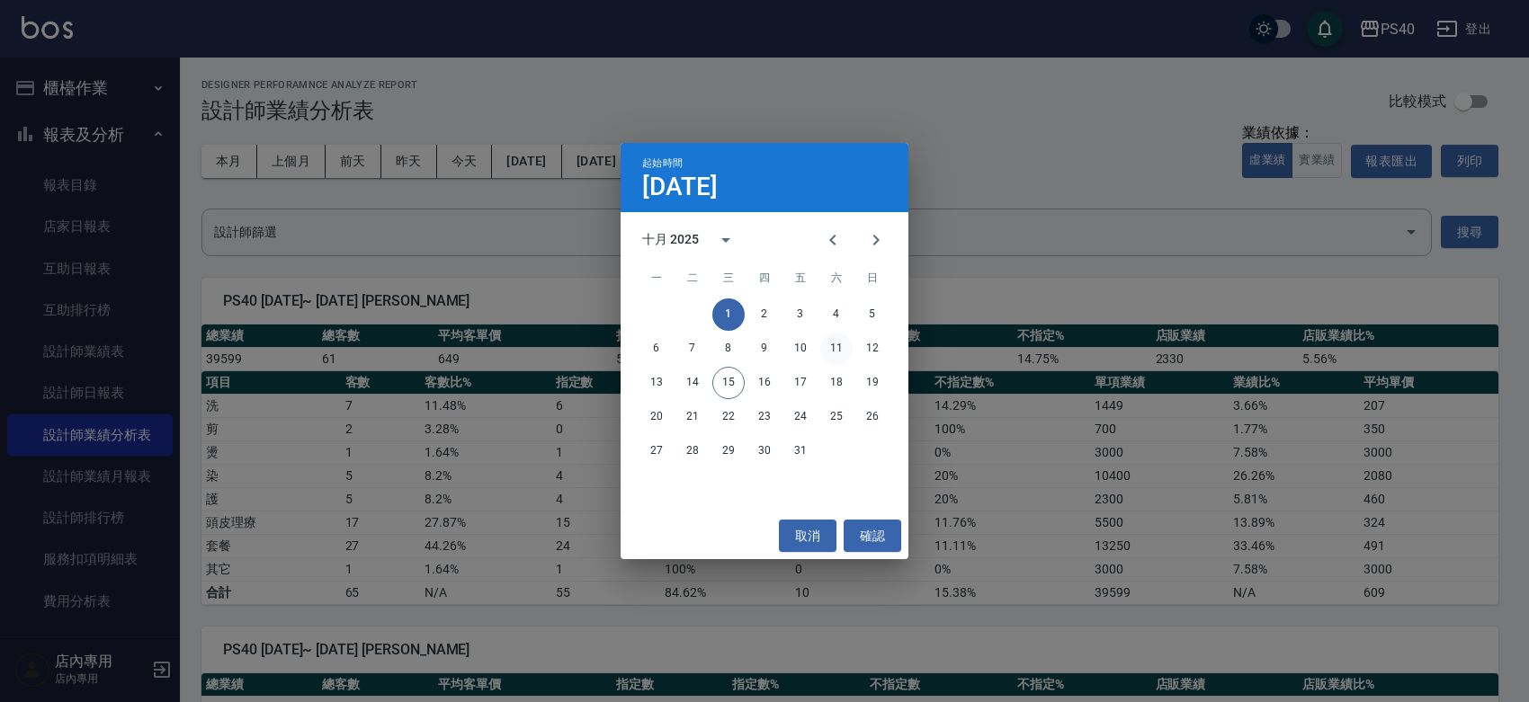
click at [837, 355] on button "11" at bounding box center [836, 349] width 32 height 32
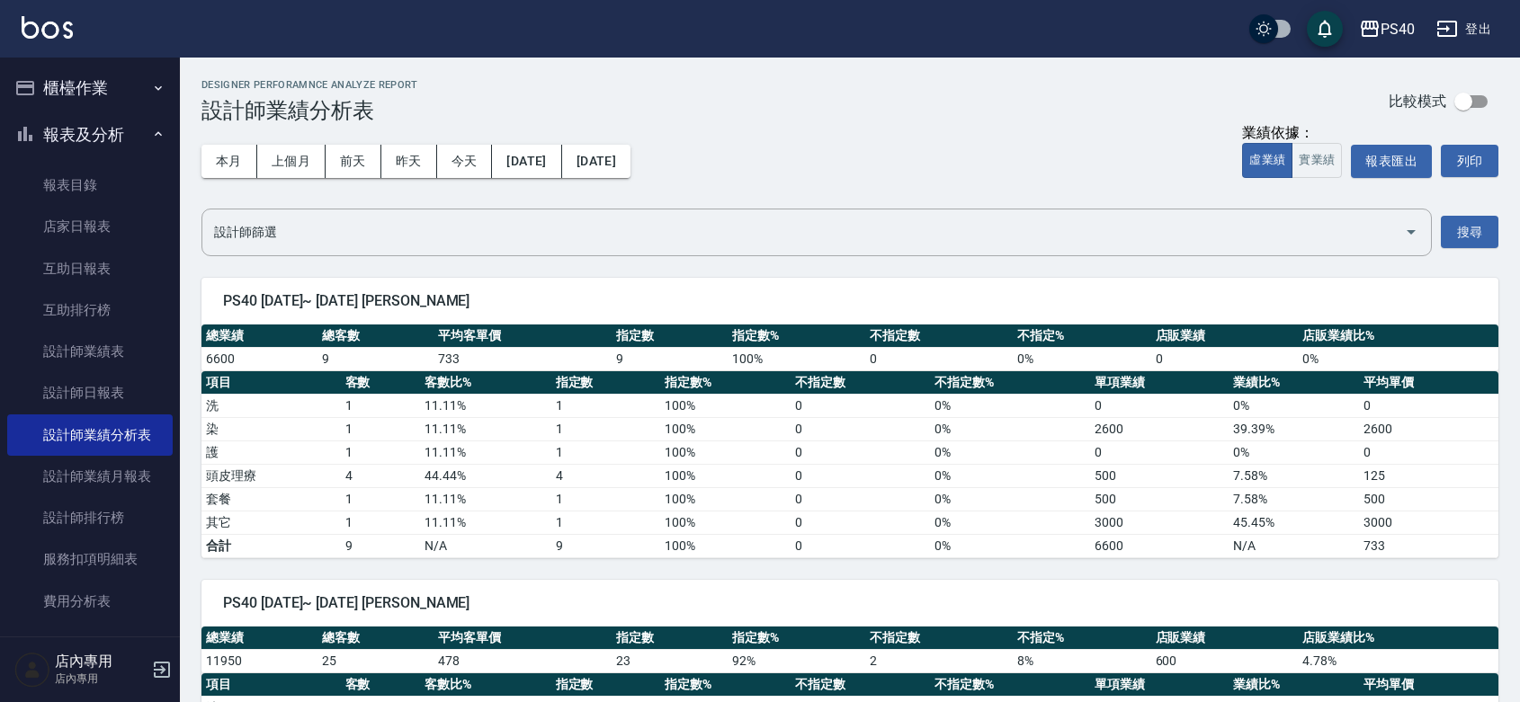
click at [560, 185] on div "本月 上個月 [DATE] [DATE] [DATE] [DATE] [DATE]" at bounding box center [415, 161] width 429 height 76
click at [561, 176] on button "[DATE]" at bounding box center [526, 161] width 69 height 33
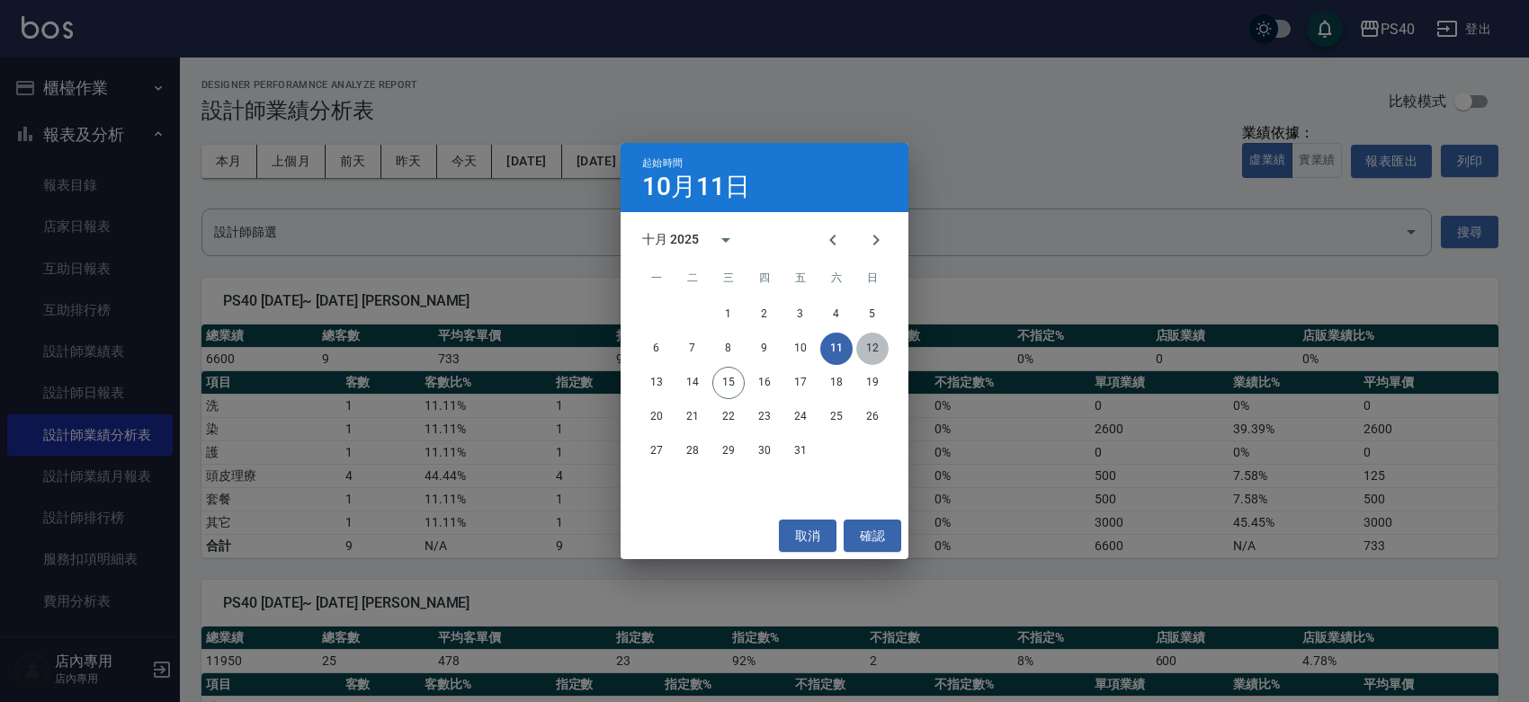
click at [863, 348] on button "12" at bounding box center [872, 349] width 32 height 32
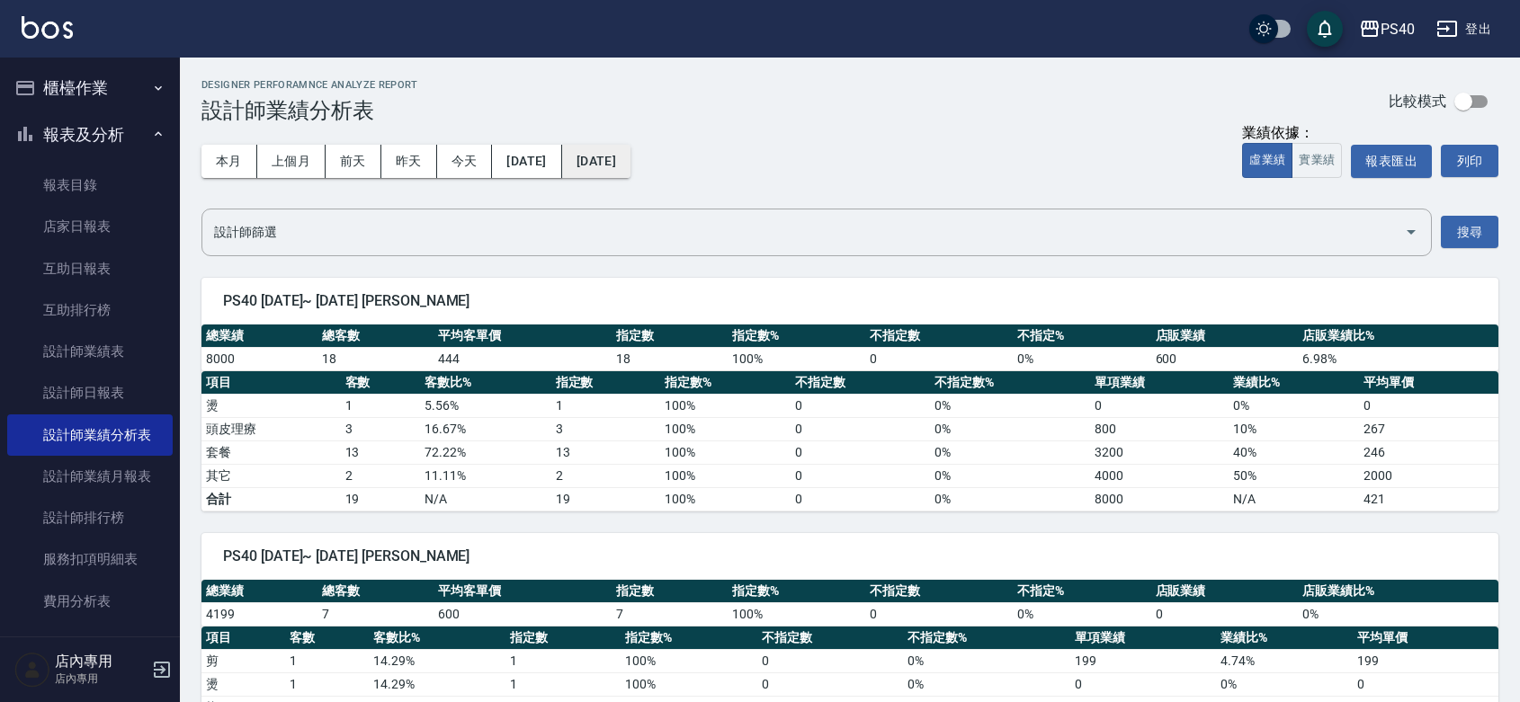
click at [631, 164] on button "[DATE]" at bounding box center [596, 161] width 68 height 33
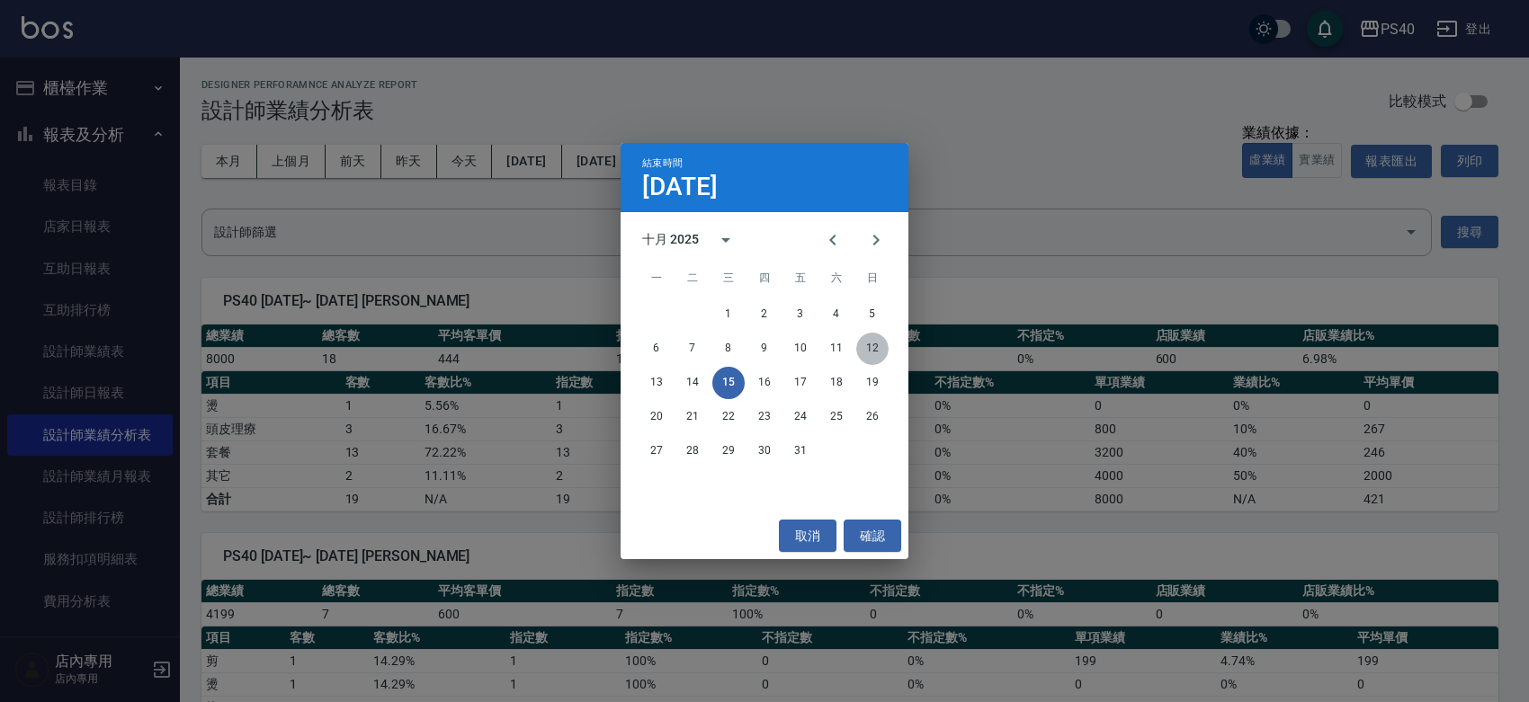
click at [878, 351] on button "12" at bounding box center [872, 349] width 32 height 32
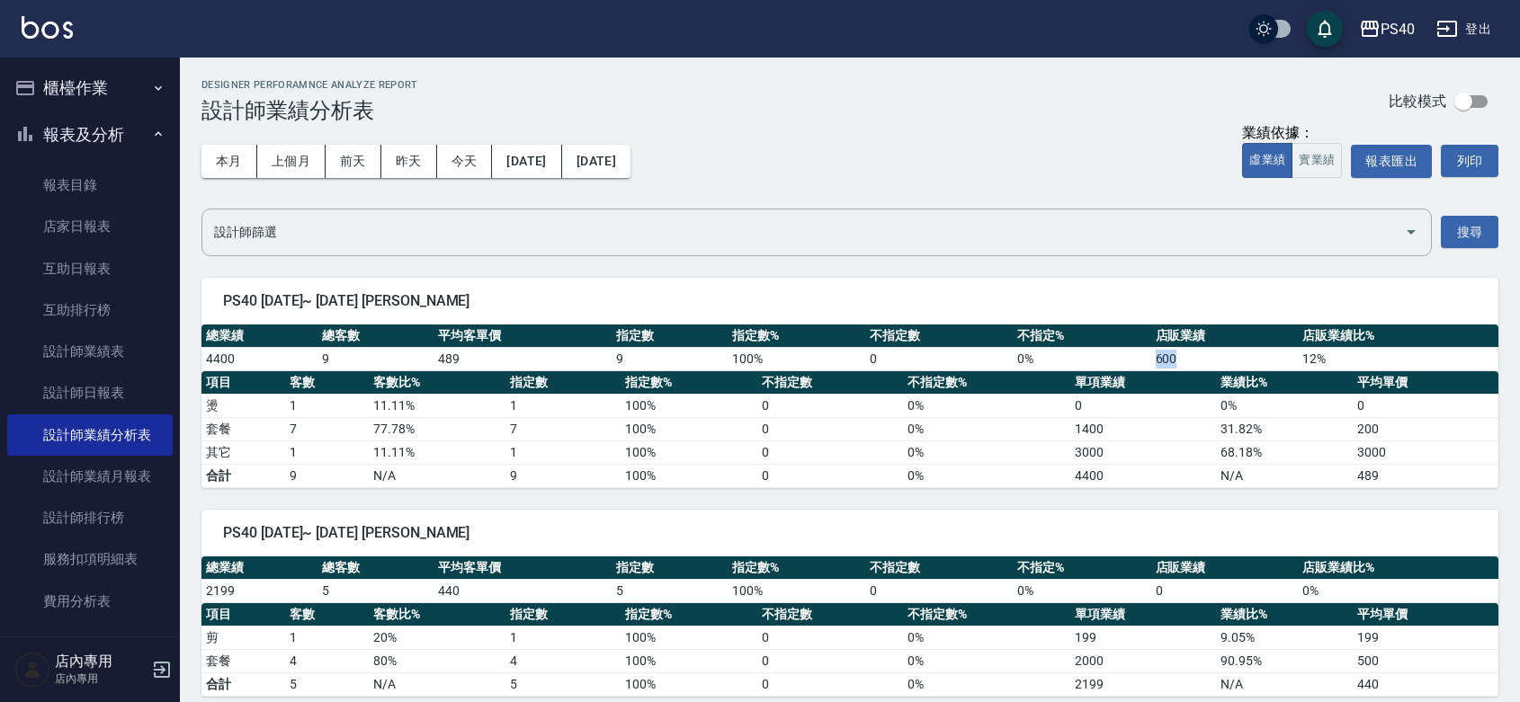
drag, startPoint x: 1157, startPoint y: 364, endPoint x: 1217, endPoint y: 362, distance: 60.3
click at [1217, 362] on td "600" at bounding box center [1225, 358] width 148 height 23
click at [631, 158] on button "[DATE]" at bounding box center [596, 161] width 68 height 33
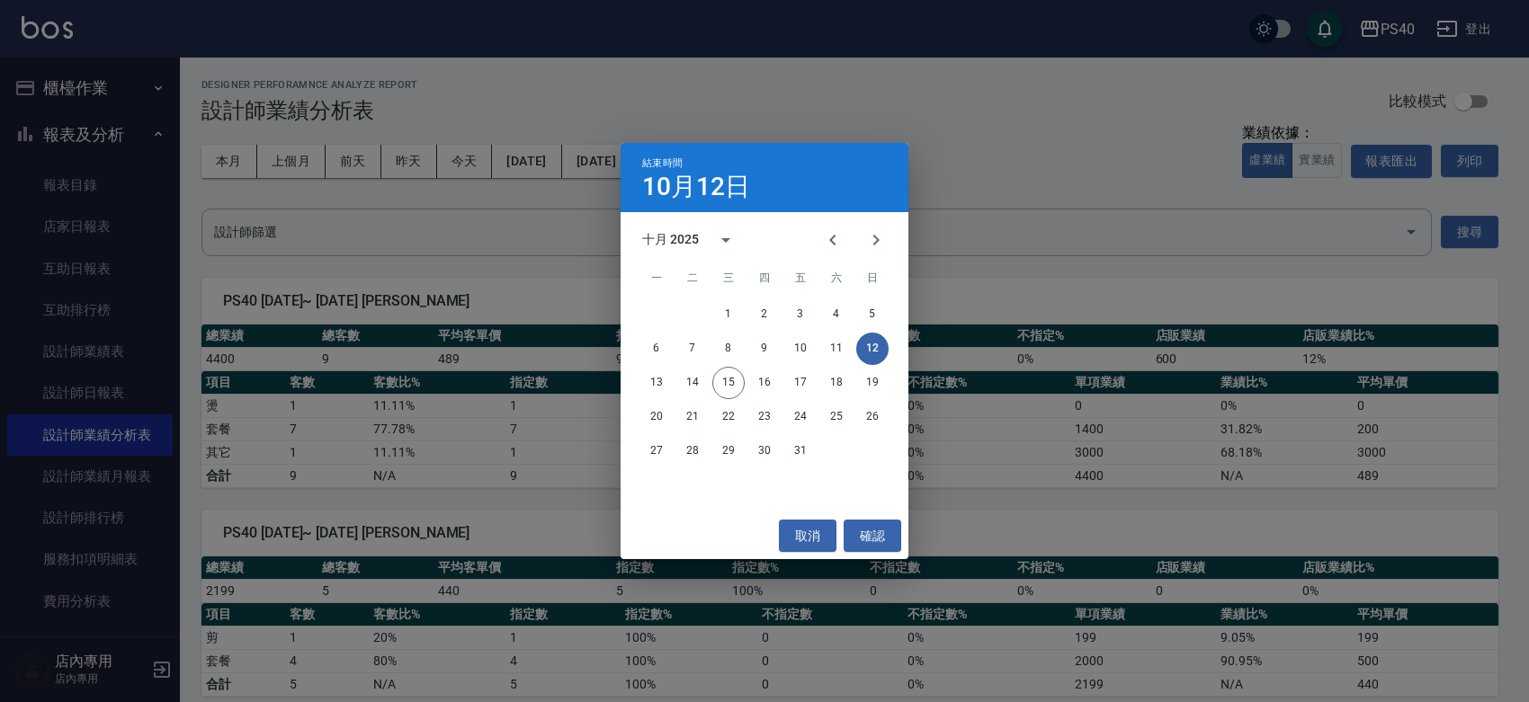
click at [115, 387] on div "結束時間 10月12日 十月 2025 一 二 三 四 五 六 日 1 2 3 4 5 6 7 8 9 10 11 12 13 14 15 16 17 18 …" at bounding box center [764, 351] width 1529 height 702
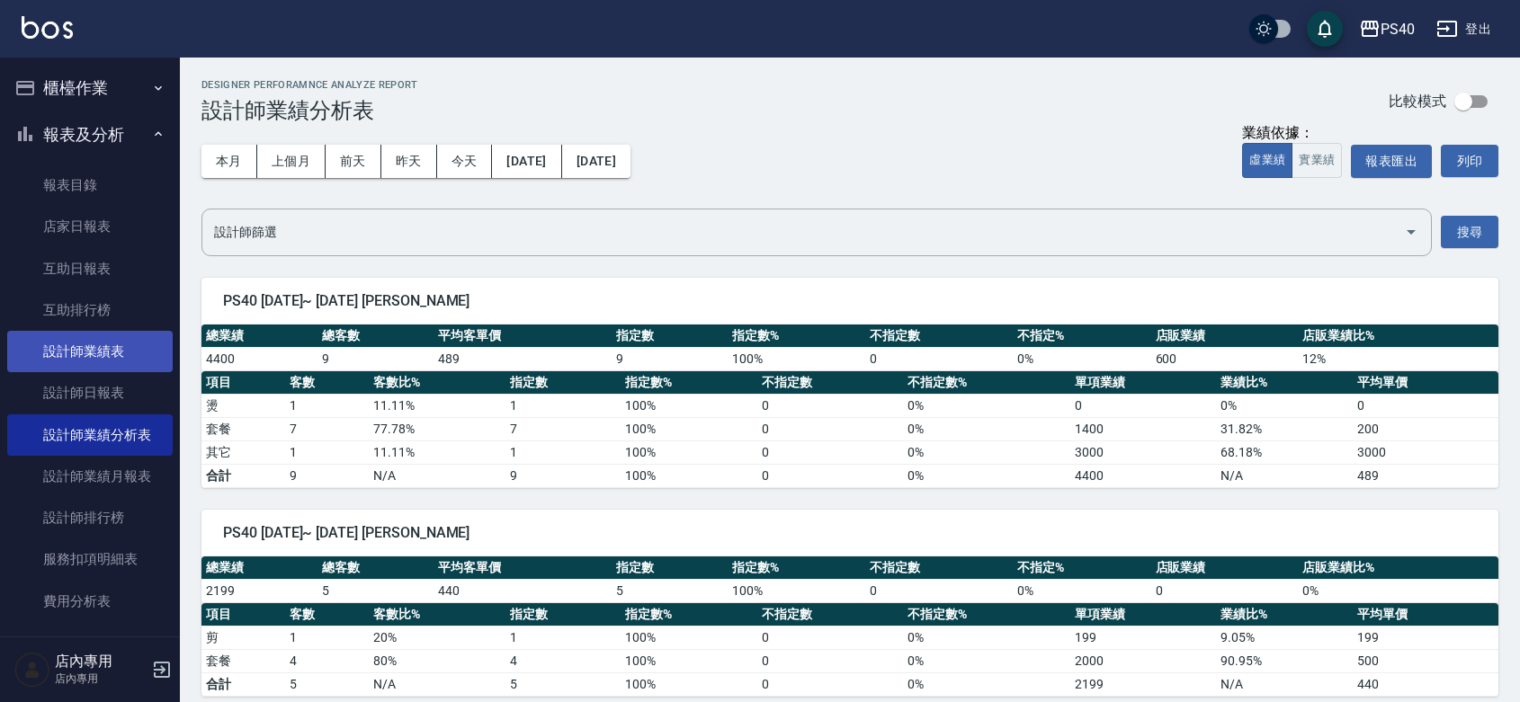
click at [109, 364] on link "設計師業績表" at bounding box center [89, 351] width 165 height 41
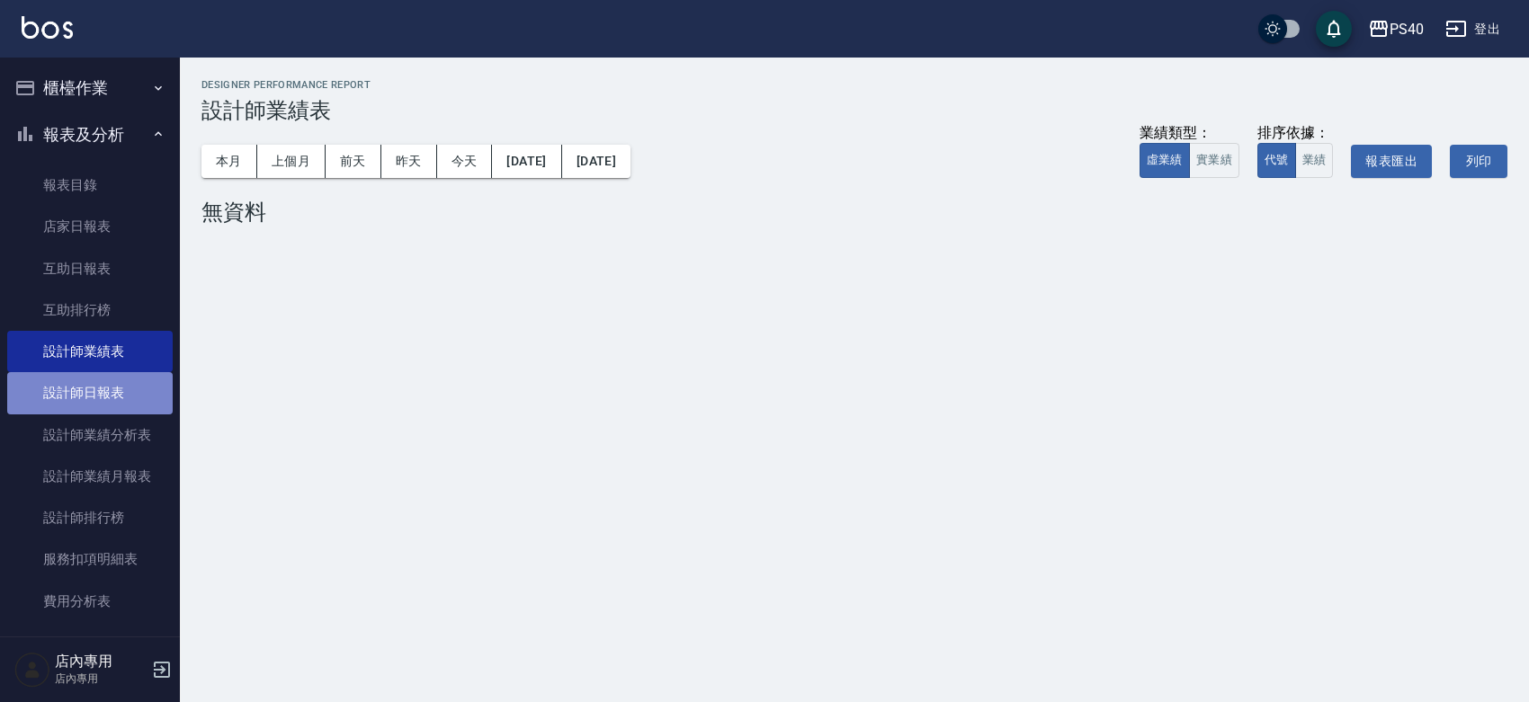
click at [108, 373] on link "設計師日報表" at bounding box center [89, 392] width 165 height 41
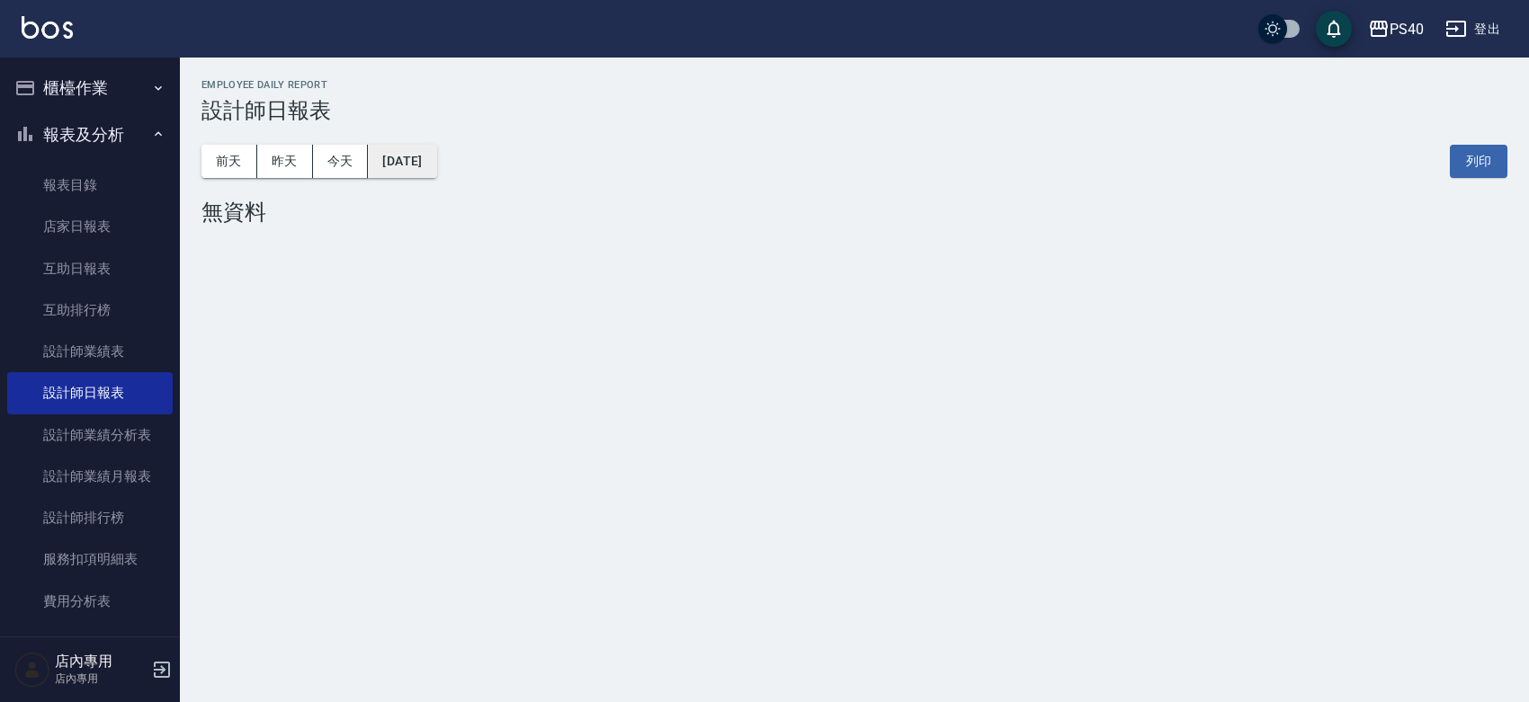
click at [433, 145] on button "[DATE]" at bounding box center [402, 161] width 68 height 33
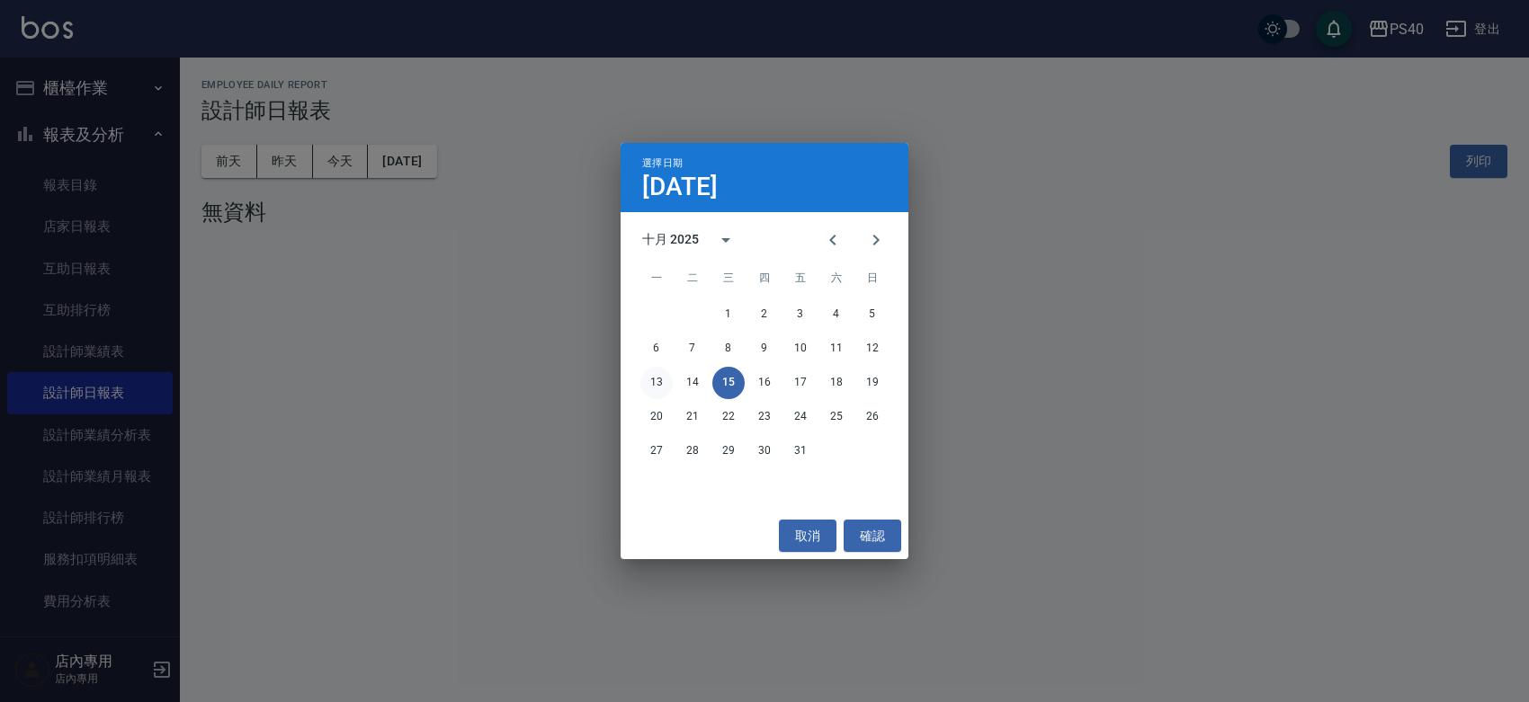
click at [640, 382] on button "13" at bounding box center [656, 383] width 32 height 32
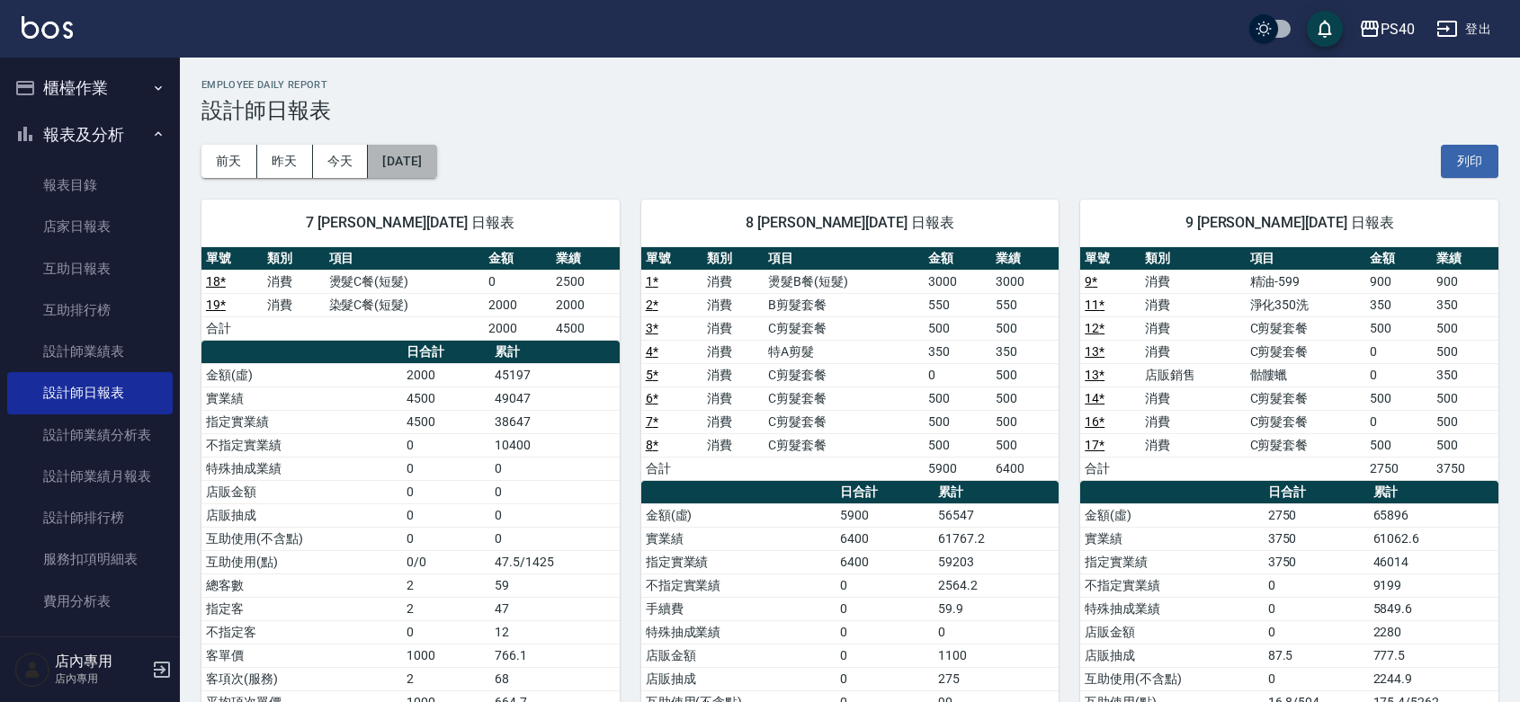
click at [428, 155] on button "[DATE]" at bounding box center [402, 161] width 68 height 33
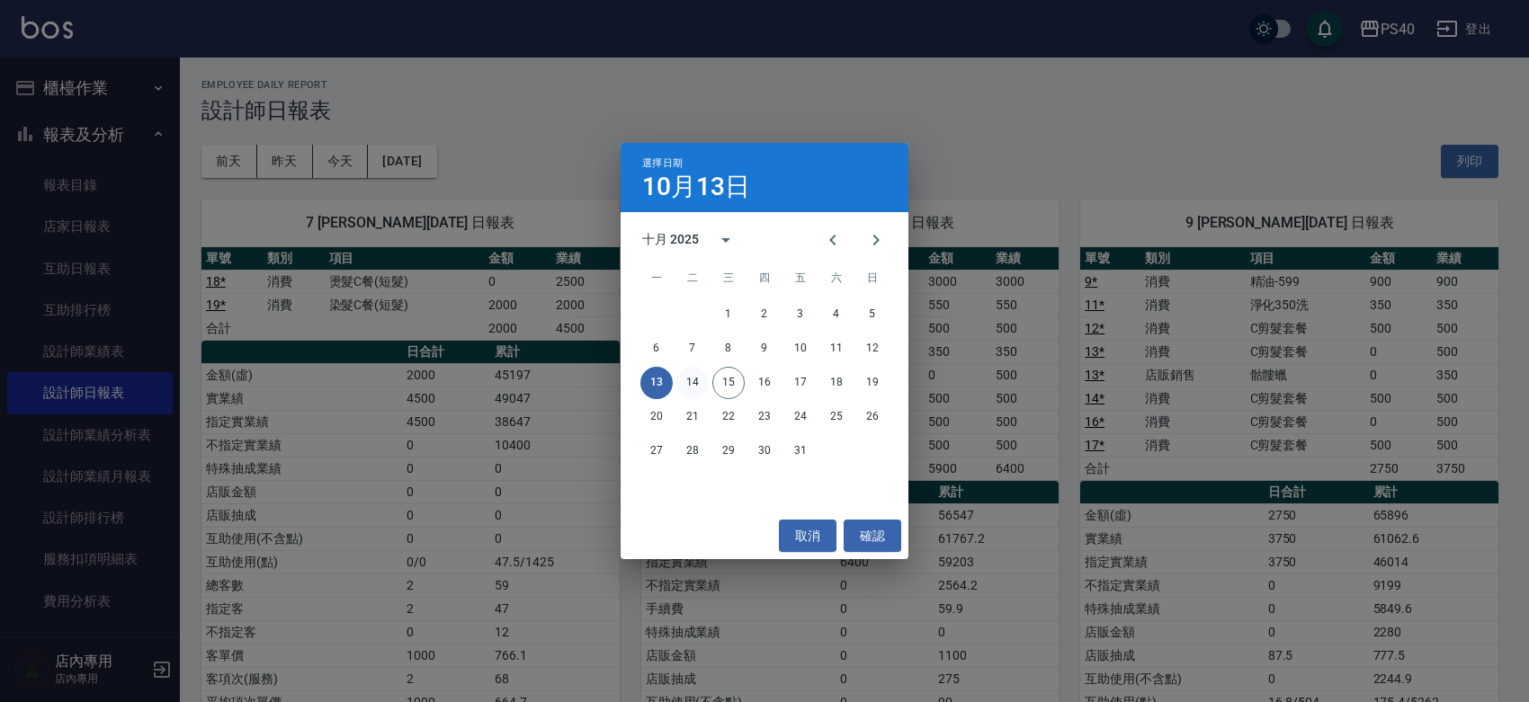
click at [695, 382] on button "14" at bounding box center [692, 383] width 32 height 32
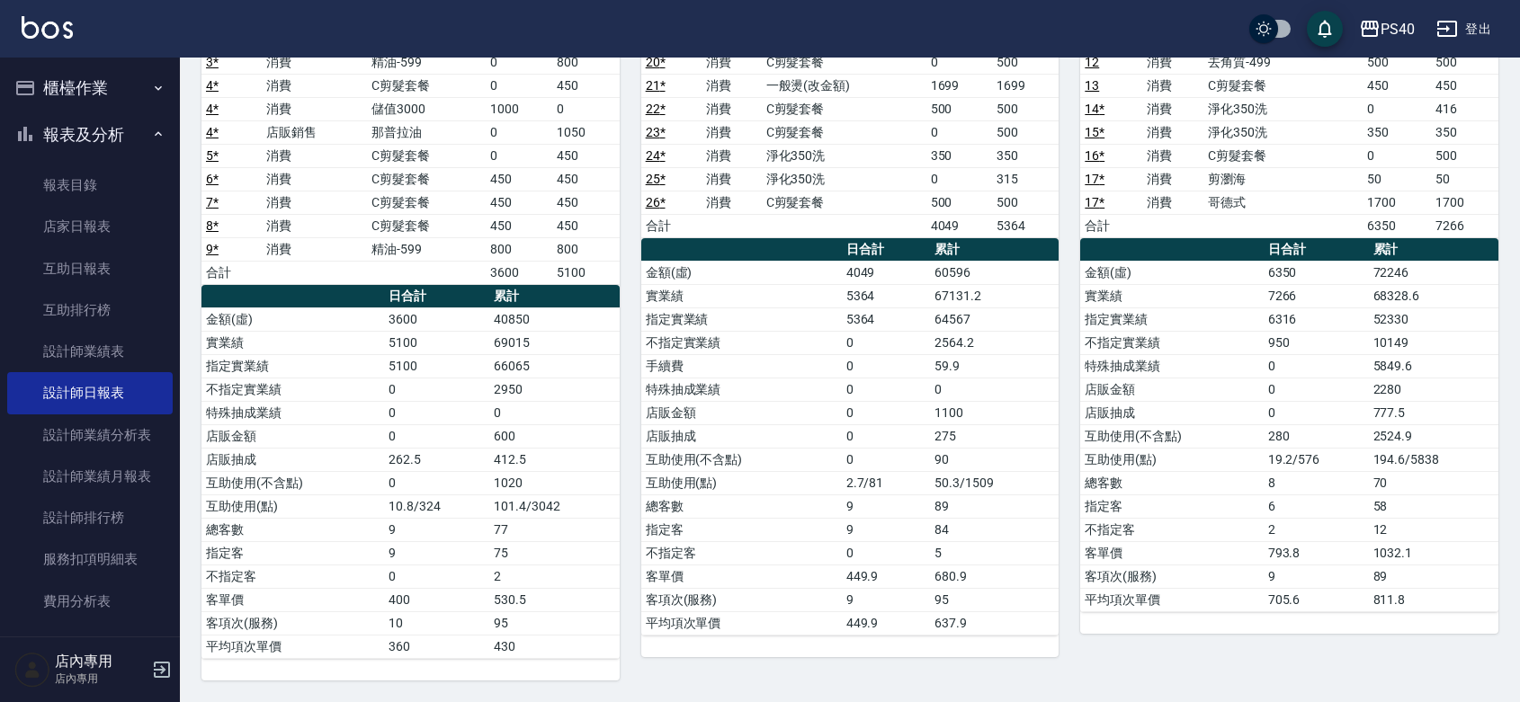
scroll to position [272, 0]
click at [85, 436] on link "設計師業績分析表" at bounding box center [89, 435] width 165 height 41
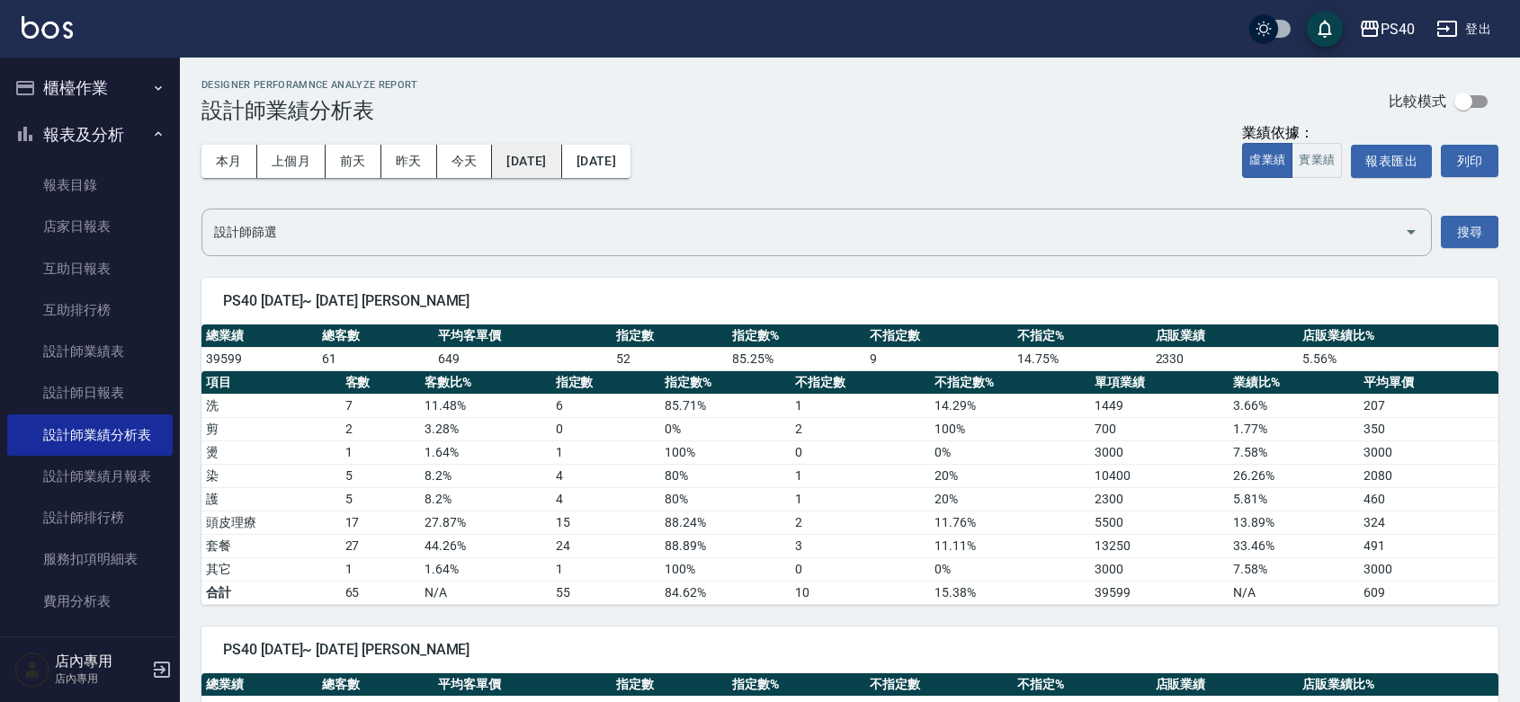
click at [561, 146] on button "[DATE]" at bounding box center [526, 161] width 69 height 33
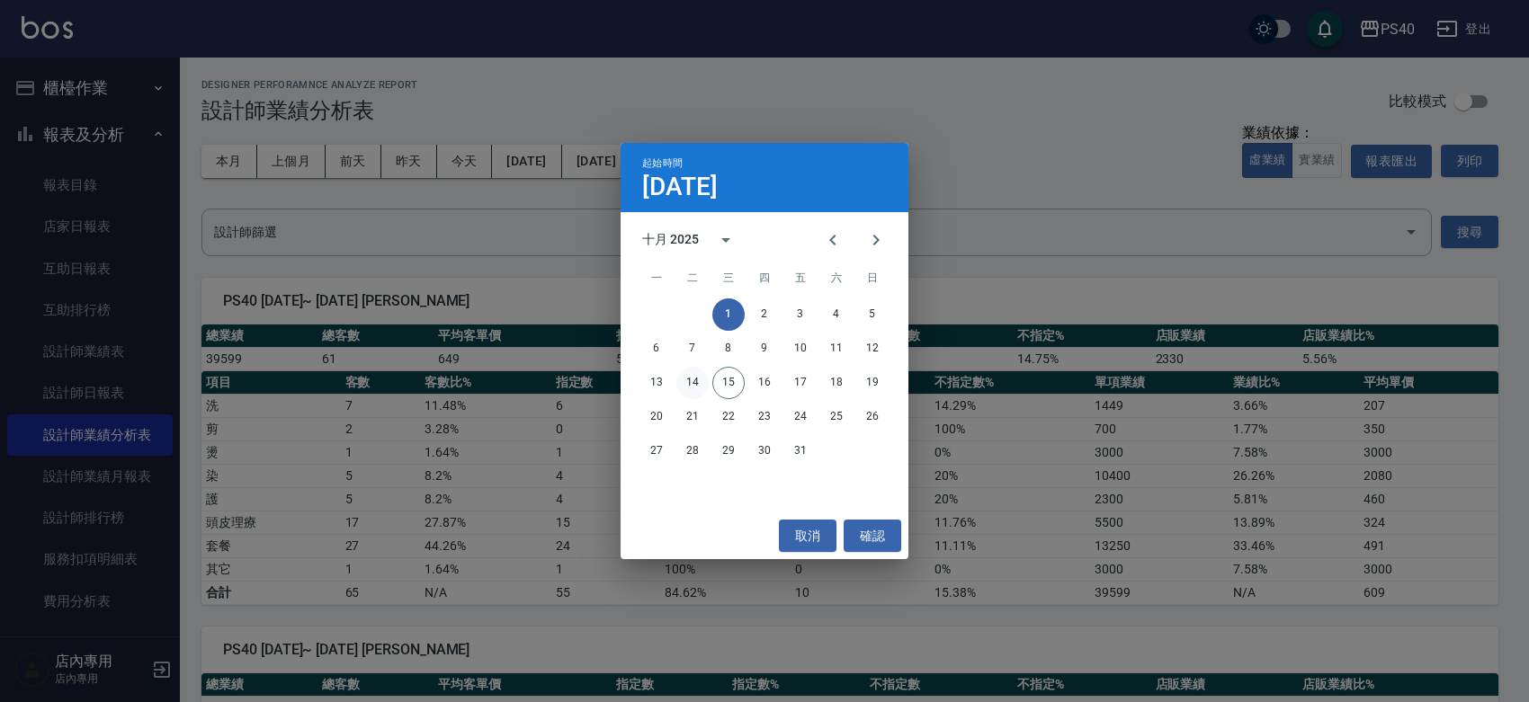
click at [686, 385] on button "14" at bounding box center [692, 383] width 32 height 32
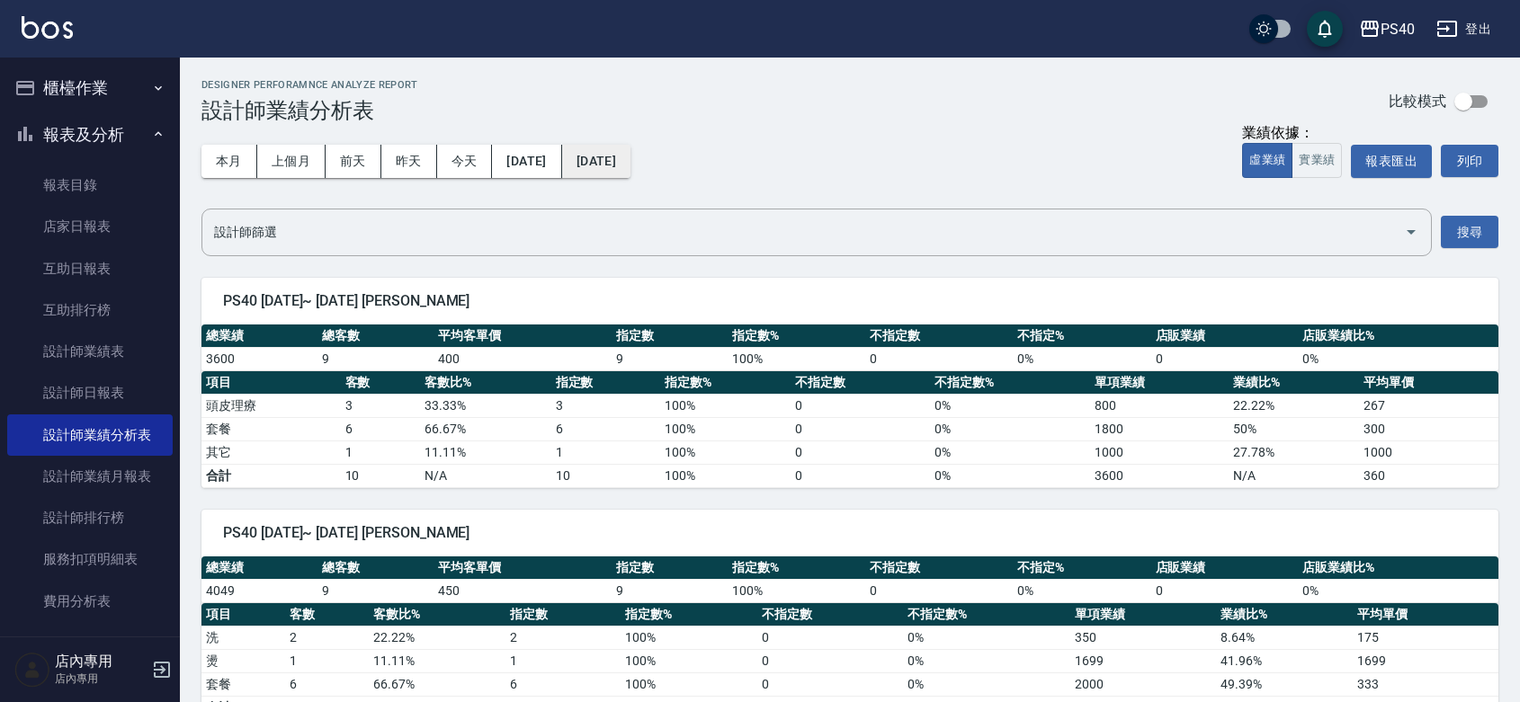
click at [631, 175] on button "[DATE]" at bounding box center [596, 161] width 68 height 33
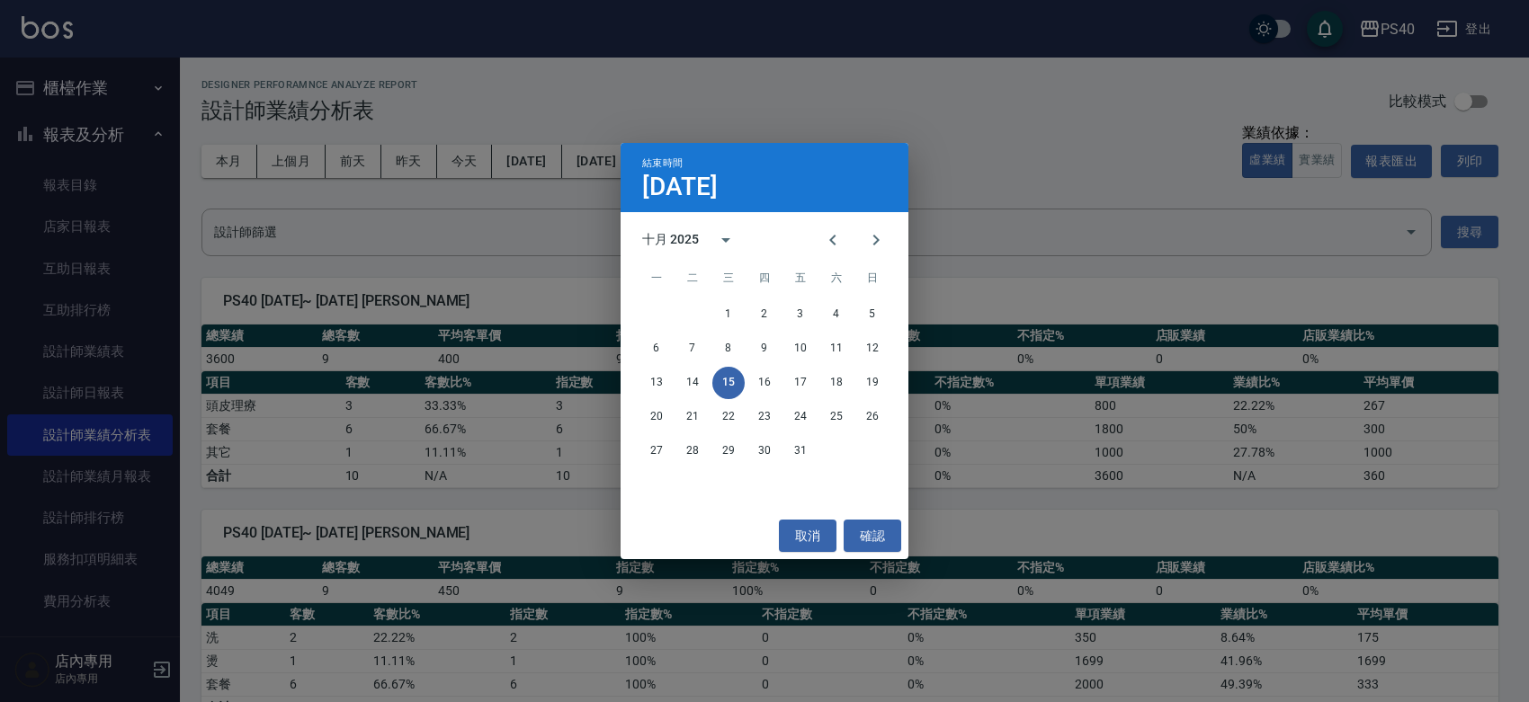
click at [675, 367] on div "13 14 15 16 17 18 19" at bounding box center [765, 383] width 288 height 32
click at [685, 371] on button "14" at bounding box center [692, 383] width 32 height 32
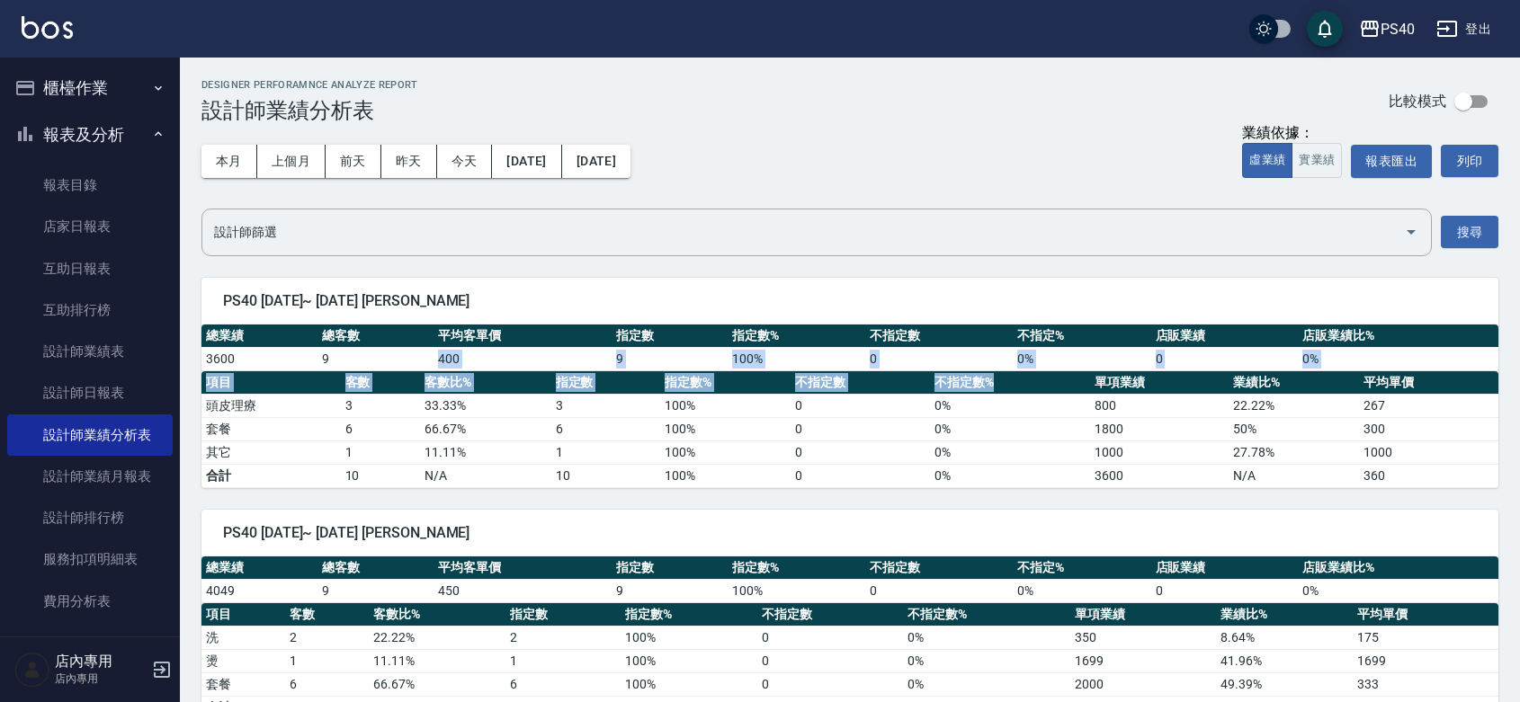
drag, startPoint x: 335, startPoint y: 358, endPoint x: 1072, endPoint y: 376, distance: 737.8
click at [1072, 376] on div "總業績 總客數 平均客單價 指定數 指定數% 不指定數 不指定% 店販業績 店販業績比% 3600 9 400 9 100 % 0 0 % 0 0 % 項目 …" at bounding box center [849, 407] width 1297 height 164
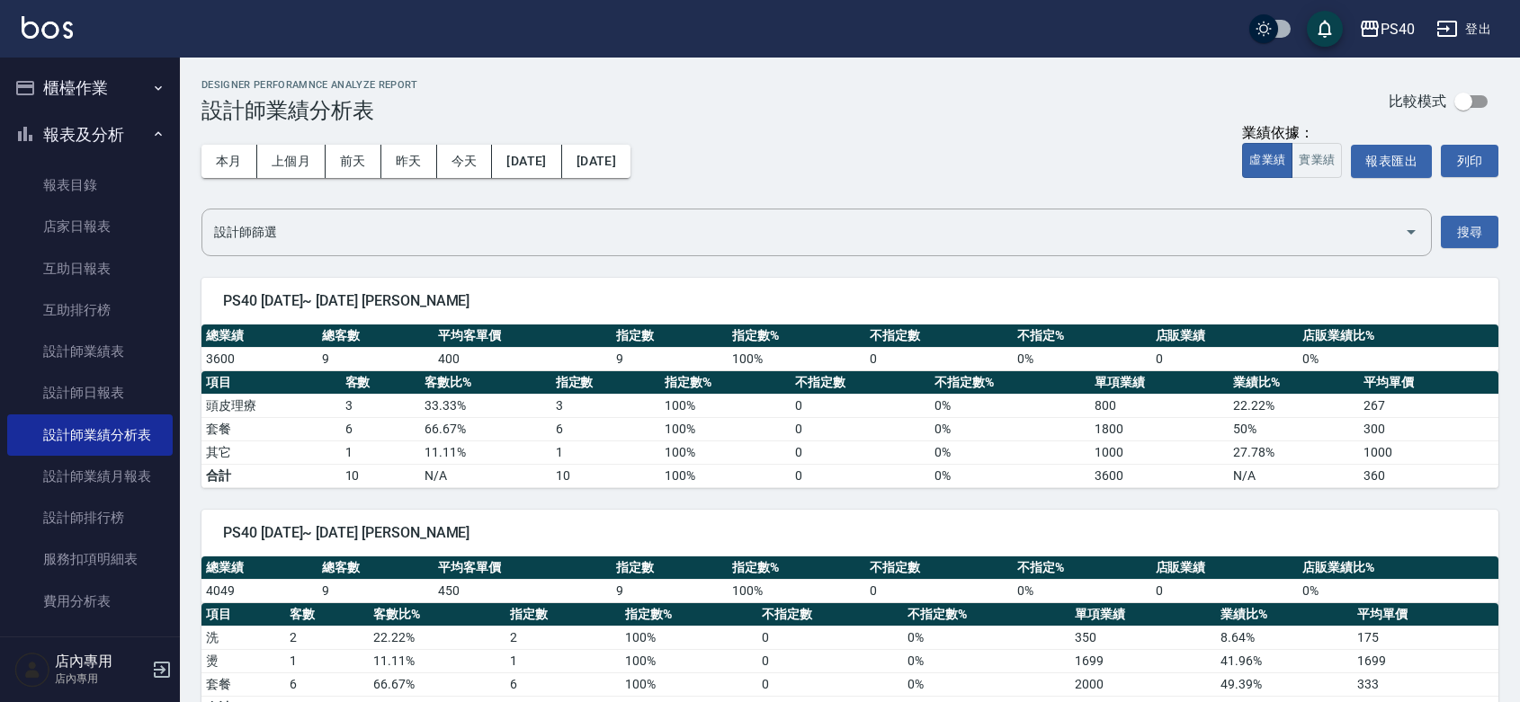
click at [1082, 309] on span "PS40 [DATE]~ [DATE] [PERSON_NAME]" at bounding box center [850, 301] width 1254 height 18
click at [1169, 357] on td "0" at bounding box center [1225, 358] width 148 height 23
click at [119, 352] on link "設計師業績表" at bounding box center [89, 351] width 165 height 41
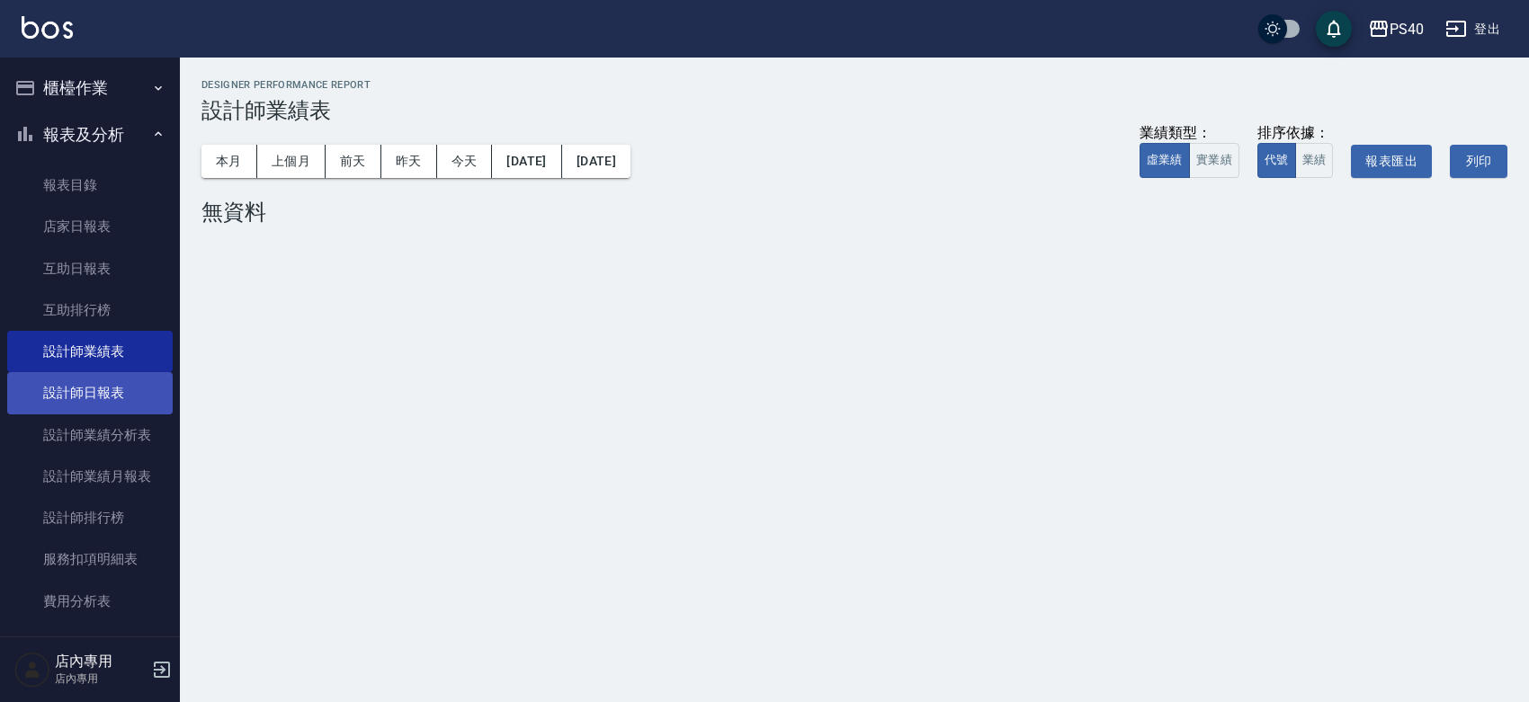
click at [123, 373] on link "設計師日報表" at bounding box center [89, 392] width 165 height 41
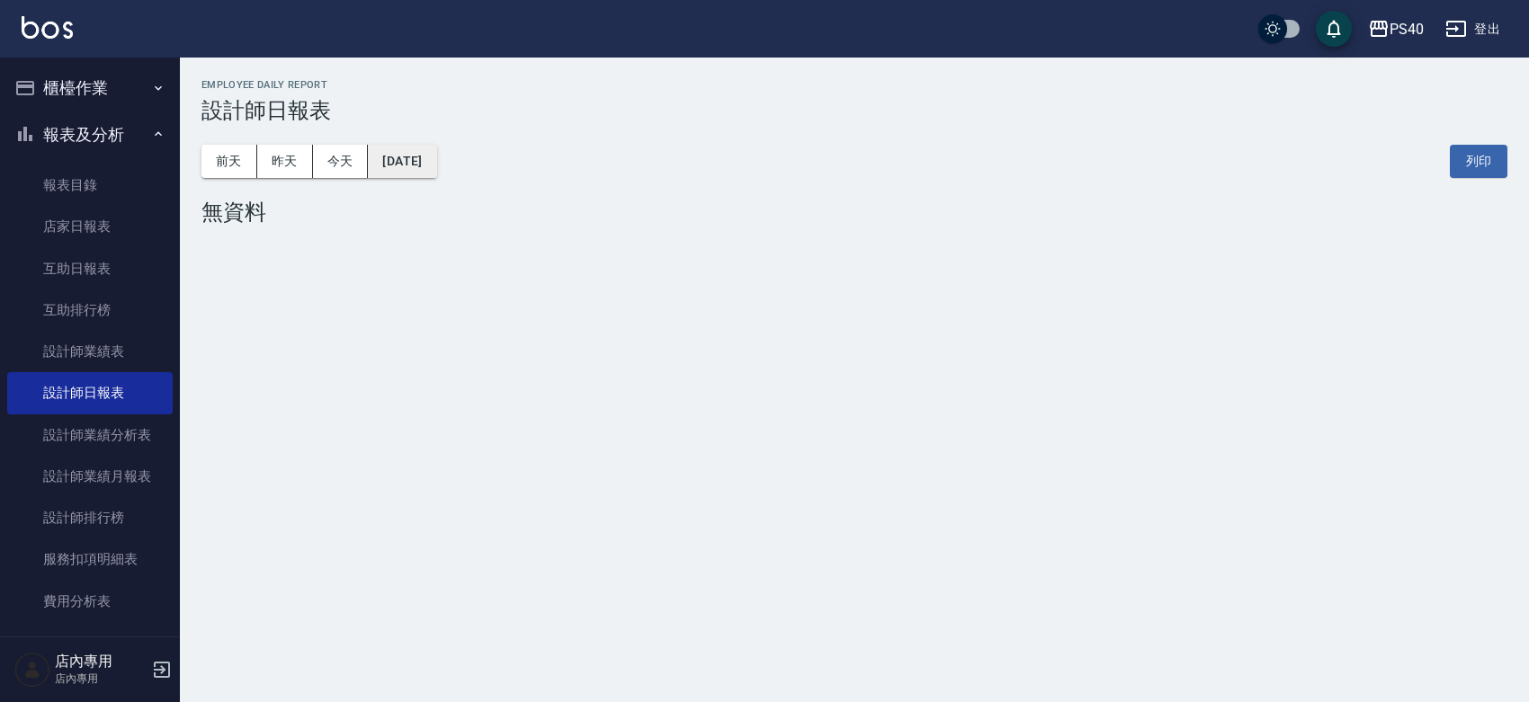
click at [436, 167] on button "[DATE]" at bounding box center [402, 161] width 68 height 33
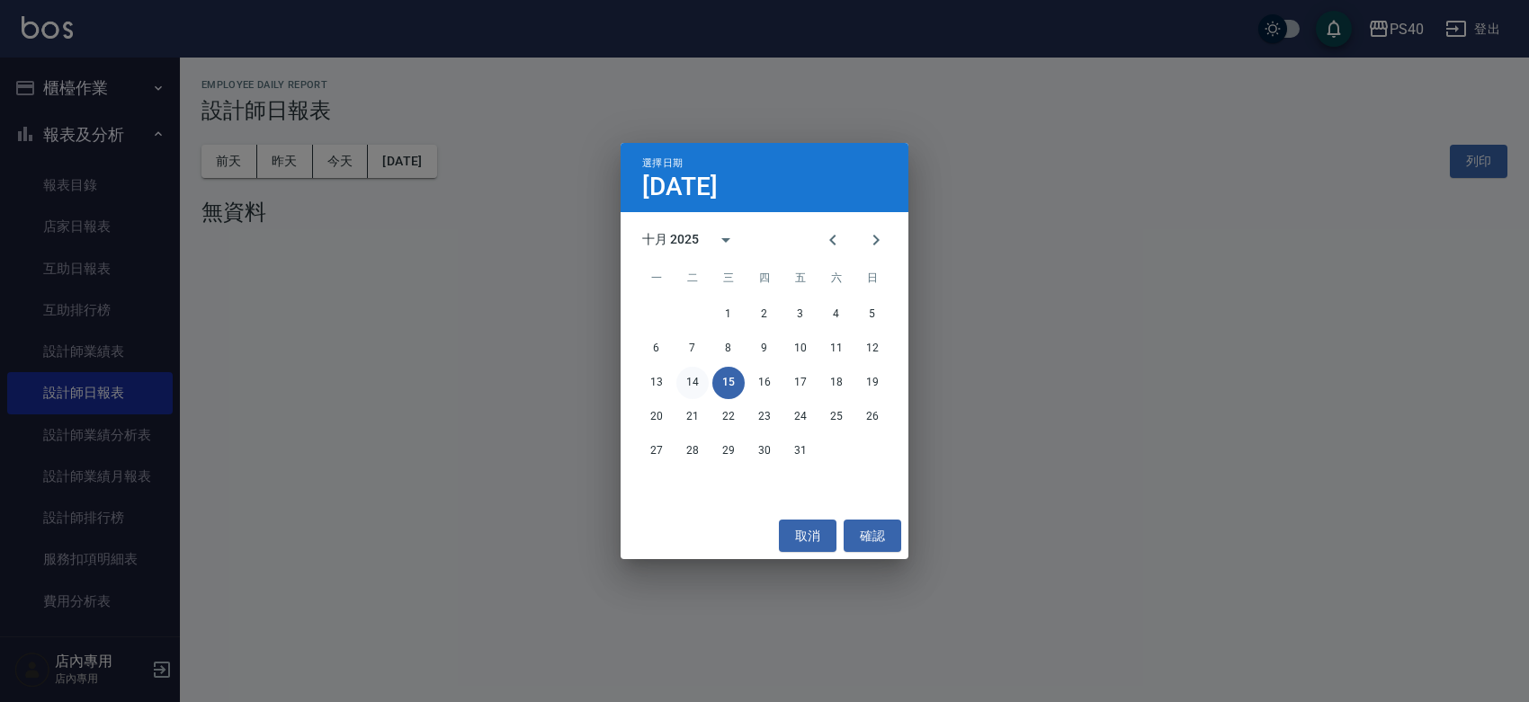
click at [691, 378] on button "14" at bounding box center [692, 383] width 32 height 32
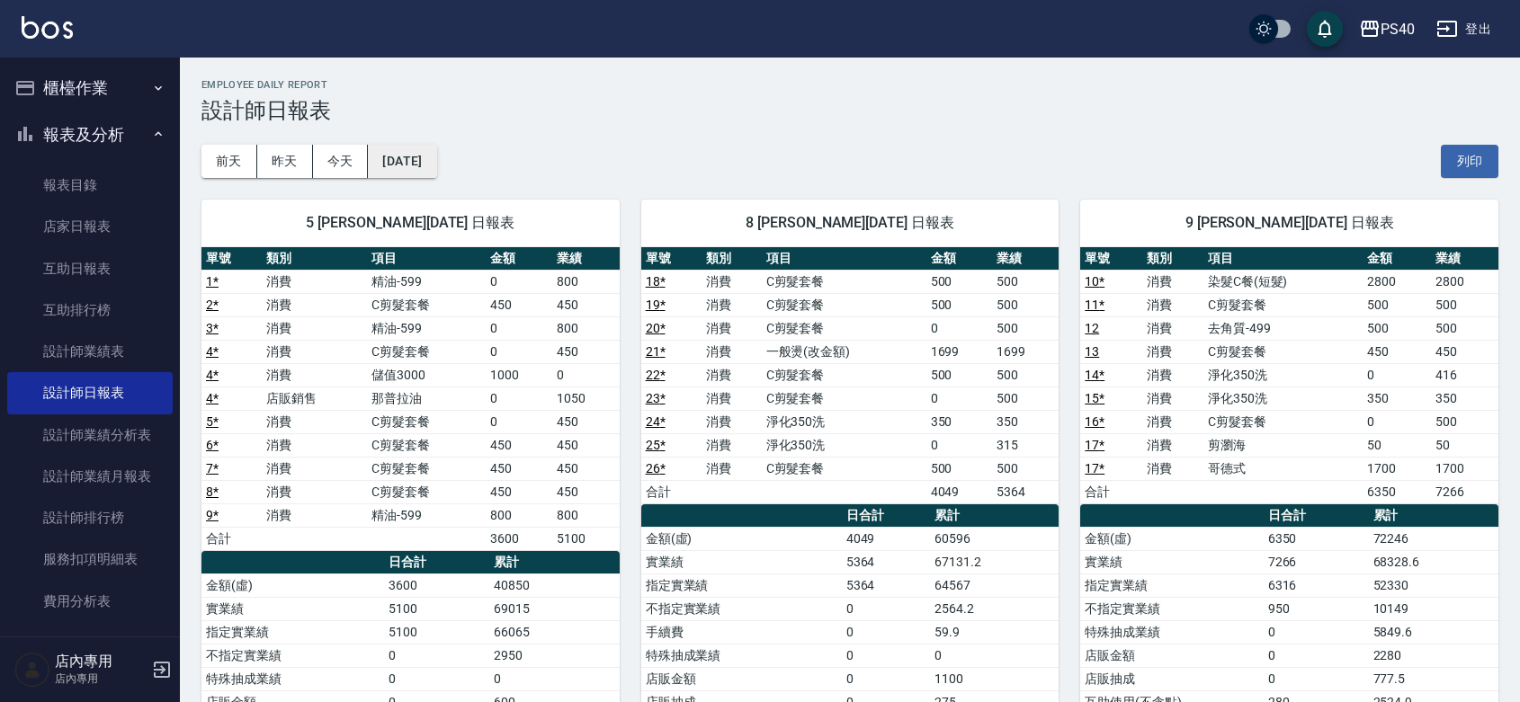
click at [391, 165] on button "[DATE]" at bounding box center [402, 161] width 68 height 33
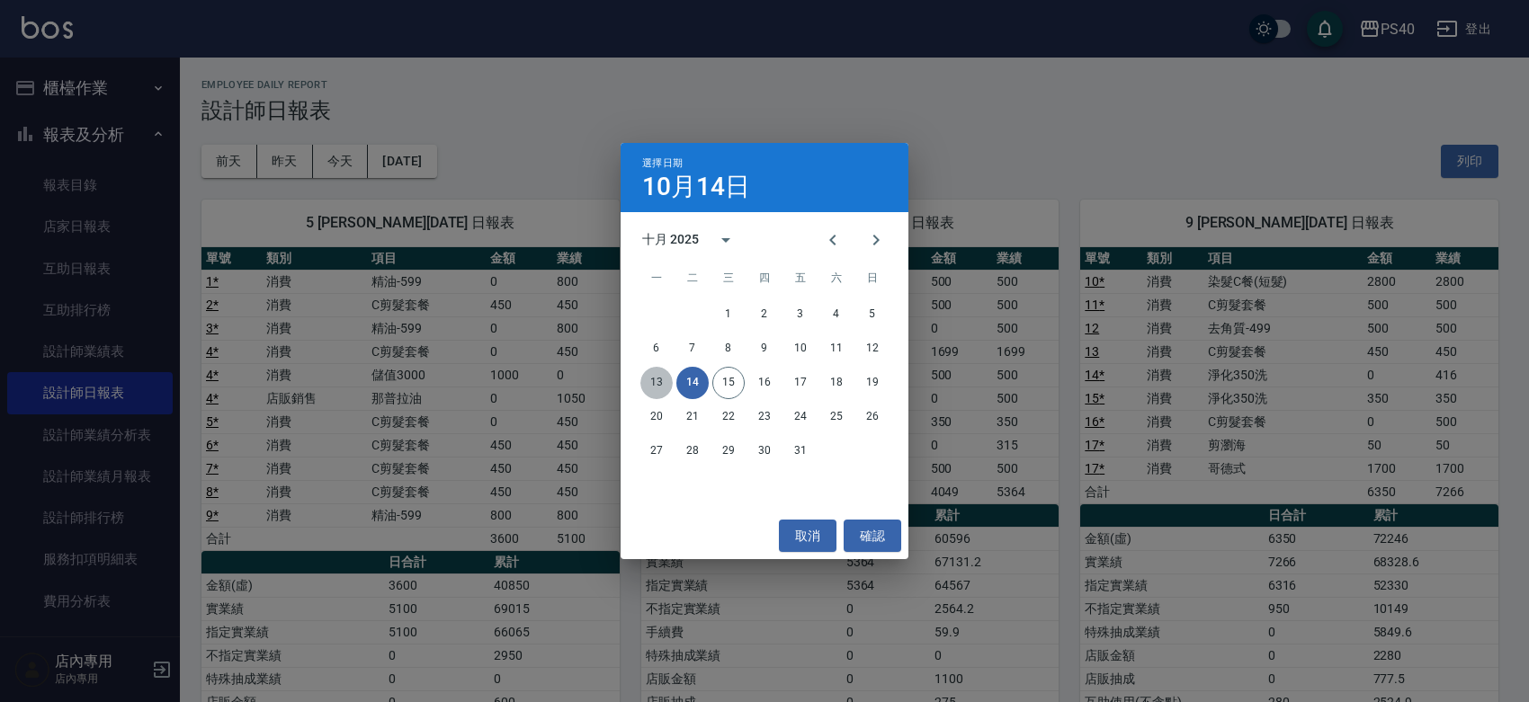
click at [661, 379] on button "13" at bounding box center [656, 383] width 32 height 32
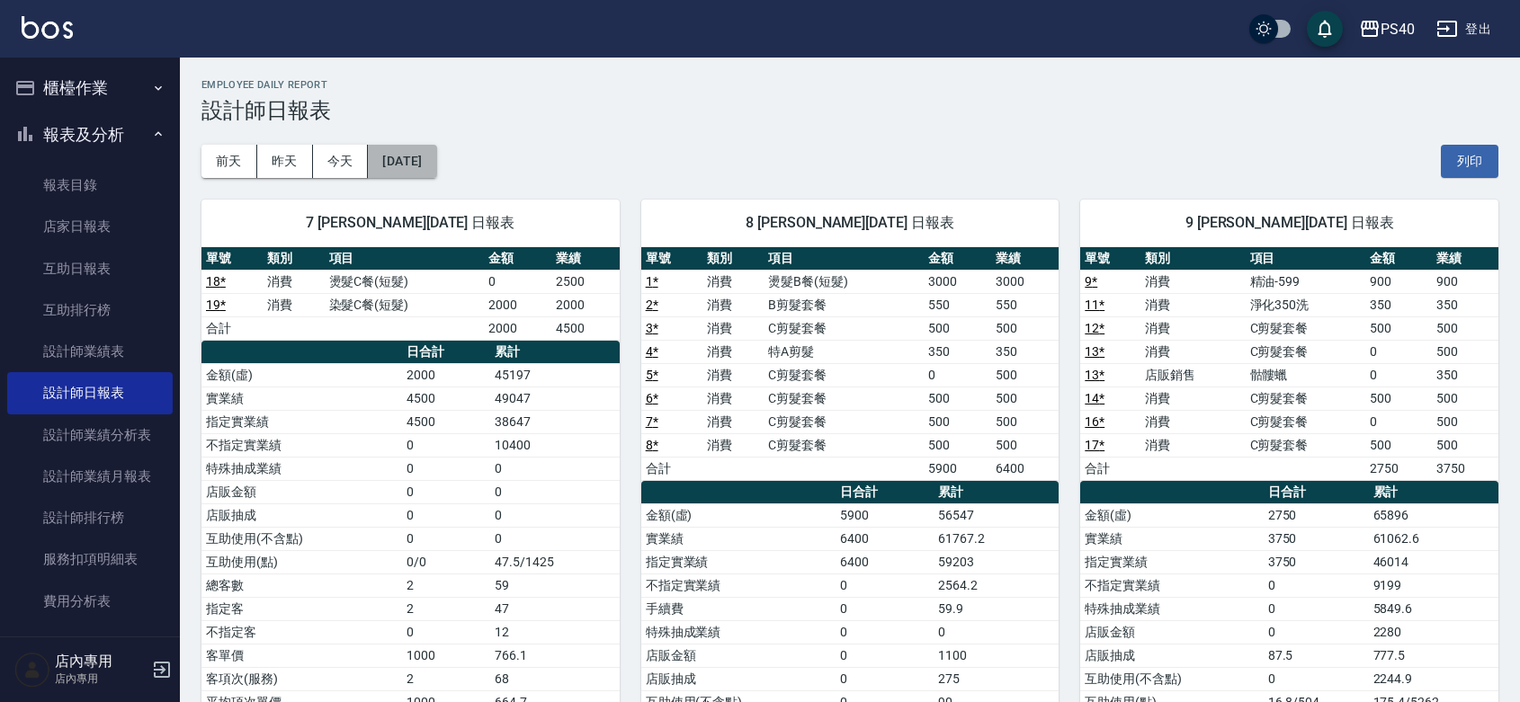
click at [432, 167] on button "[DATE]" at bounding box center [402, 161] width 68 height 33
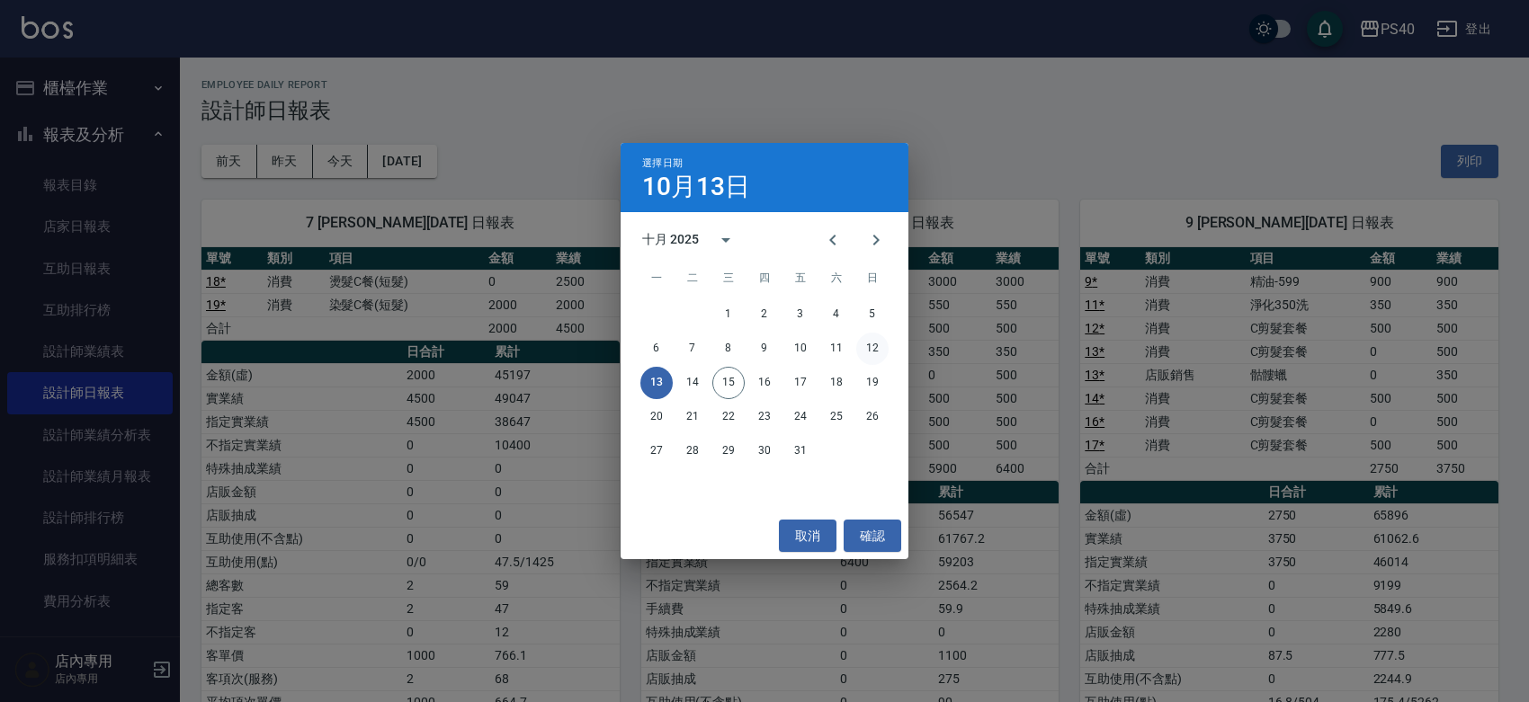
click at [873, 355] on button "12" at bounding box center [872, 349] width 32 height 32
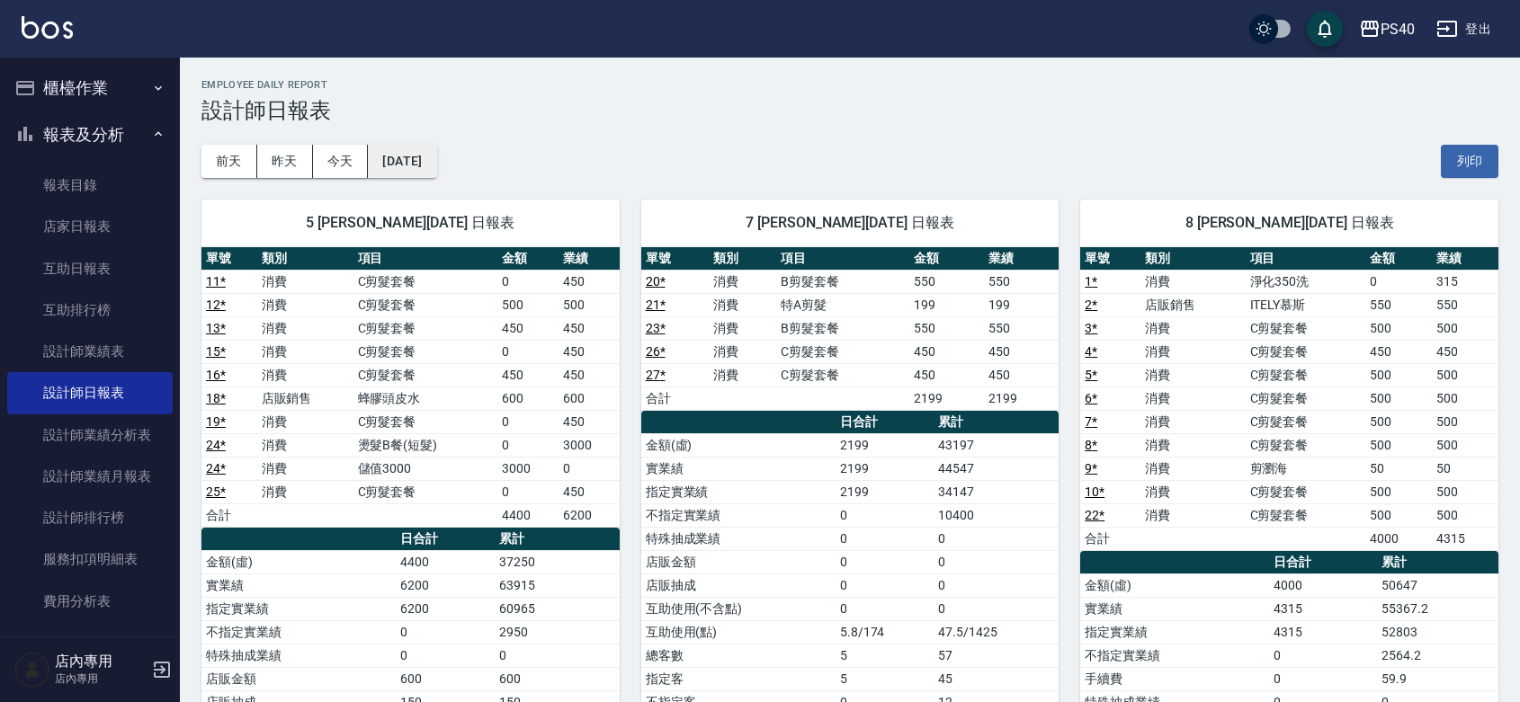
click at [380, 153] on button "[DATE]" at bounding box center [402, 161] width 68 height 33
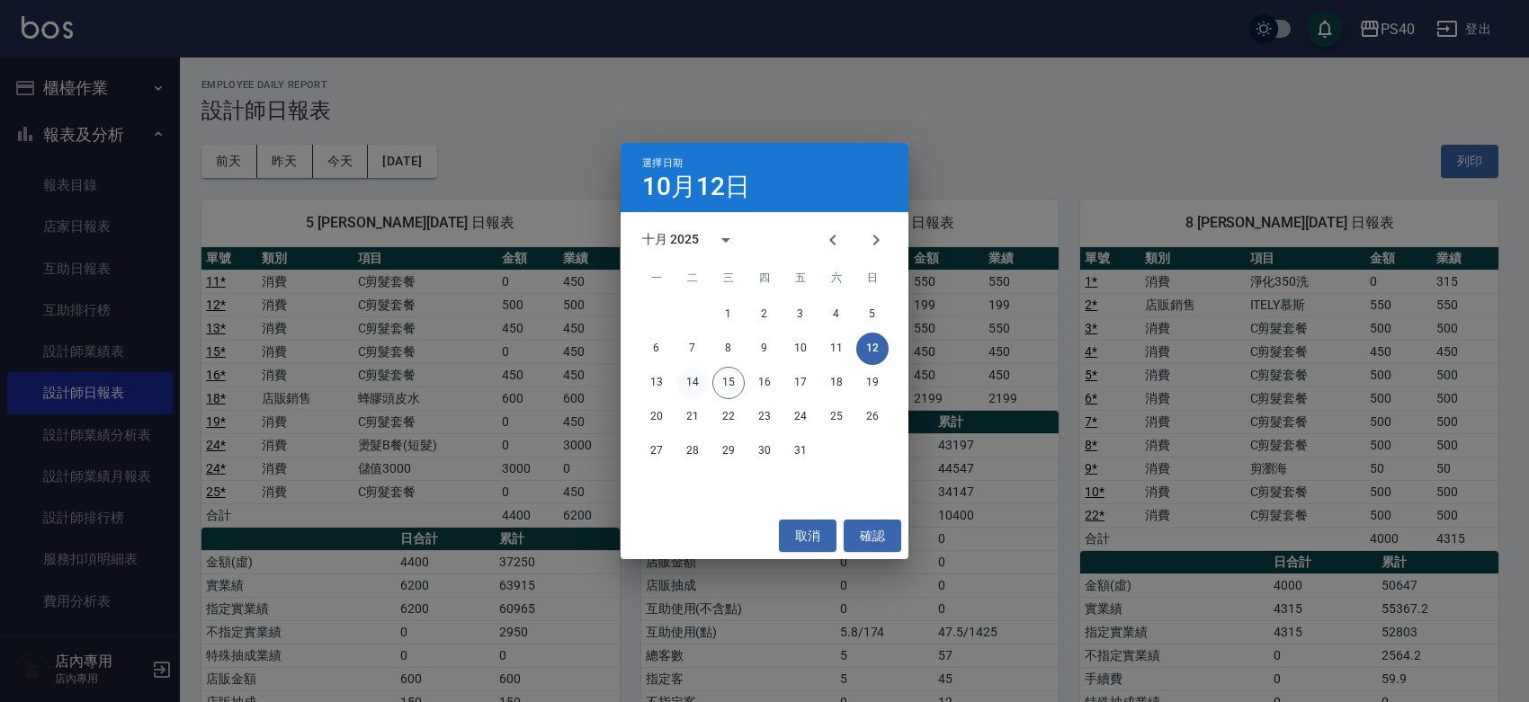
drag, startPoint x: 672, startPoint y: 384, endPoint x: 682, endPoint y: 384, distance: 9.9
click at [673, 384] on div "13 14 15 16 17 18 19" at bounding box center [765, 383] width 288 height 32
click at [690, 380] on button "14" at bounding box center [692, 383] width 32 height 32
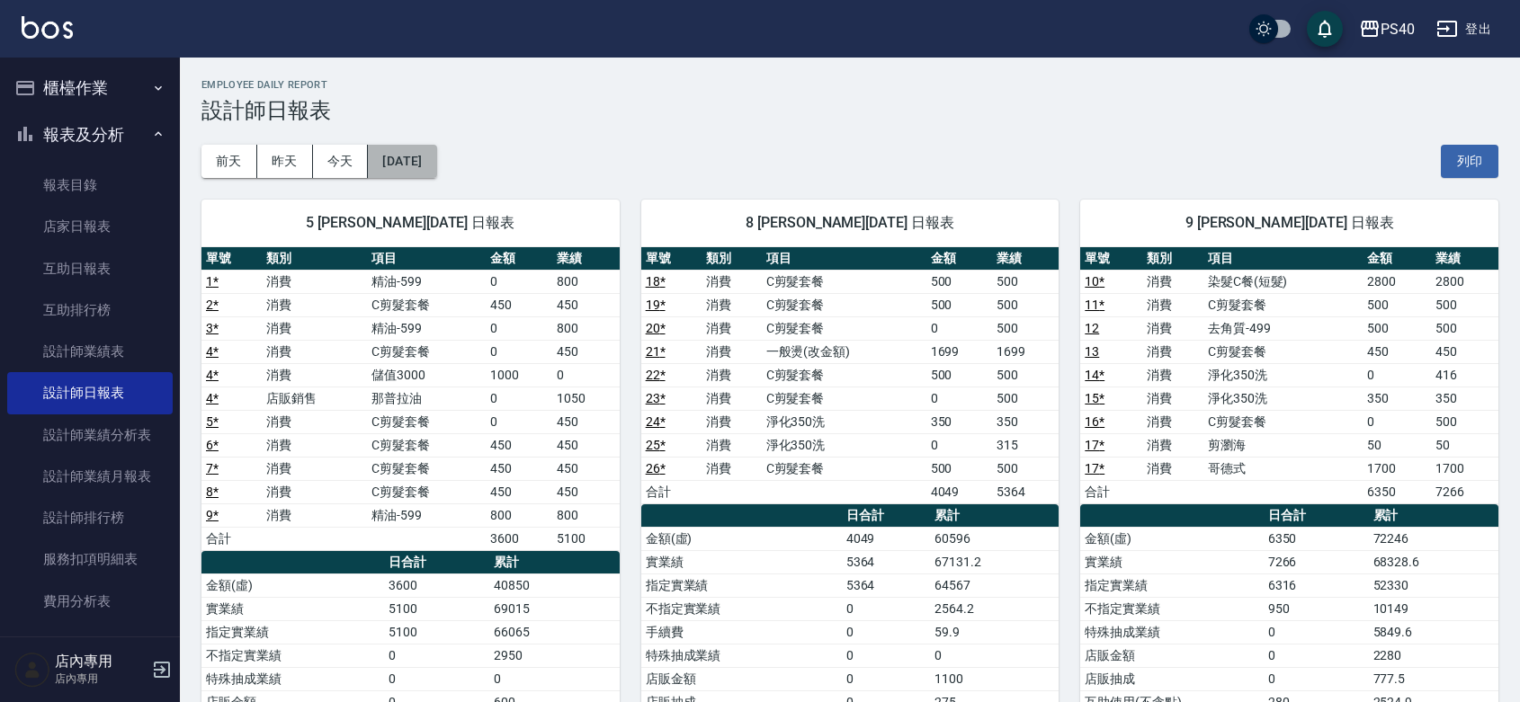
click at [436, 164] on button "[DATE]" at bounding box center [402, 161] width 68 height 33
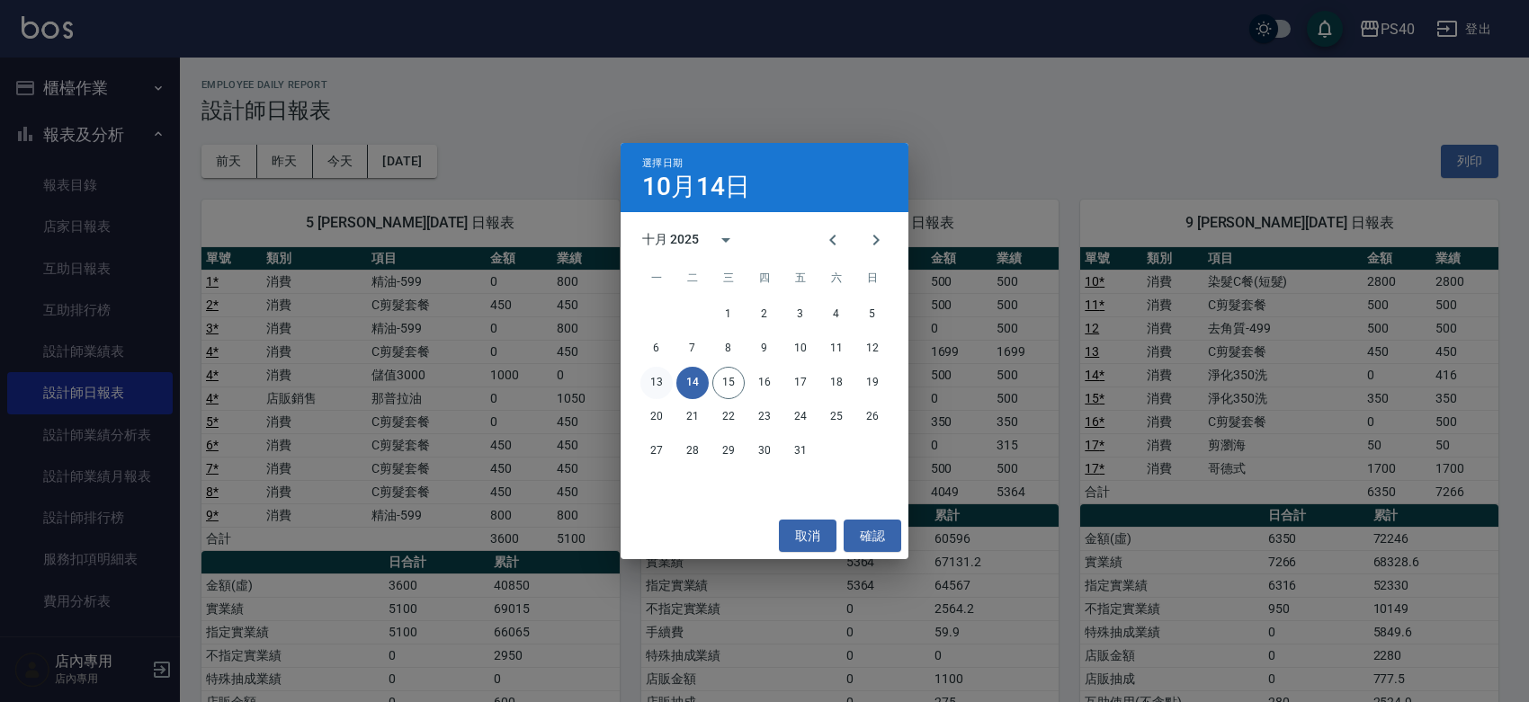
click at [659, 380] on button "13" at bounding box center [656, 383] width 32 height 32
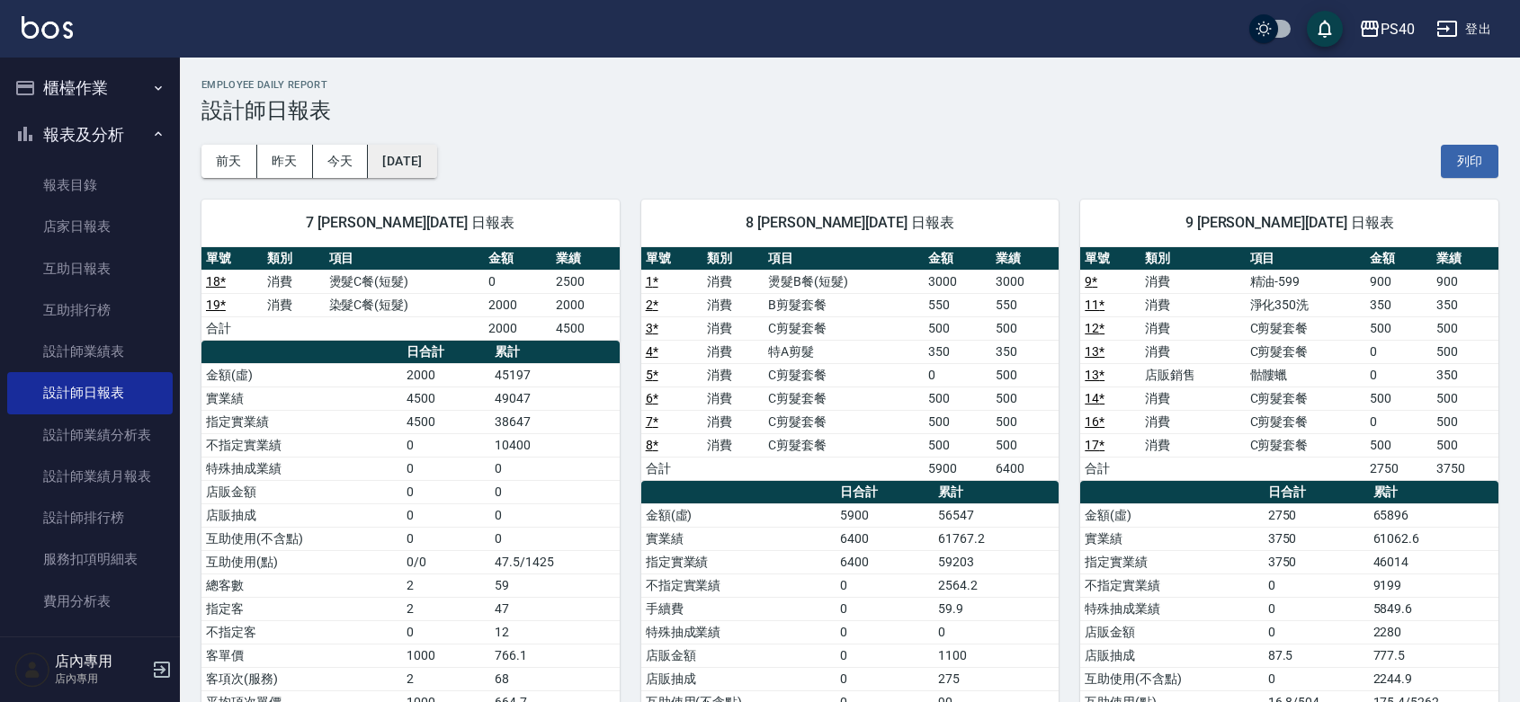
click at [418, 147] on button "[DATE]" at bounding box center [402, 161] width 68 height 33
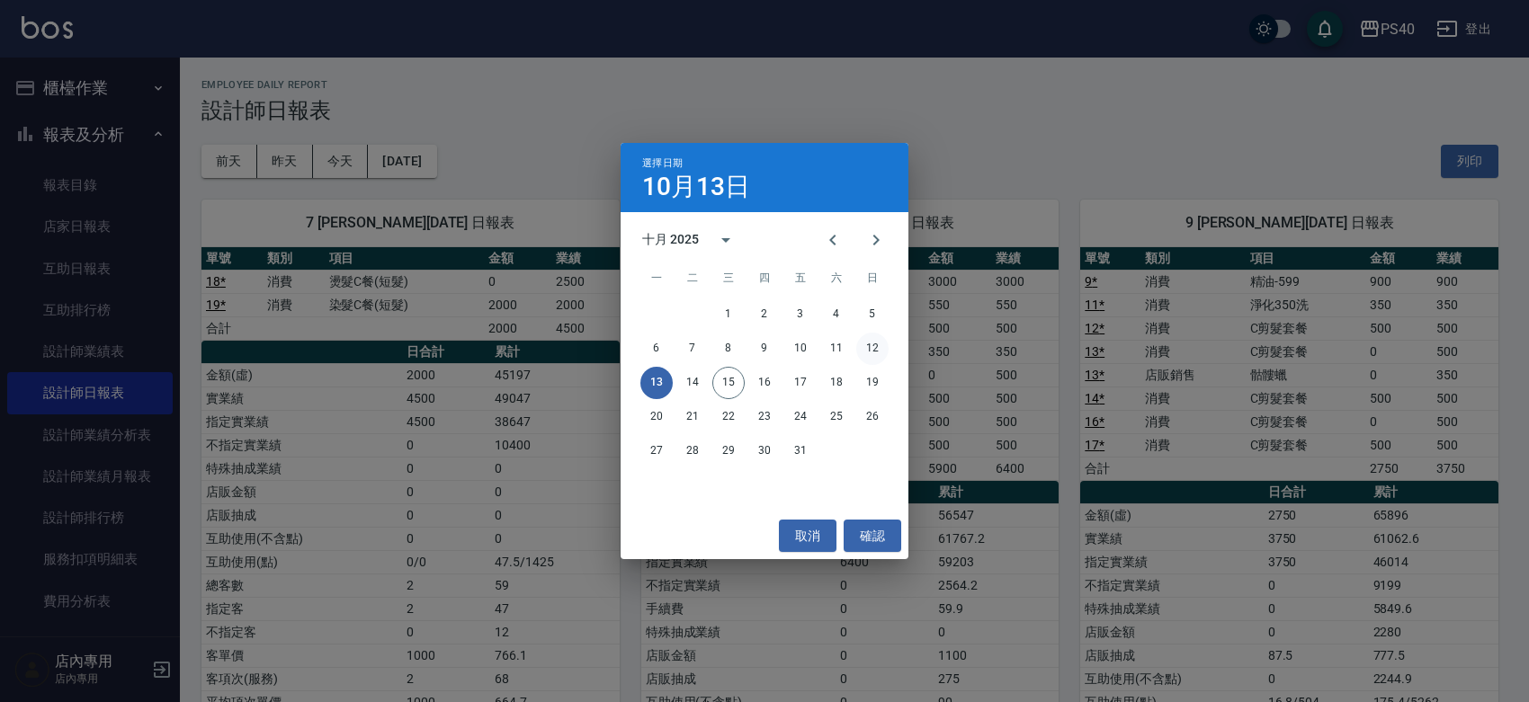
click at [863, 343] on button "12" at bounding box center [872, 349] width 32 height 32
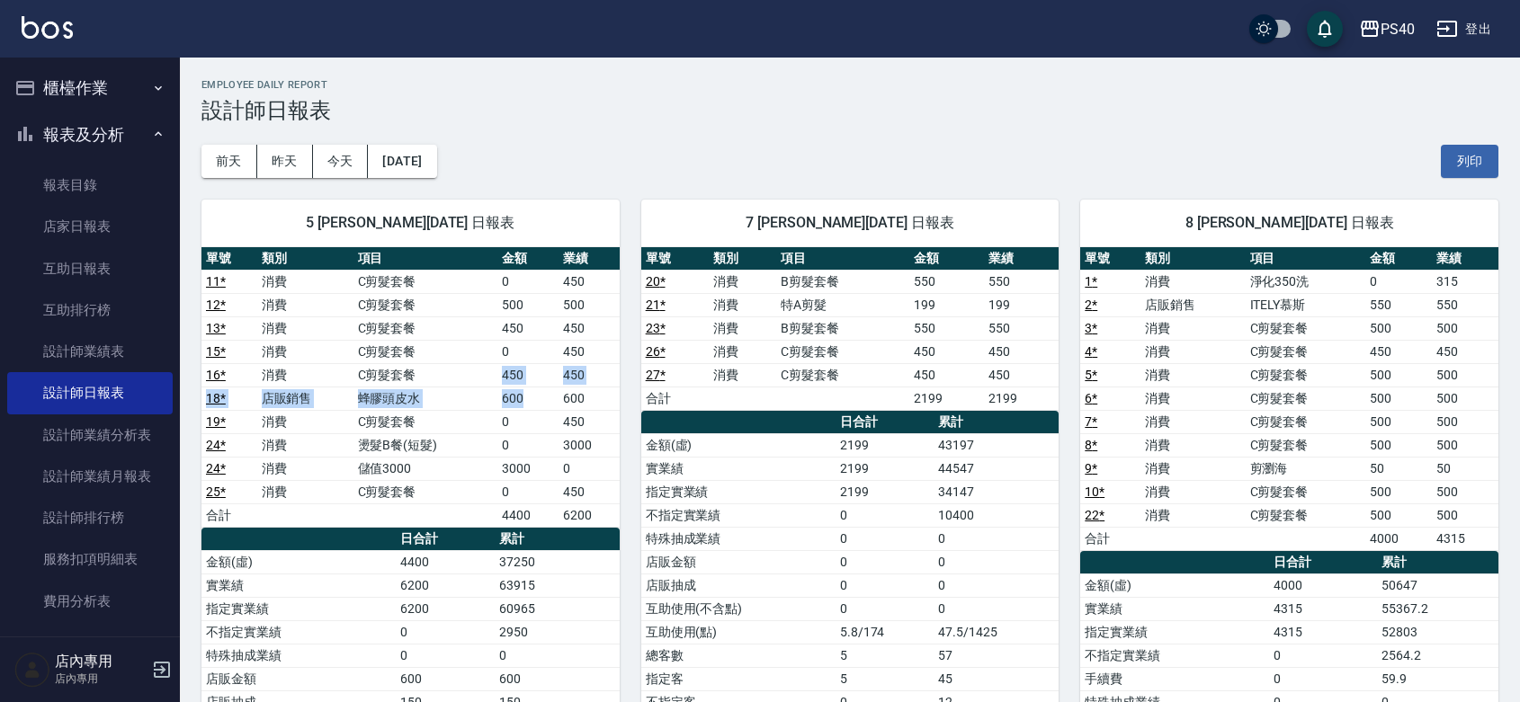
drag, startPoint x: 505, startPoint y: 387, endPoint x: 538, endPoint y: 389, distance: 33.3
click at [538, 389] on tbody "11 * 消費 C剪髮套餐 0 450 12 * 消費 C剪髮套餐 500 500 13 * 消費 C剪髮套餐 450 450 15 * 消費 C剪髮套餐 0…" at bounding box center [410, 398] width 418 height 257
click at [436, 164] on button "[DATE]" at bounding box center [402, 161] width 68 height 33
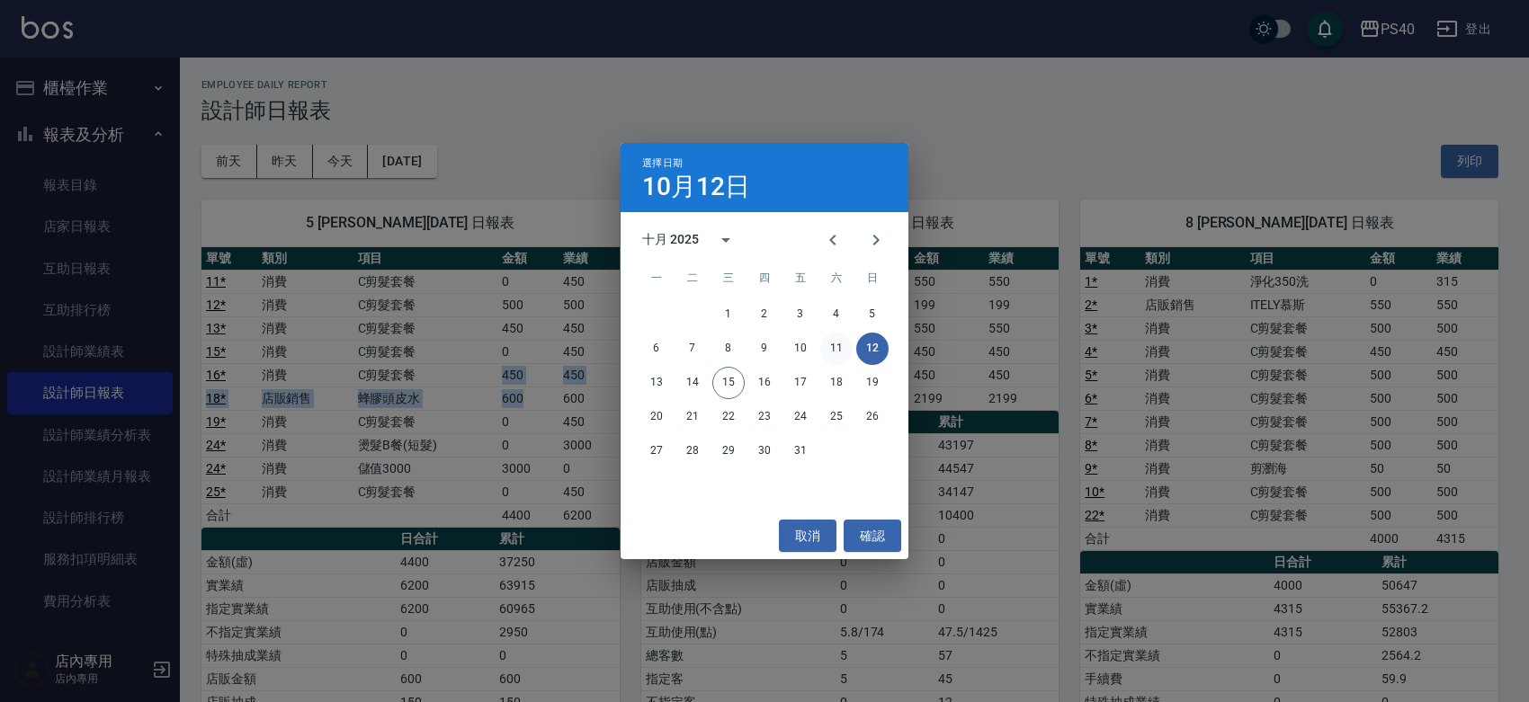
click at [828, 353] on button "11" at bounding box center [836, 349] width 32 height 32
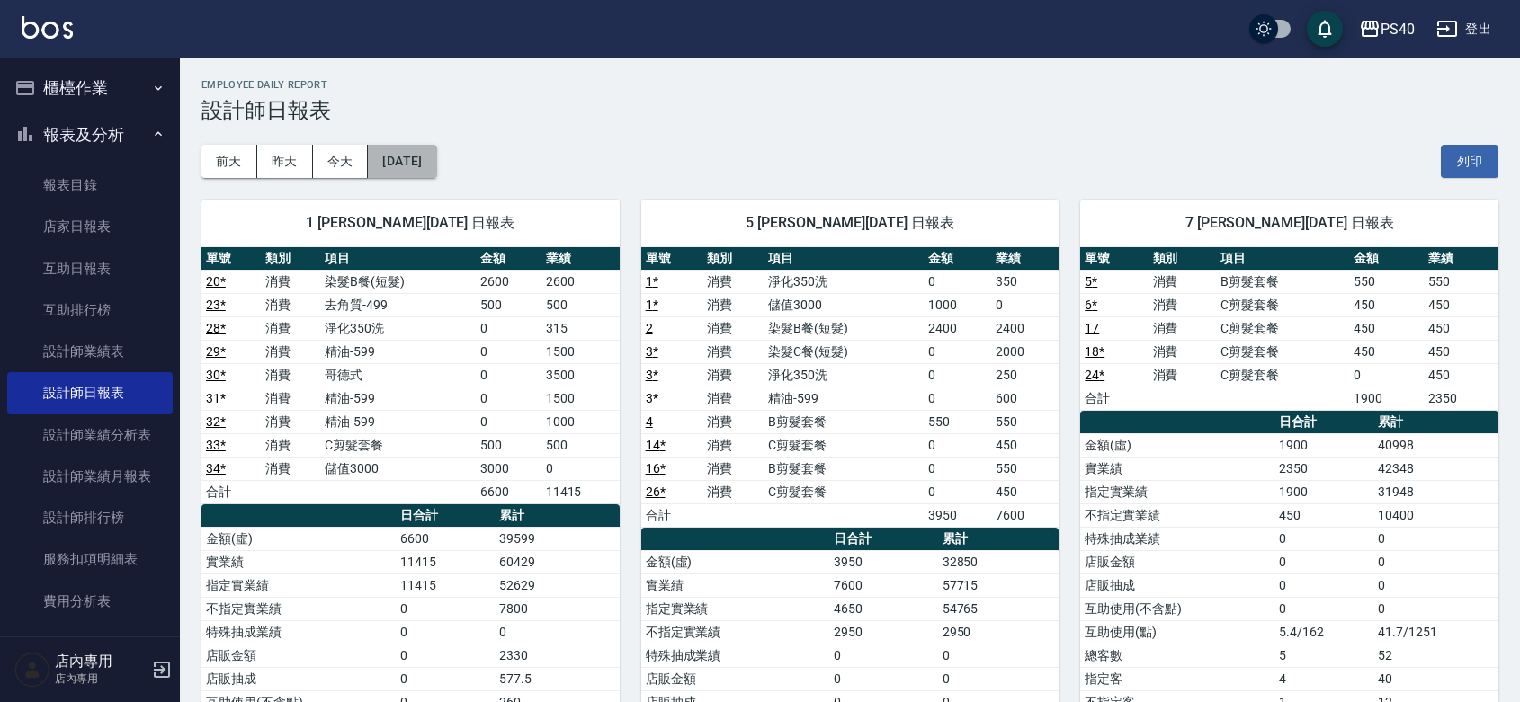
click at [436, 171] on button "[DATE]" at bounding box center [402, 161] width 68 height 33
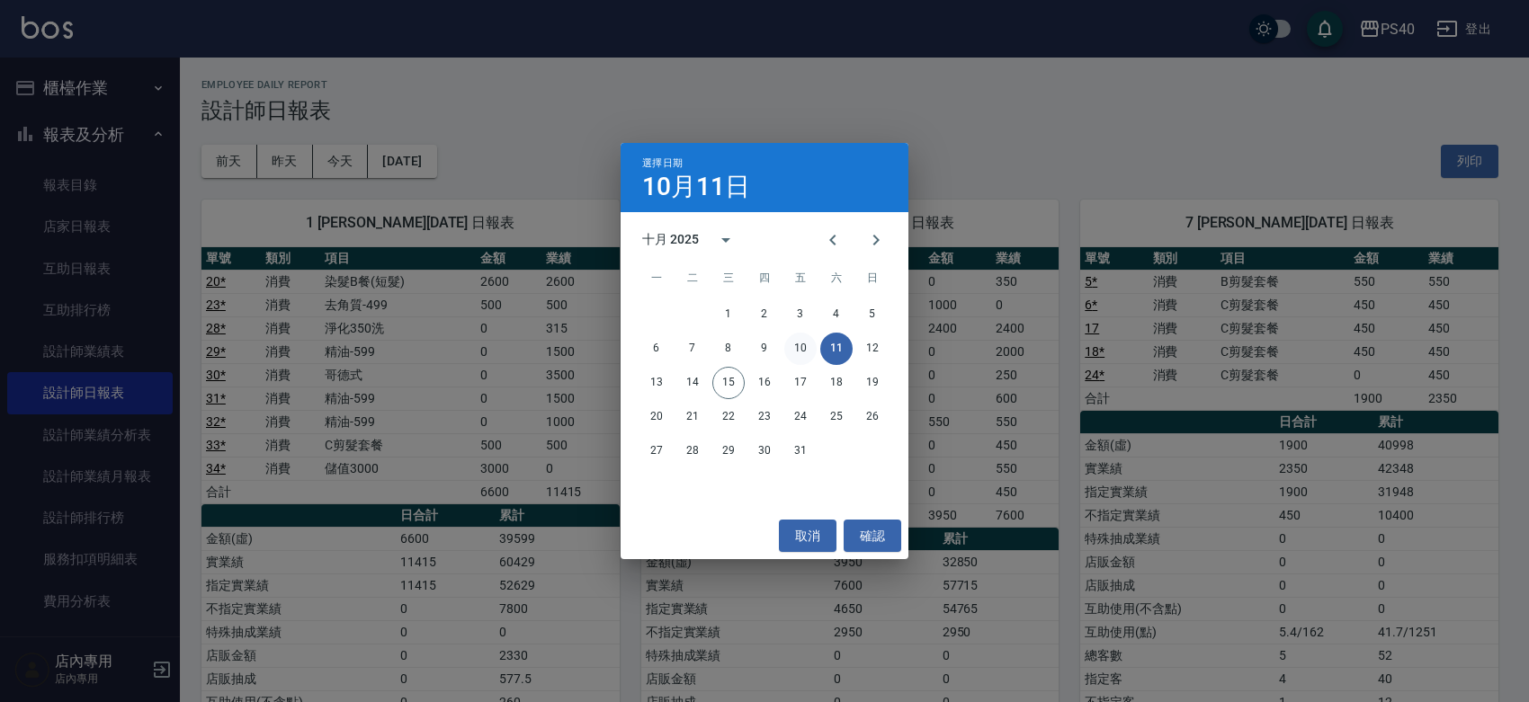
click at [801, 342] on button "10" at bounding box center [800, 349] width 32 height 32
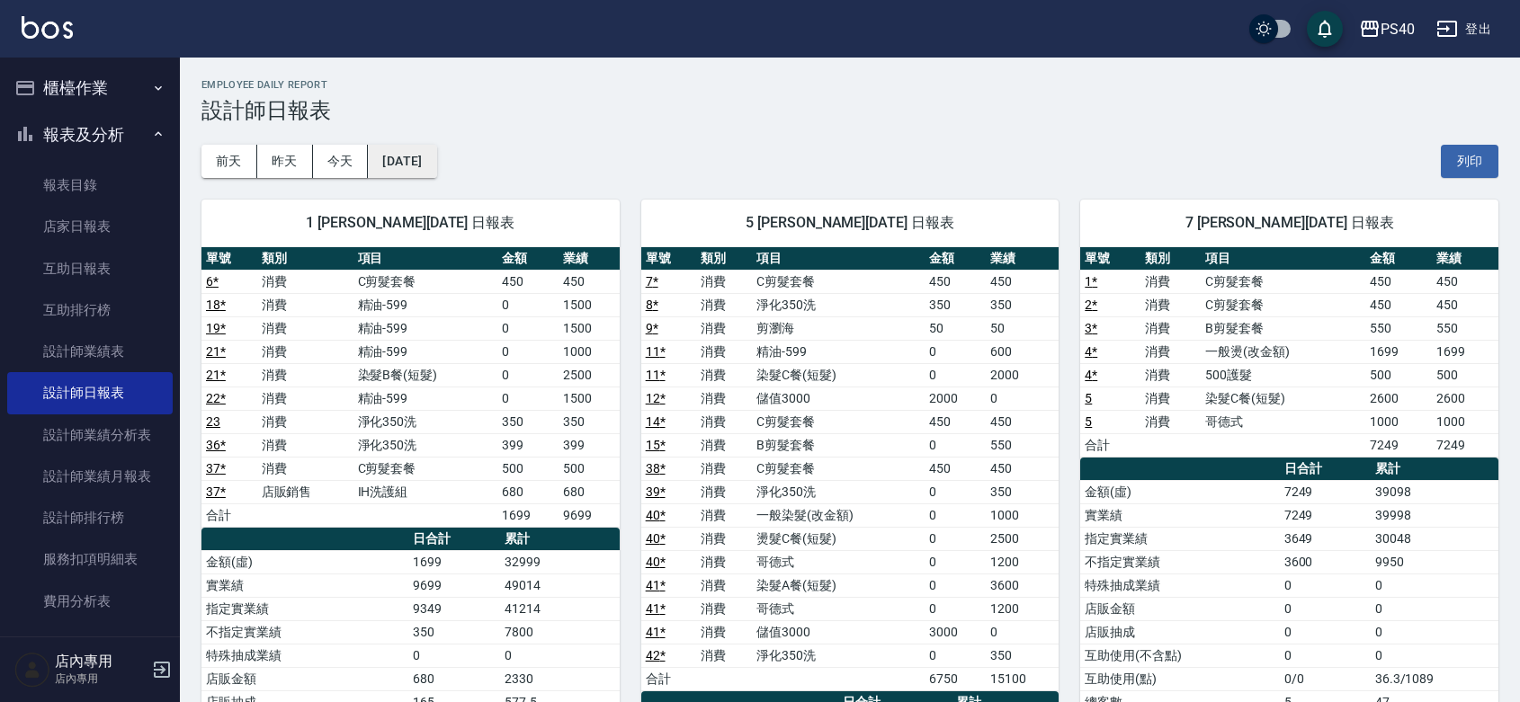
click at [389, 150] on button "[DATE]" at bounding box center [402, 161] width 68 height 33
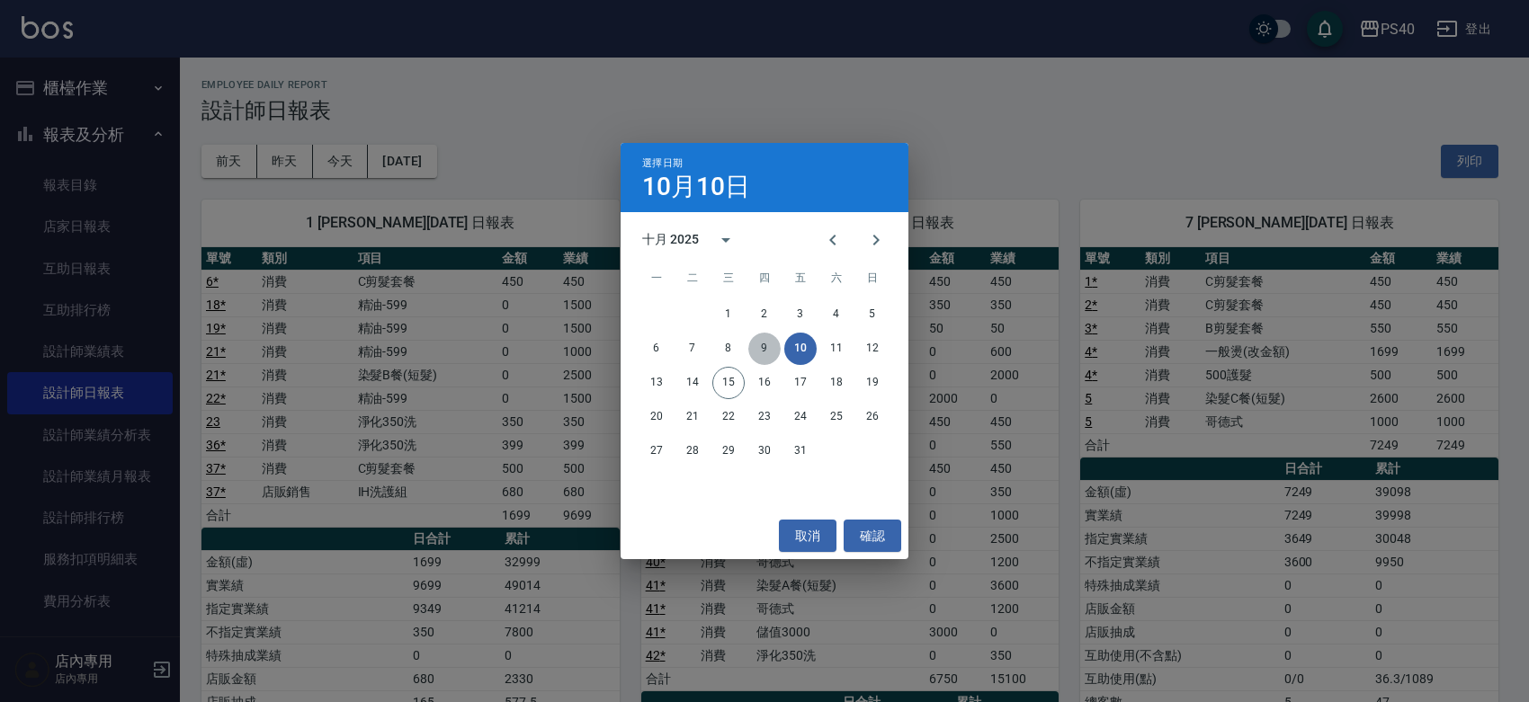
click at [760, 346] on button "9" at bounding box center [764, 349] width 32 height 32
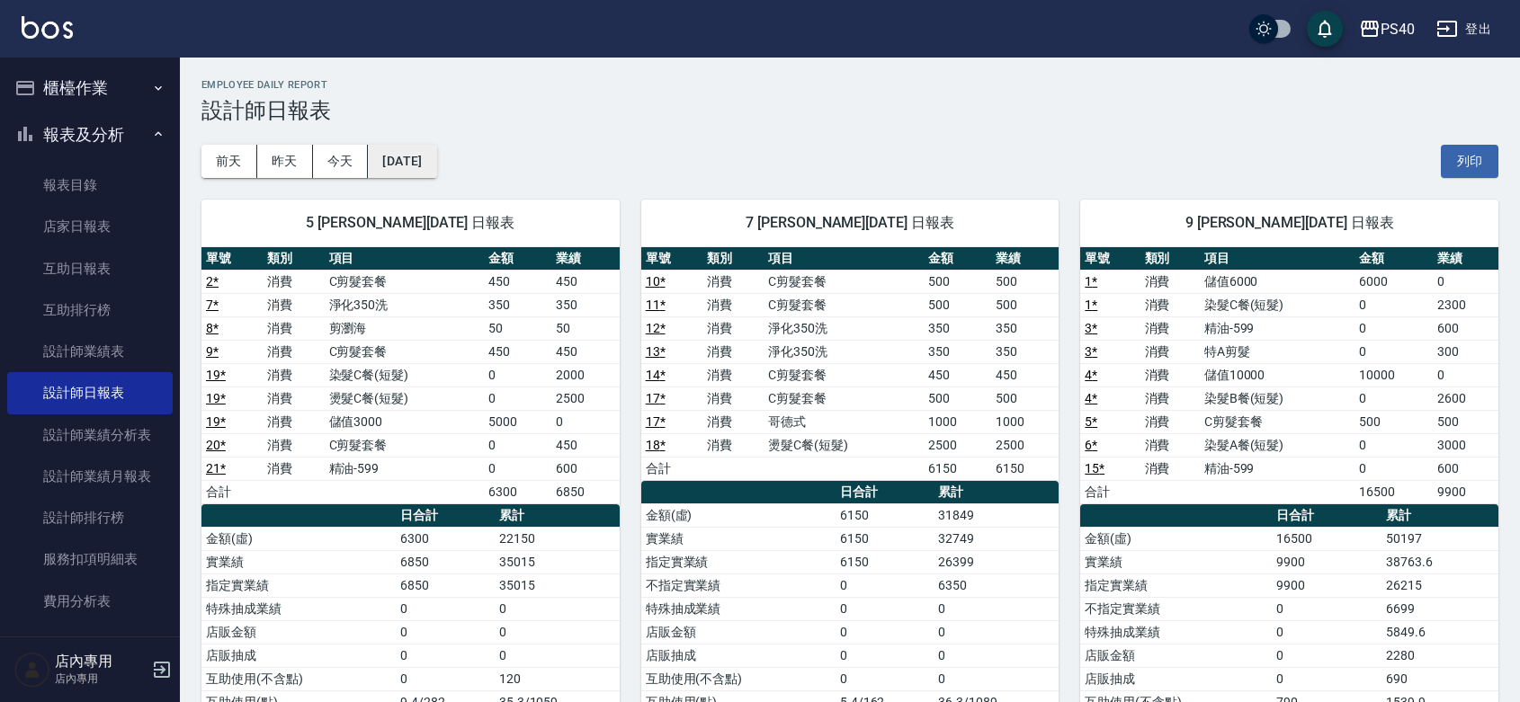
click at [401, 164] on button "[DATE]" at bounding box center [402, 161] width 68 height 33
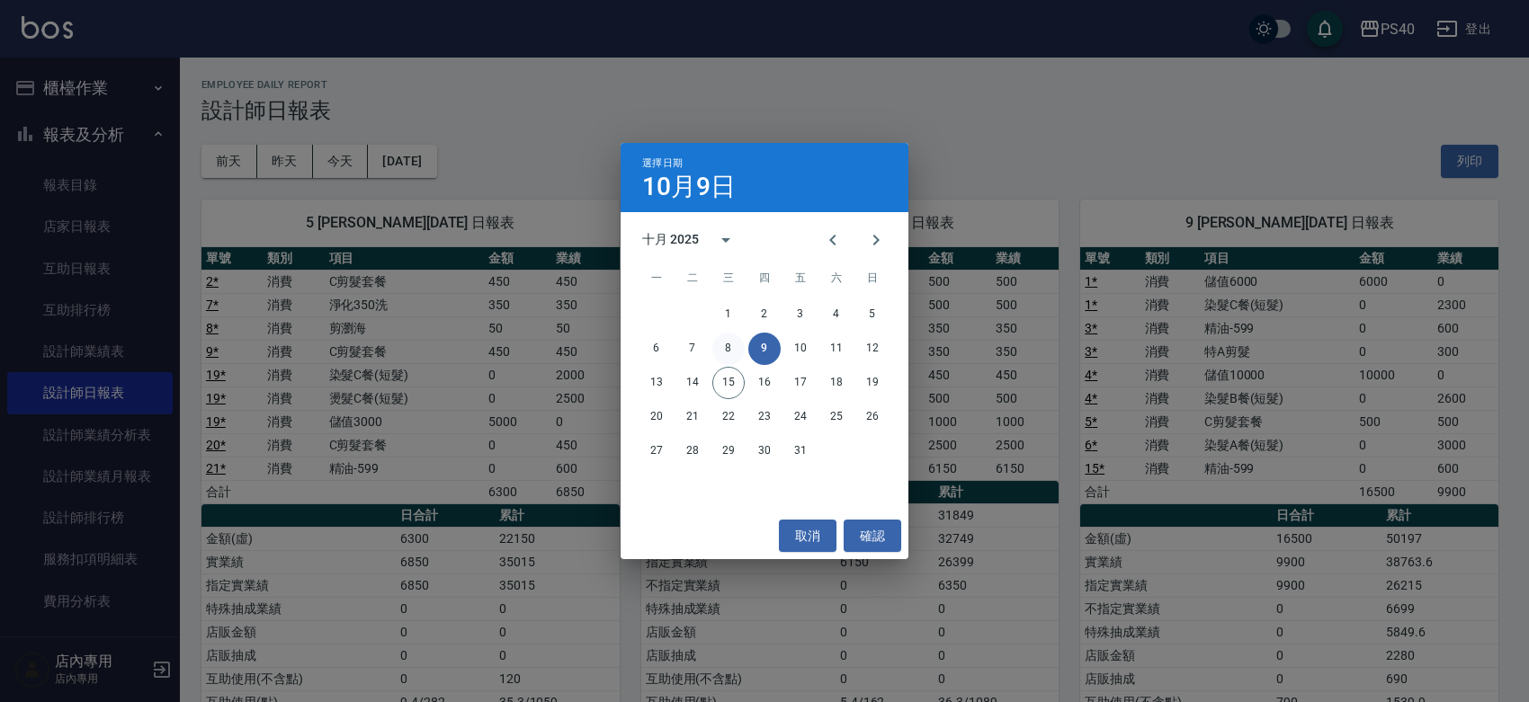
click at [731, 343] on button "8" at bounding box center [728, 349] width 32 height 32
